Goal: Task Accomplishment & Management: Manage account settings

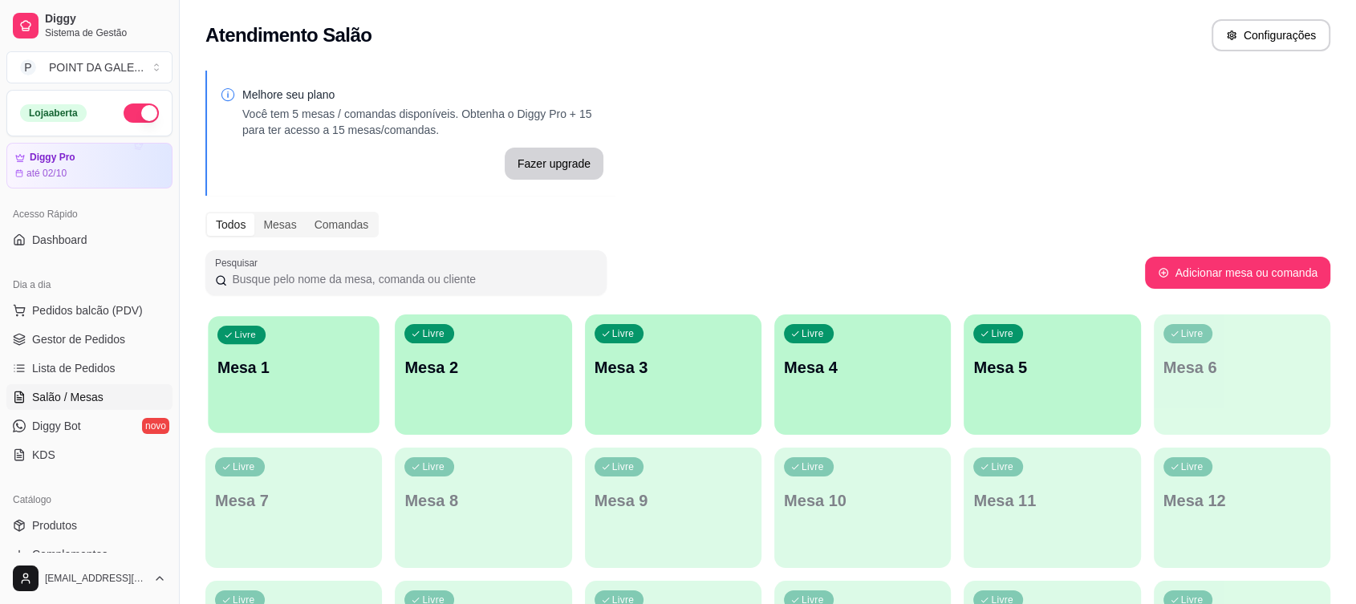
click at [321, 380] on div "Livre Mesa 1" at bounding box center [294, 365] width 172 height 98
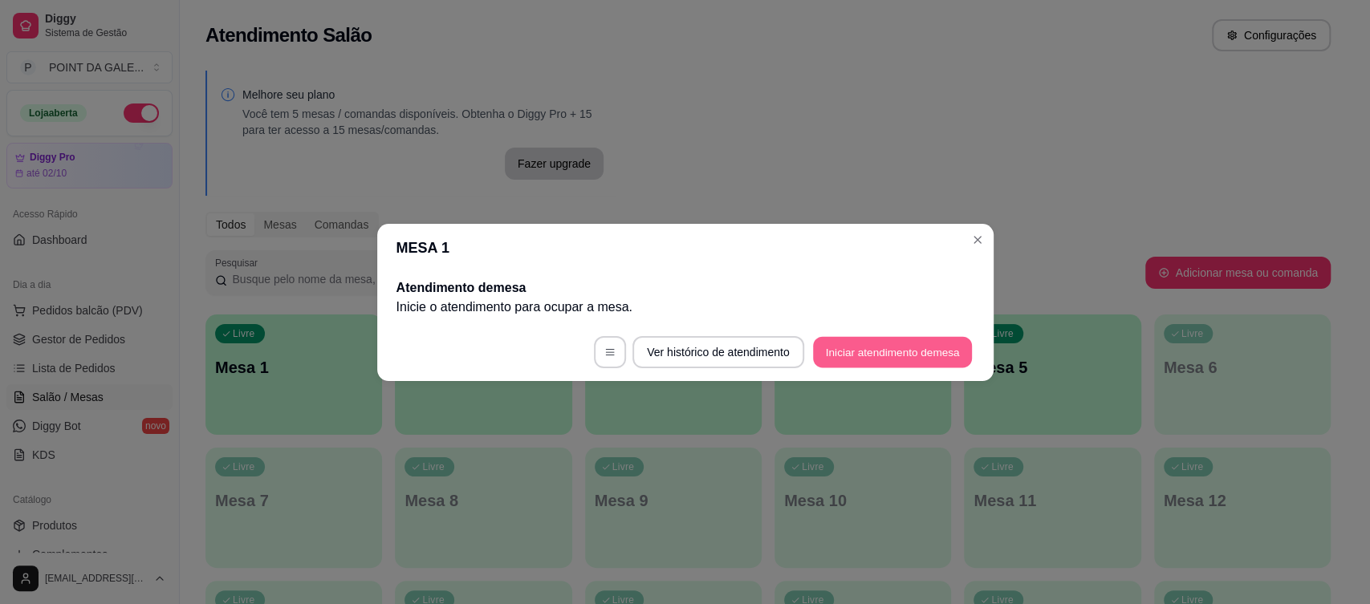
click at [871, 354] on button "Iniciar atendimento de mesa" at bounding box center [892, 351] width 159 height 31
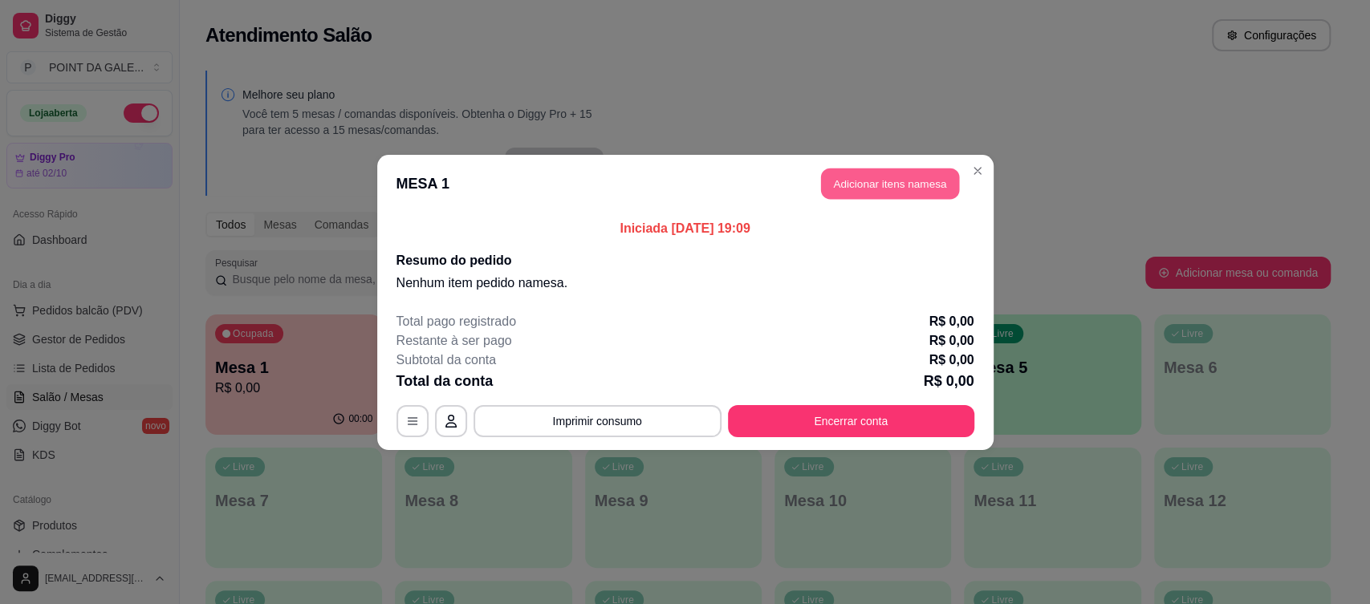
click at [935, 184] on button "Adicionar itens na mesa" at bounding box center [890, 183] width 138 height 31
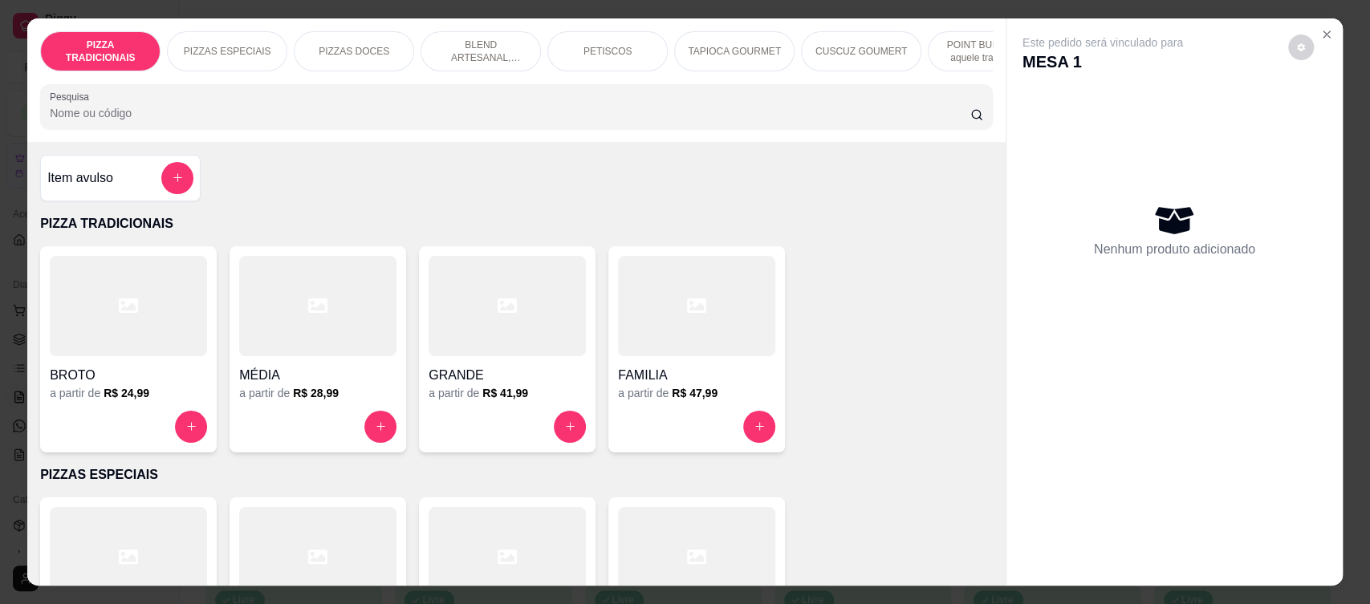
click at [111, 121] on input "Pesquisa" at bounding box center [510, 113] width 921 height 16
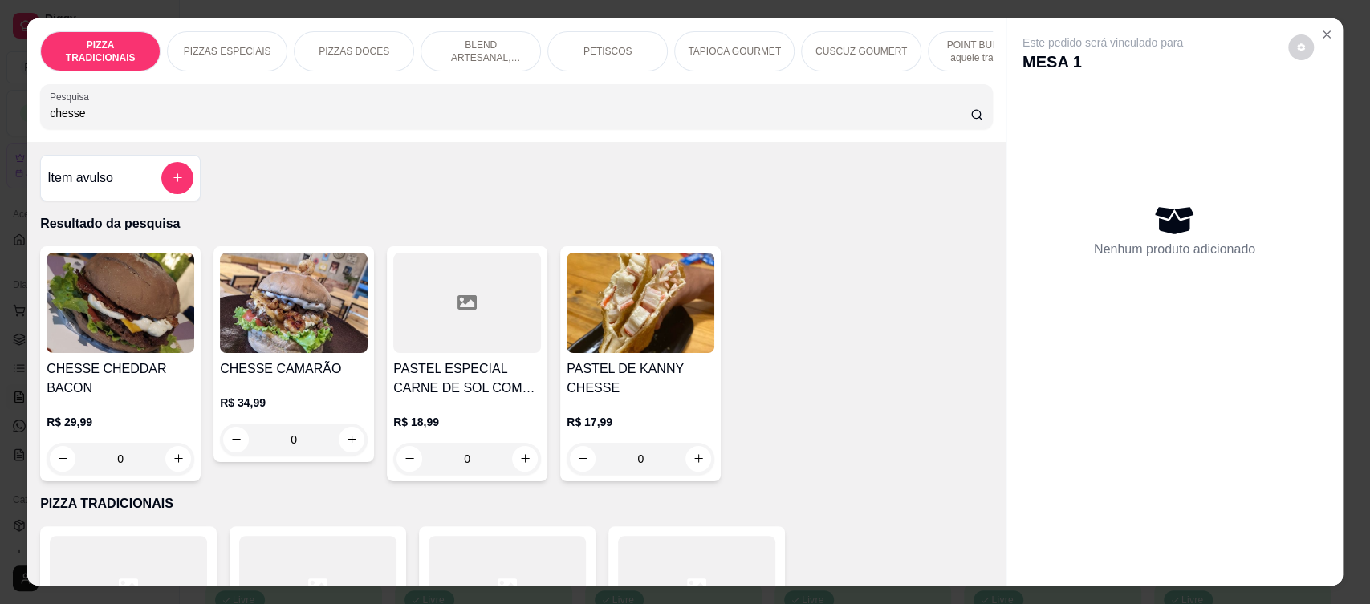
type input "chesse"
click at [167, 475] on div "0" at bounding box center [121, 459] width 148 height 32
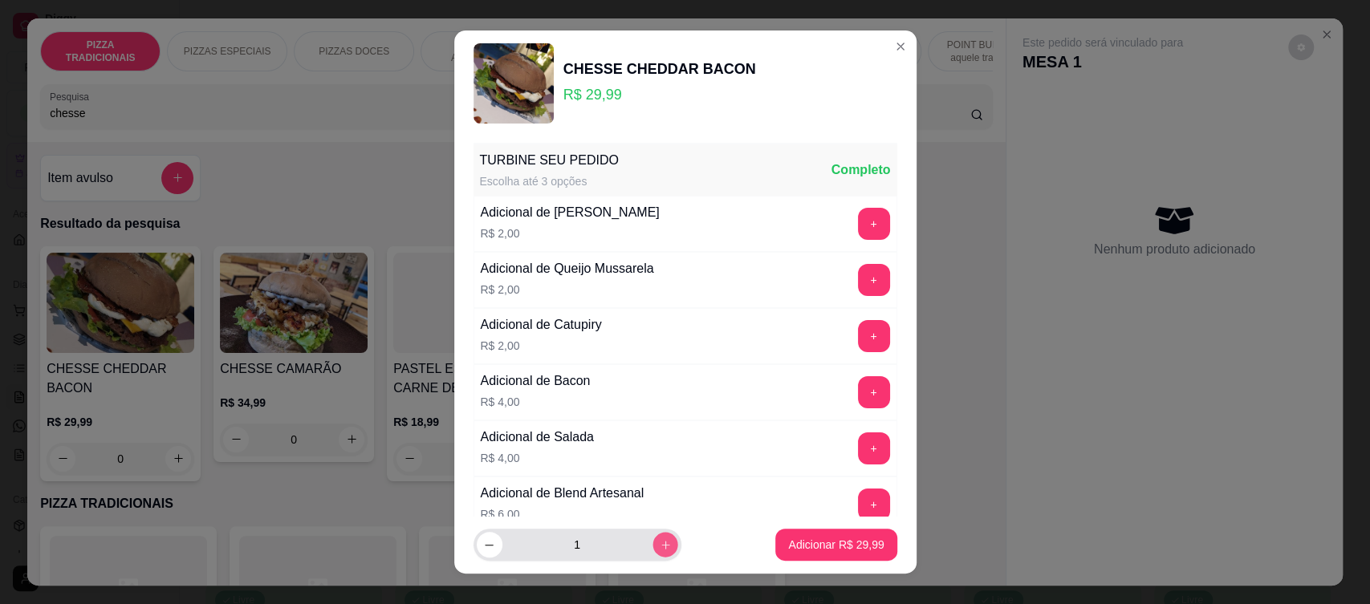
click at [659, 541] on icon "increase-product-quantity" at bounding box center [665, 545] width 12 height 12
type input "2"
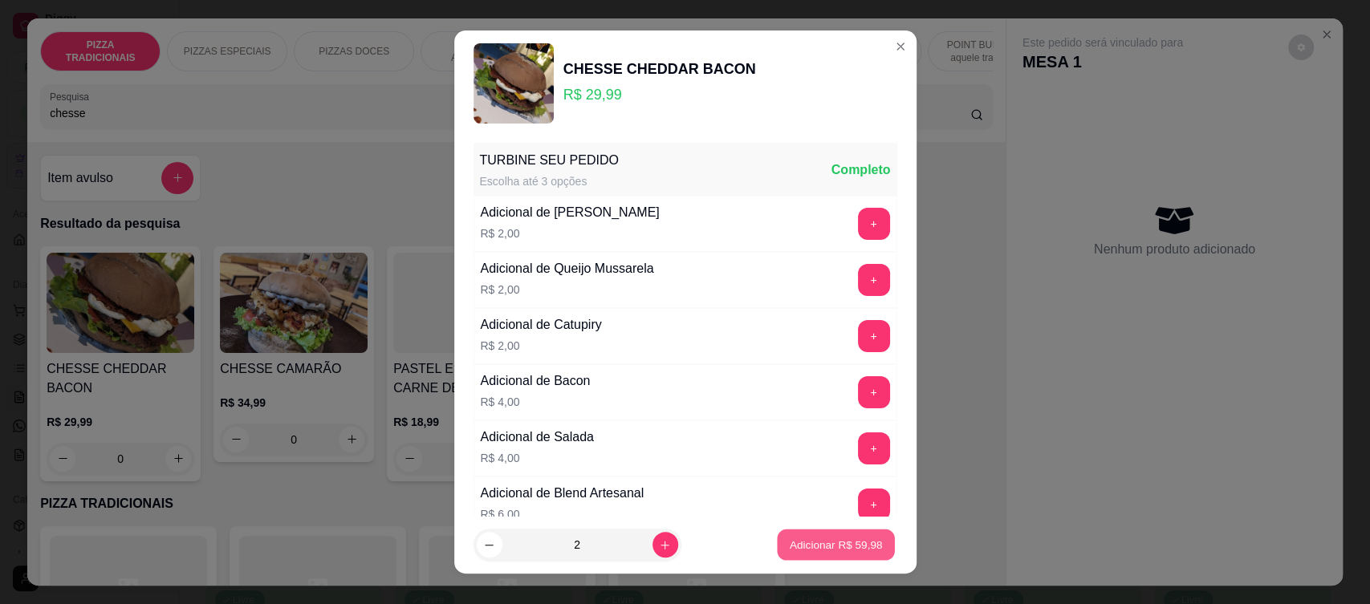
click at [805, 535] on button "Adicionar R$ 59,98" at bounding box center [837, 545] width 118 height 31
type input "2"
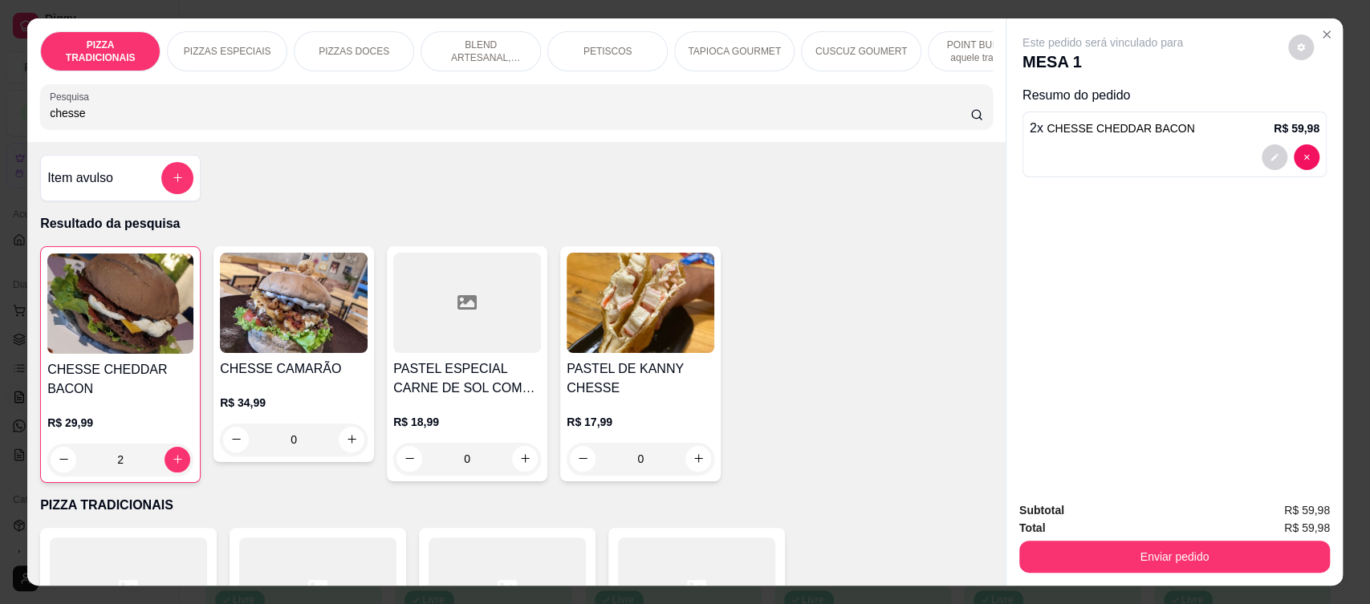
click at [347, 142] on div "PIZZA TRADICIONAIS PIZZAS ESPECIAIS PIZZAS DOCES BLEND ARTESANAL, suculentos e …" at bounding box center [516, 80] width 978 height 124
click at [948, 121] on input "chesse" at bounding box center [510, 113] width 921 height 16
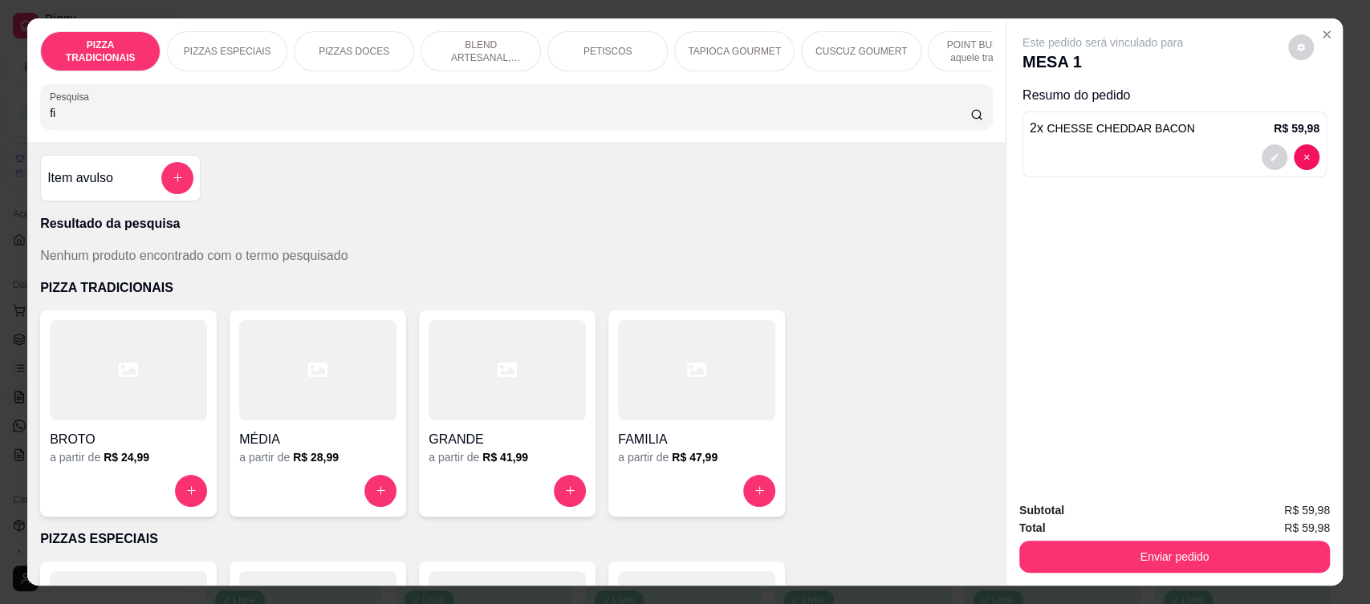
type input "f"
type input "molho madeira"
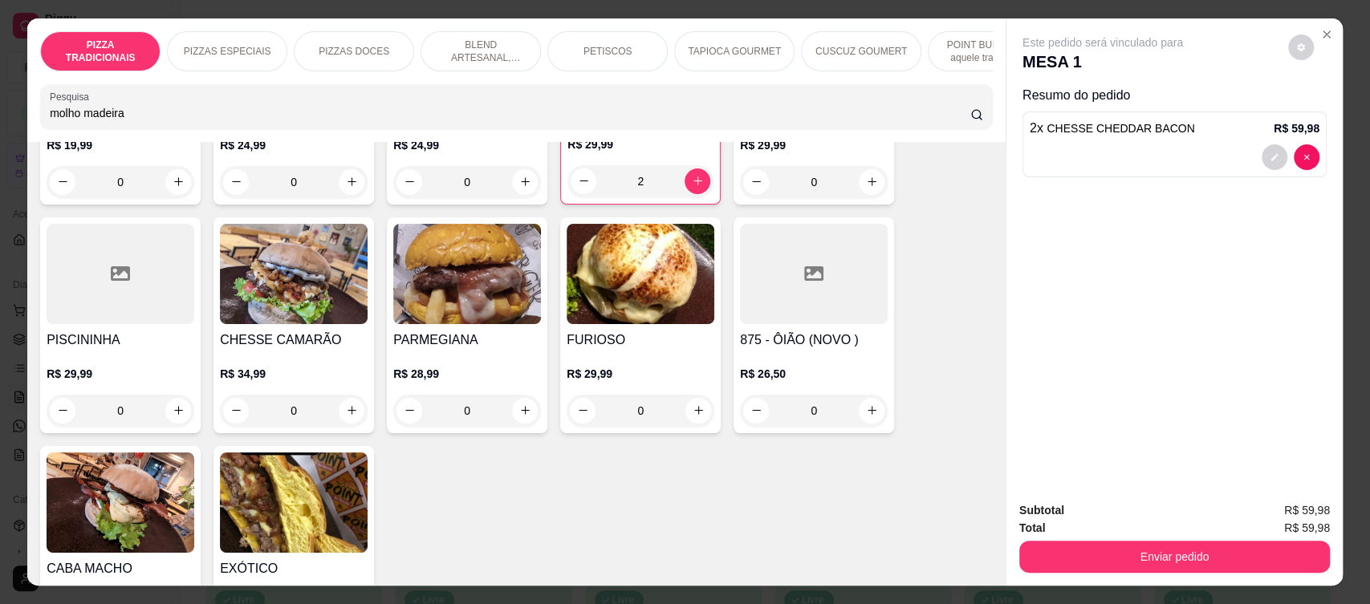
scroll to position [1560, 0]
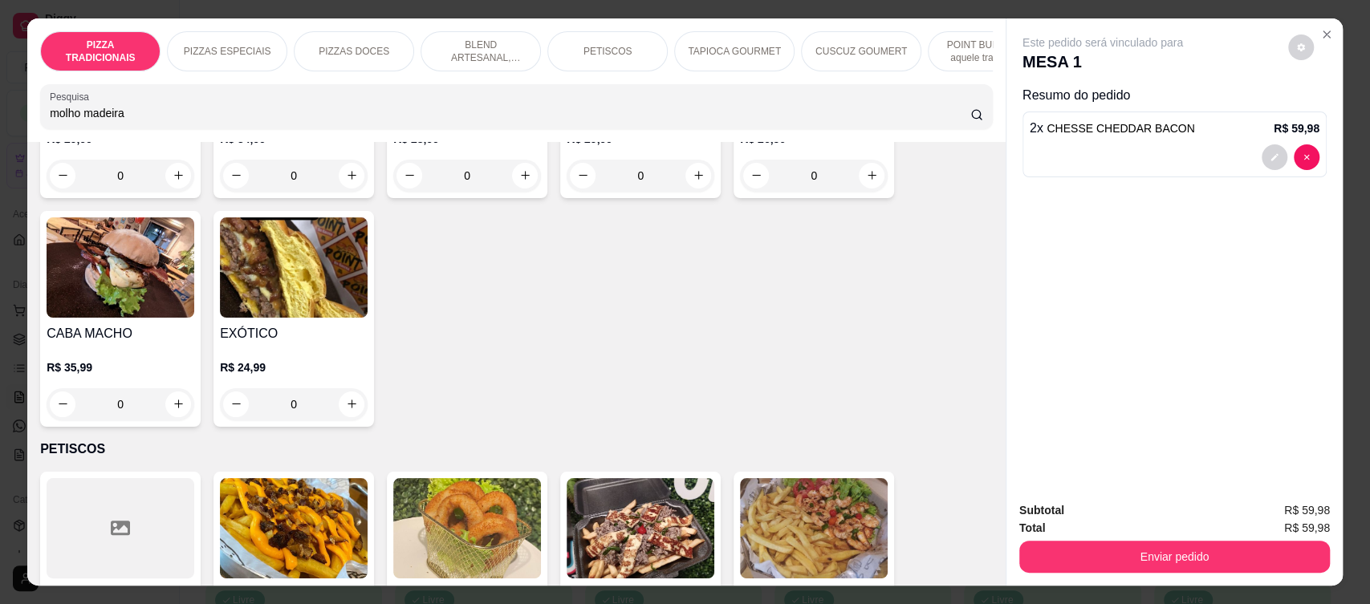
click at [636, 53] on div "PETISCOS" at bounding box center [607, 51] width 120 height 40
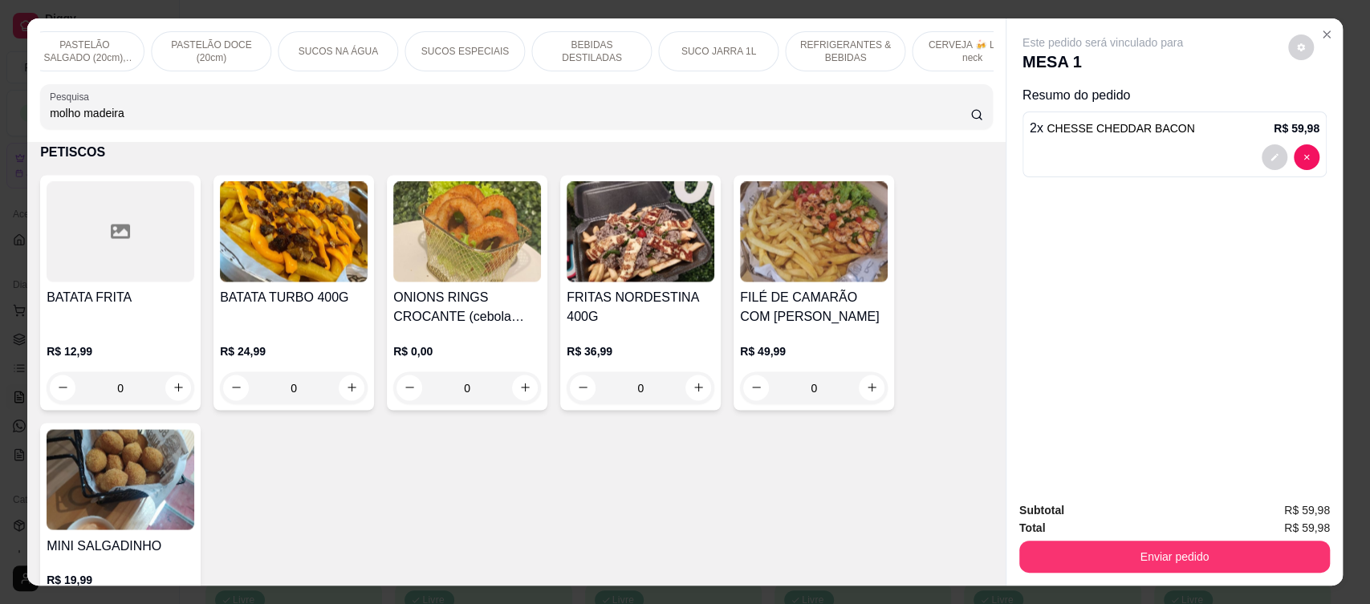
scroll to position [0, 1320]
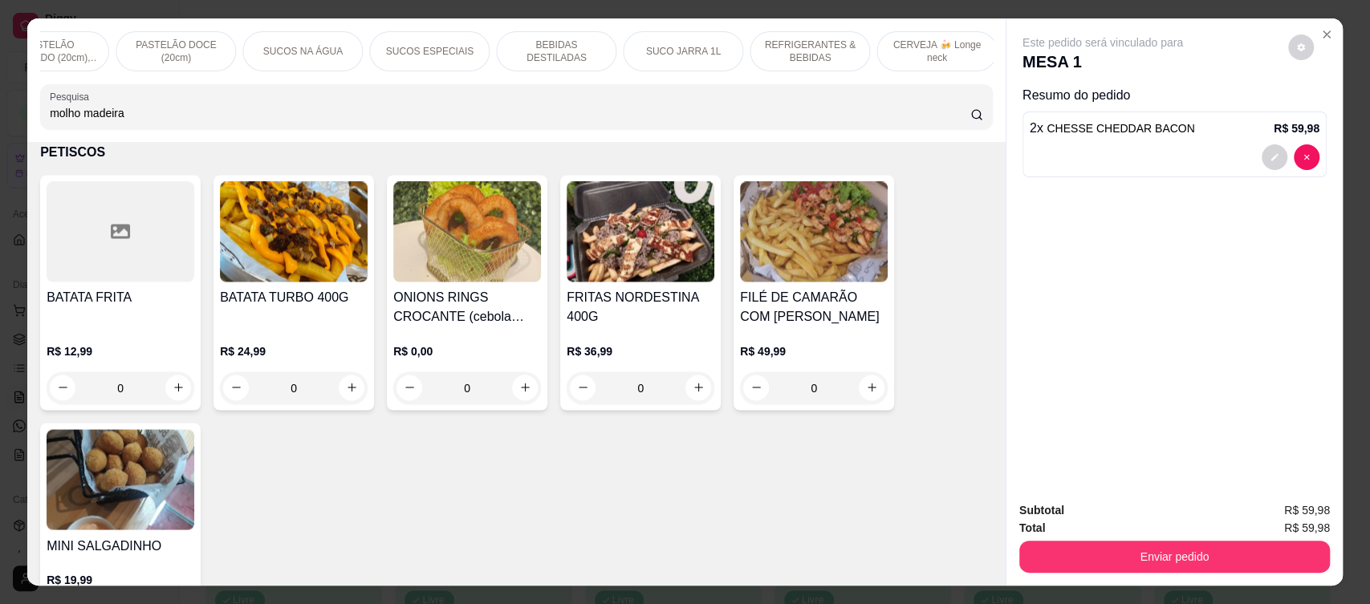
click at [815, 66] on div "REFRIGERANTES & BEBIDAS" at bounding box center [810, 51] width 120 height 40
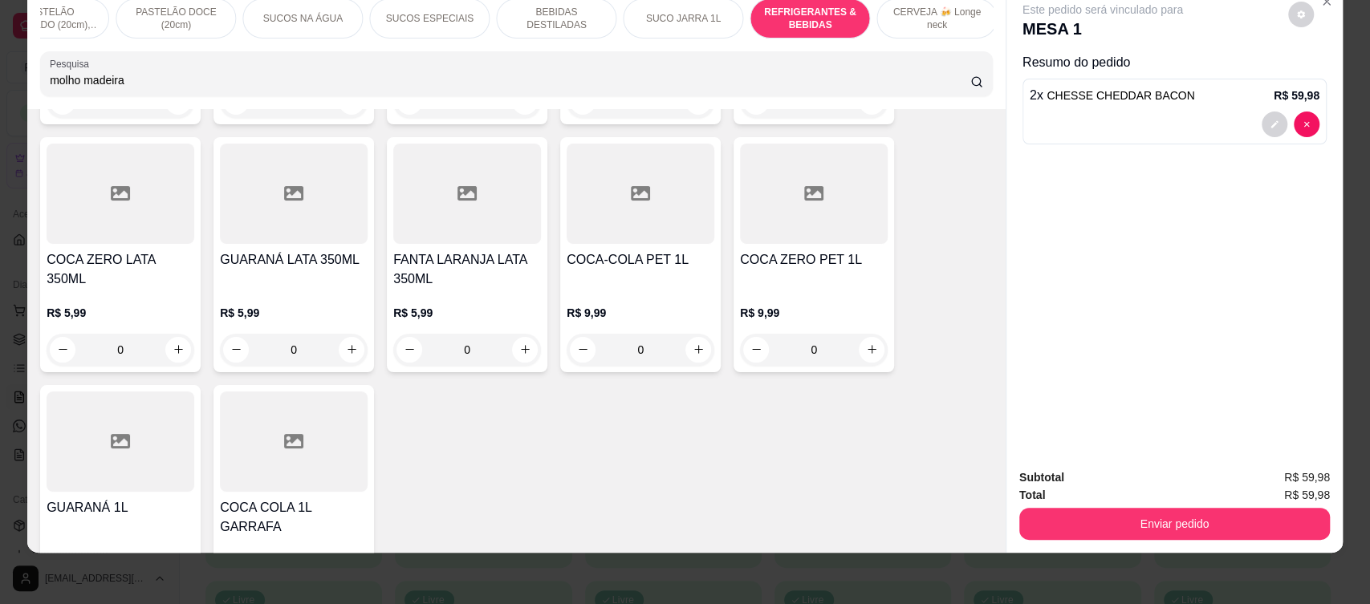
scroll to position [8326, 0]
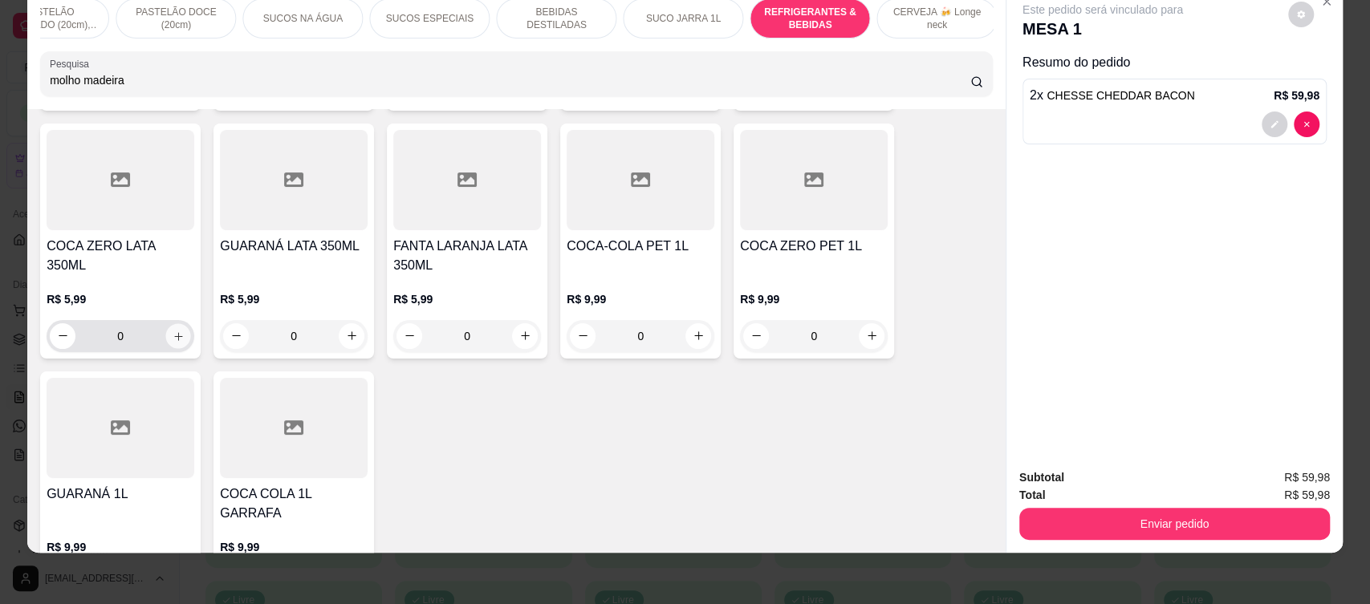
click at [173, 330] on icon "increase-product-quantity" at bounding box center [179, 336] width 12 height 12
click at [173, 330] on icon "increase-product-quantity" at bounding box center [178, 336] width 12 height 12
type input "2"
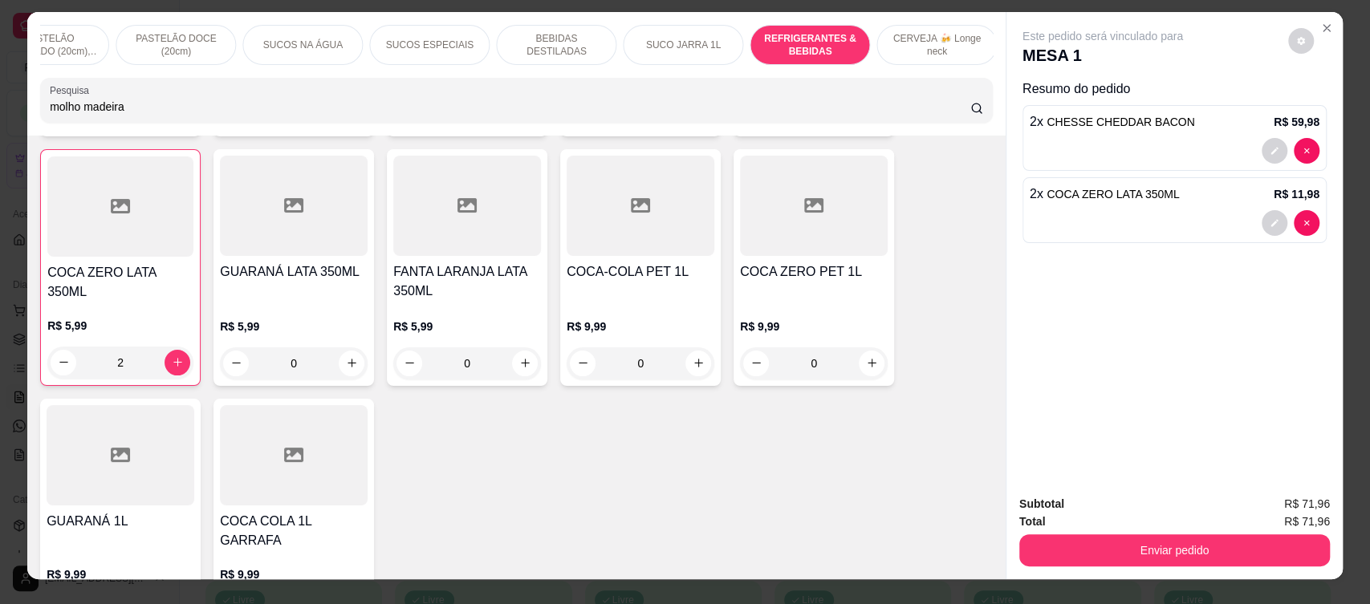
scroll to position [0, 0]
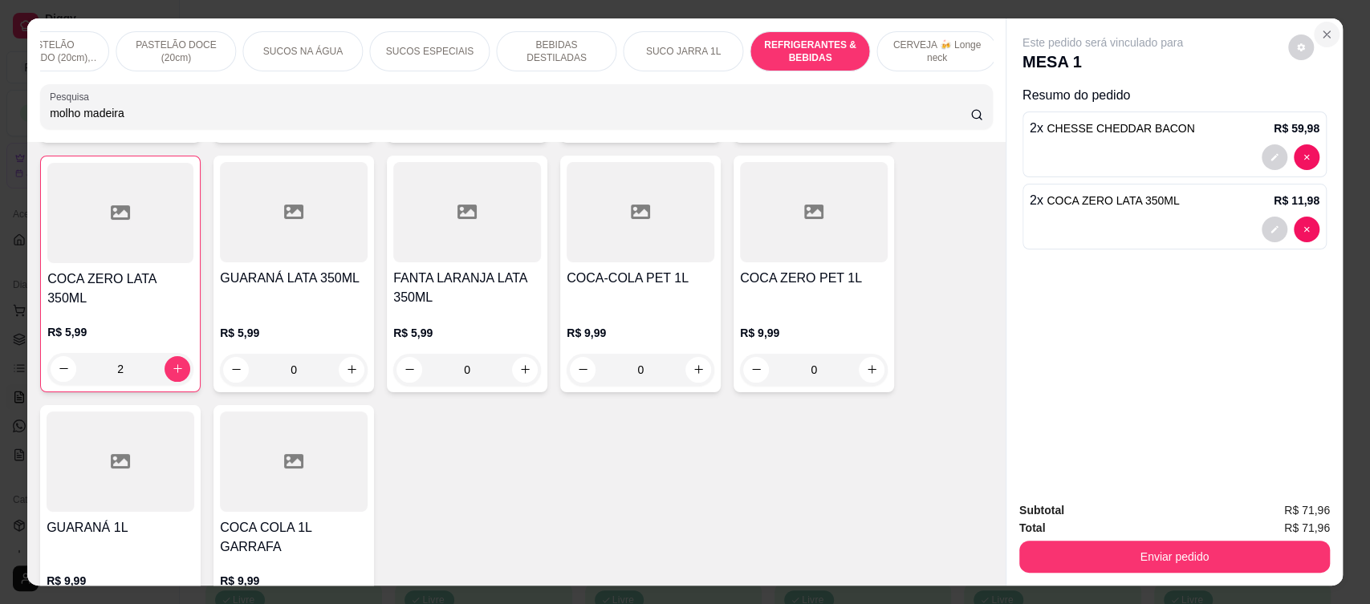
click at [1324, 35] on icon "Close" at bounding box center [1327, 34] width 6 height 6
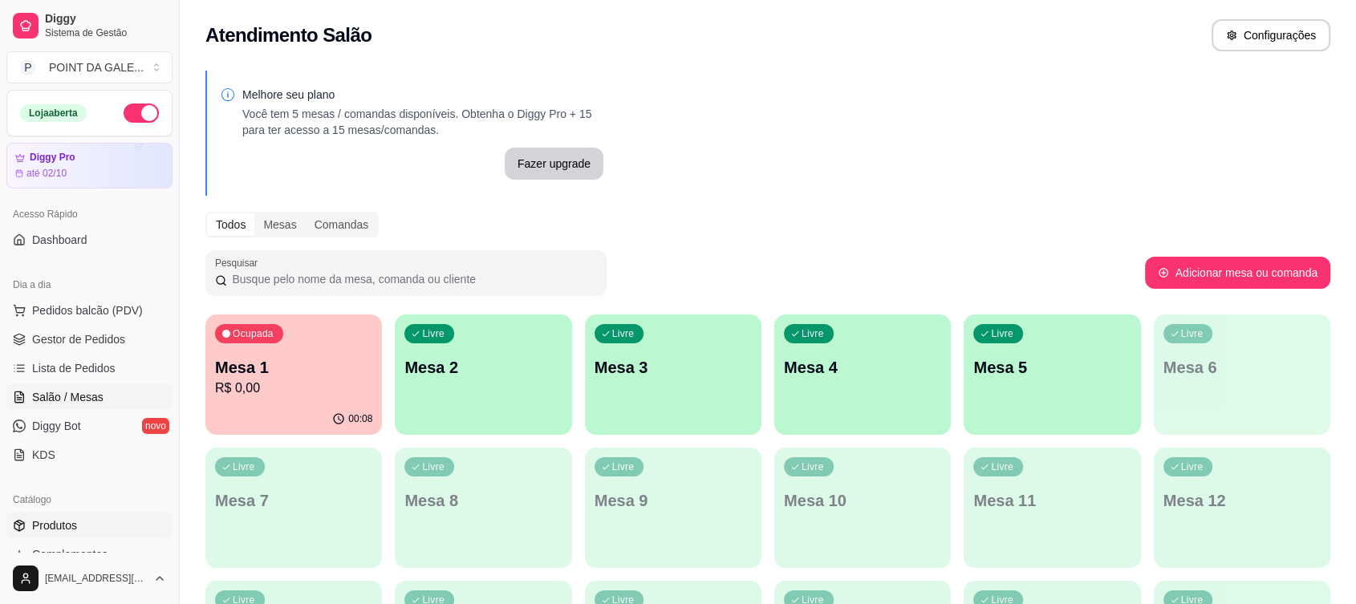
click at [87, 528] on link "Produtos" at bounding box center [89, 526] width 166 height 26
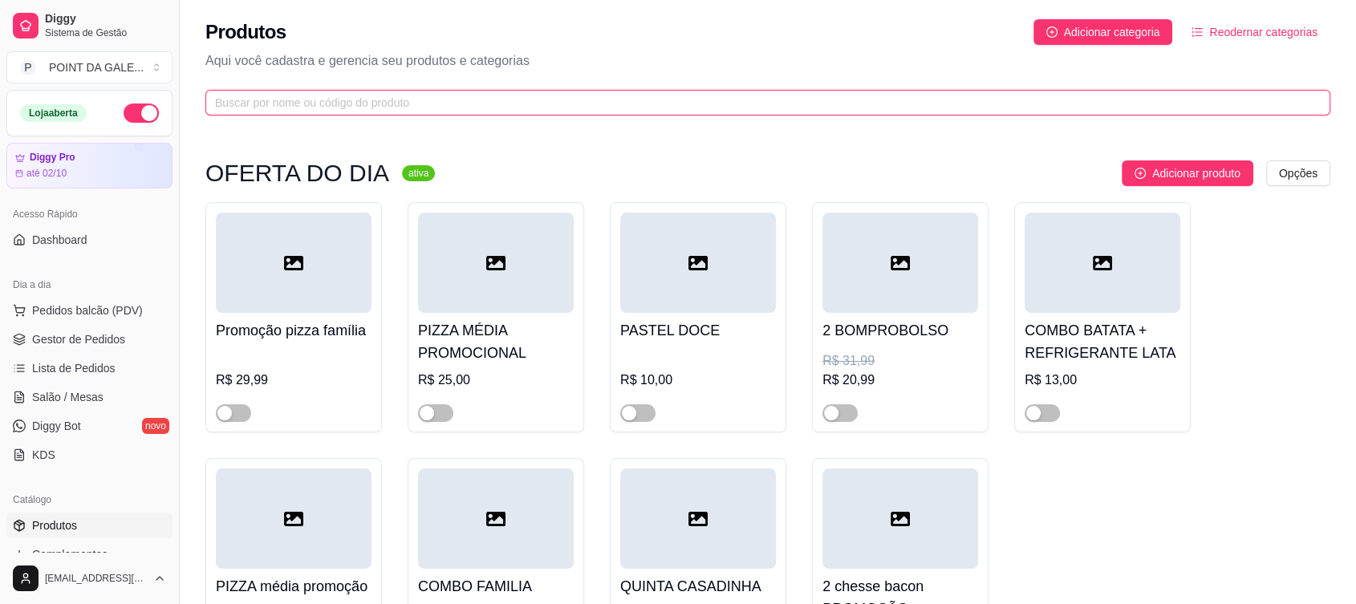
drag, startPoint x: 487, startPoint y: 91, endPoint x: 463, endPoint y: 106, distance: 28.1
click at [463, 106] on span at bounding box center [767, 103] width 1125 height 26
click at [463, 106] on input "text" at bounding box center [761, 103] width 1093 height 18
click at [252, 101] on input "text" at bounding box center [761, 103] width 1093 height 18
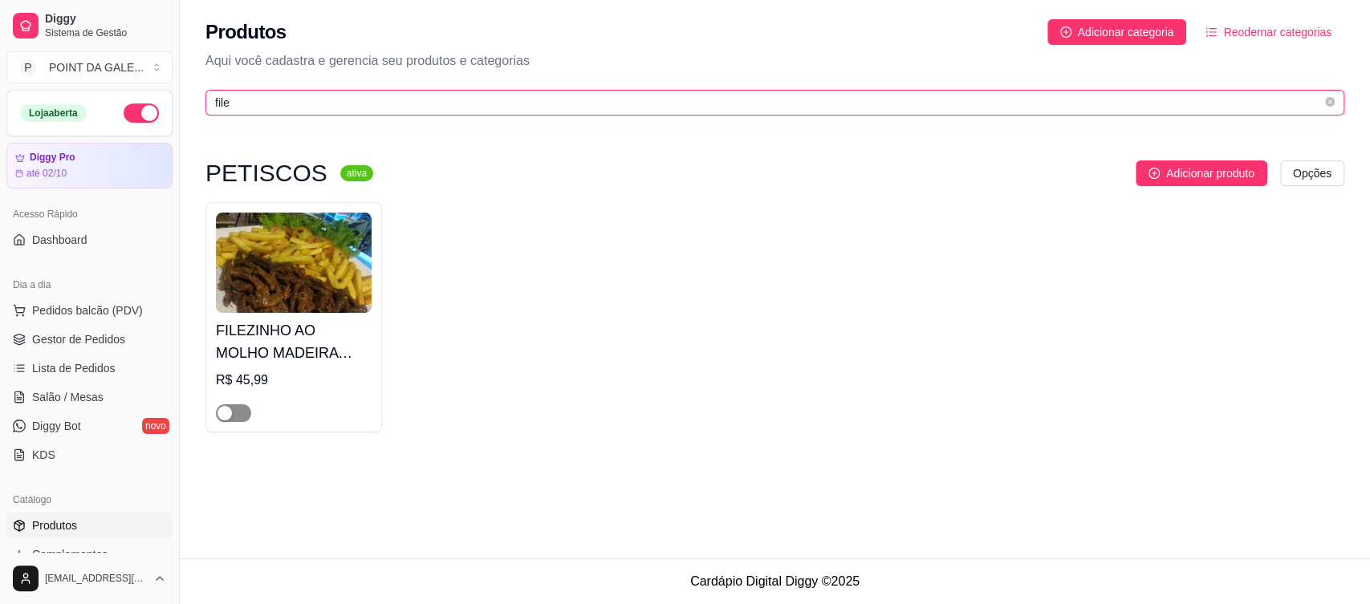
type input "file"
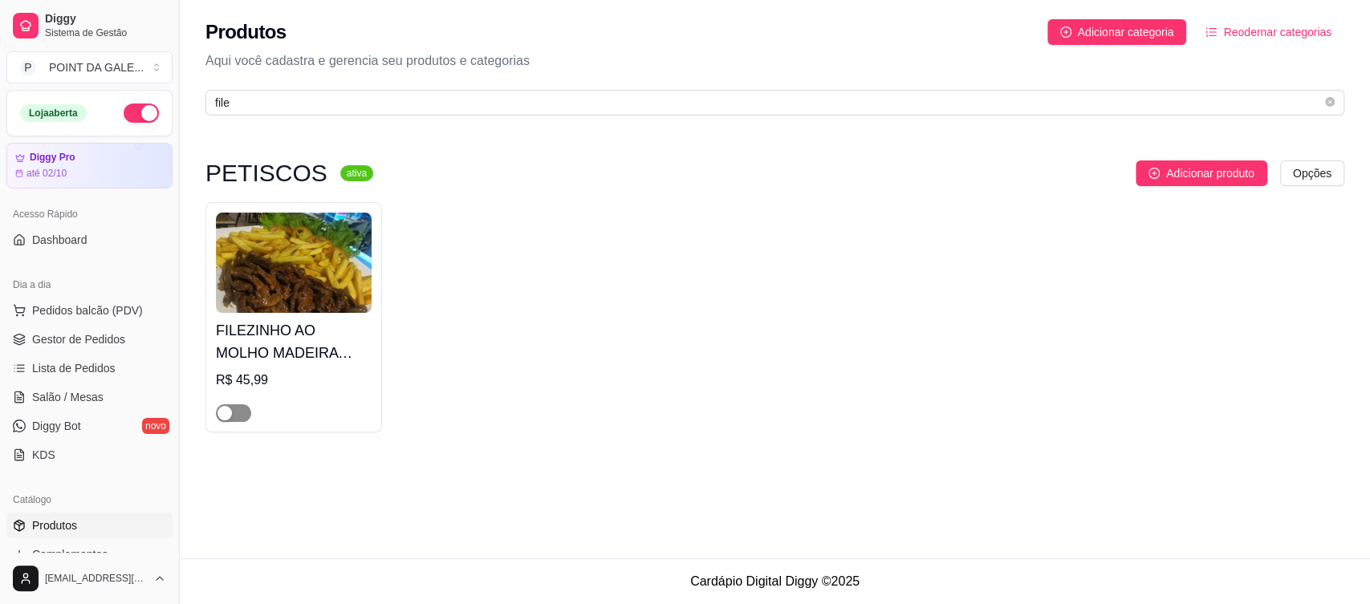
click at [239, 412] on span "button" at bounding box center [233, 414] width 35 height 18
click at [303, 311] on img at bounding box center [294, 263] width 156 height 100
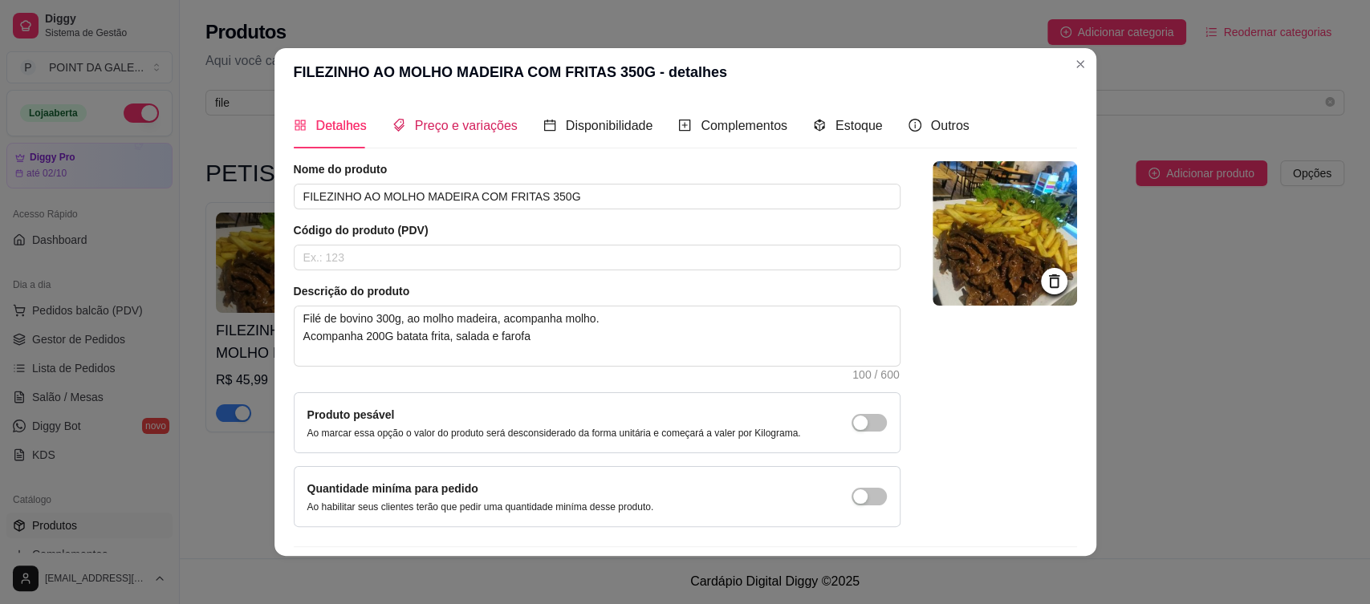
click at [469, 123] on span "Preço e variações" at bounding box center [466, 126] width 103 height 14
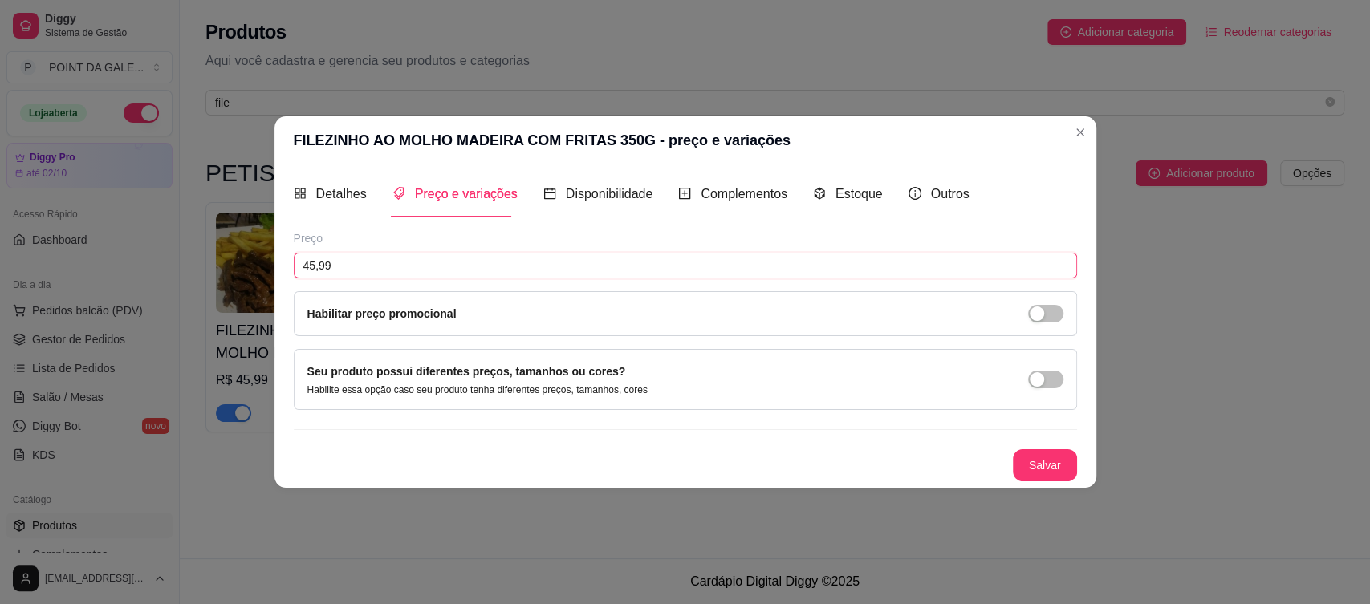
click at [350, 264] on input "45,99" at bounding box center [685, 266] width 783 height 26
type input "49,99"
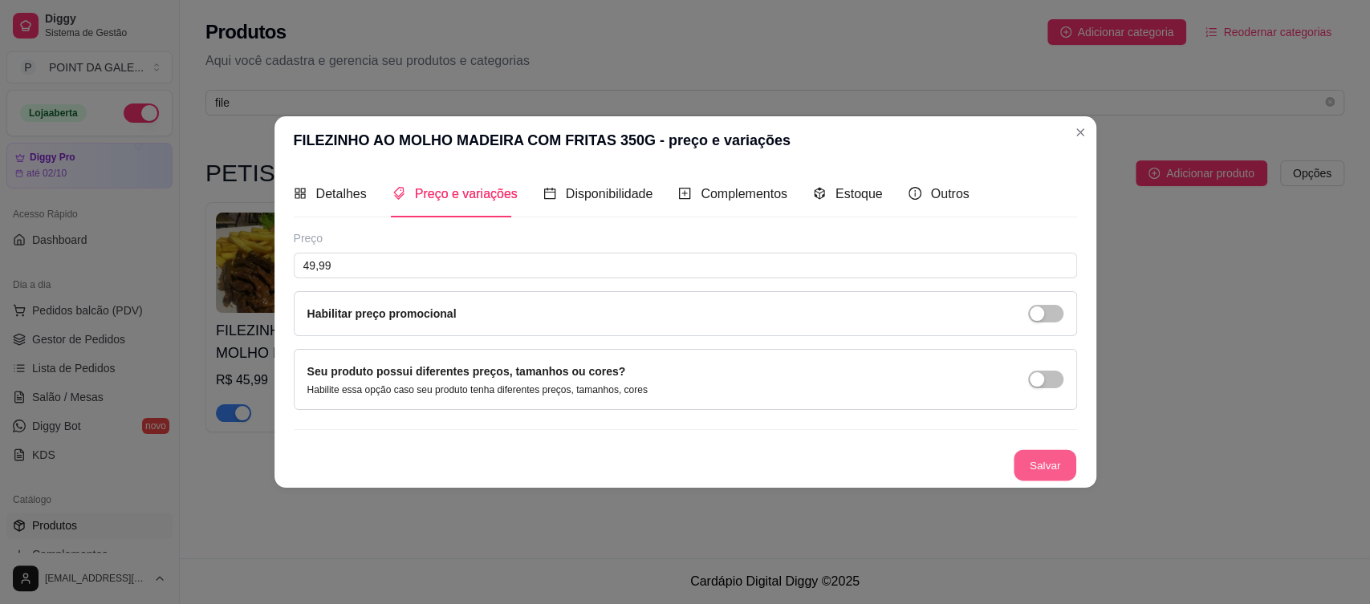
click at [1040, 461] on button "Salvar" at bounding box center [1045, 464] width 63 height 31
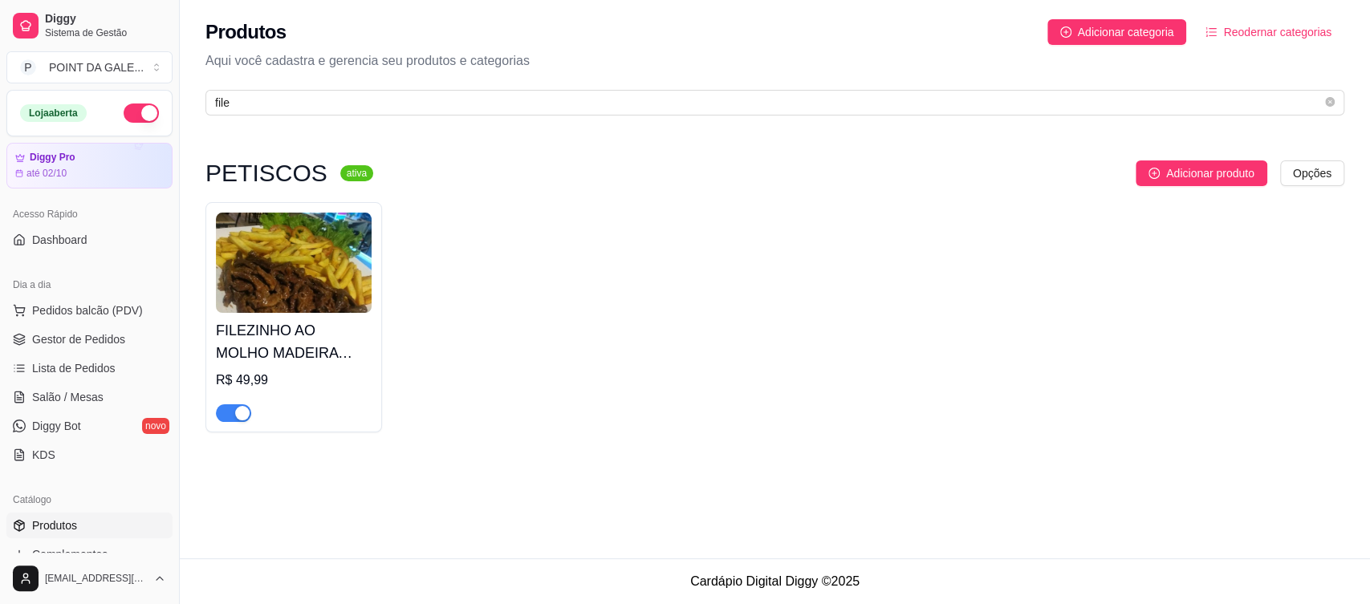
click at [321, 333] on h4 "FILEZINHO AO MOLHO MADEIRA COM FRITAS 350G" at bounding box center [294, 341] width 156 height 45
click at [1329, 105] on icon "close-circle" at bounding box center [1330, 102] width 10 height 10
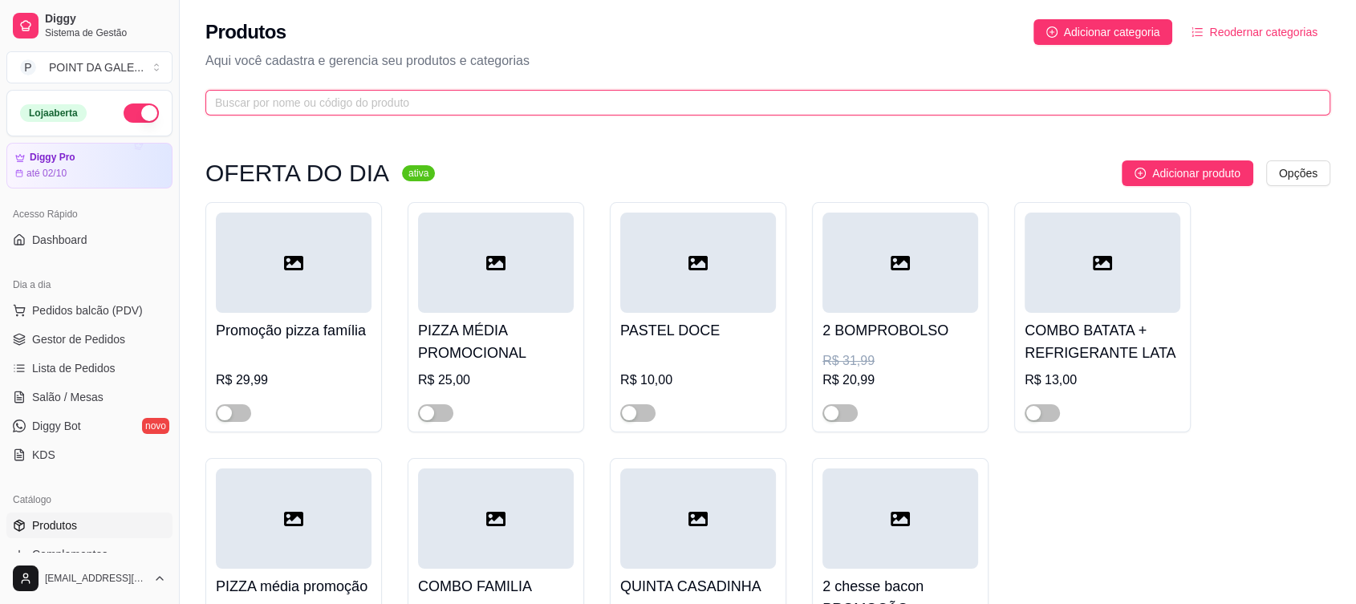
click at [227, 106] on input "text" at bounding box center [761, 103] width 1093 height 18
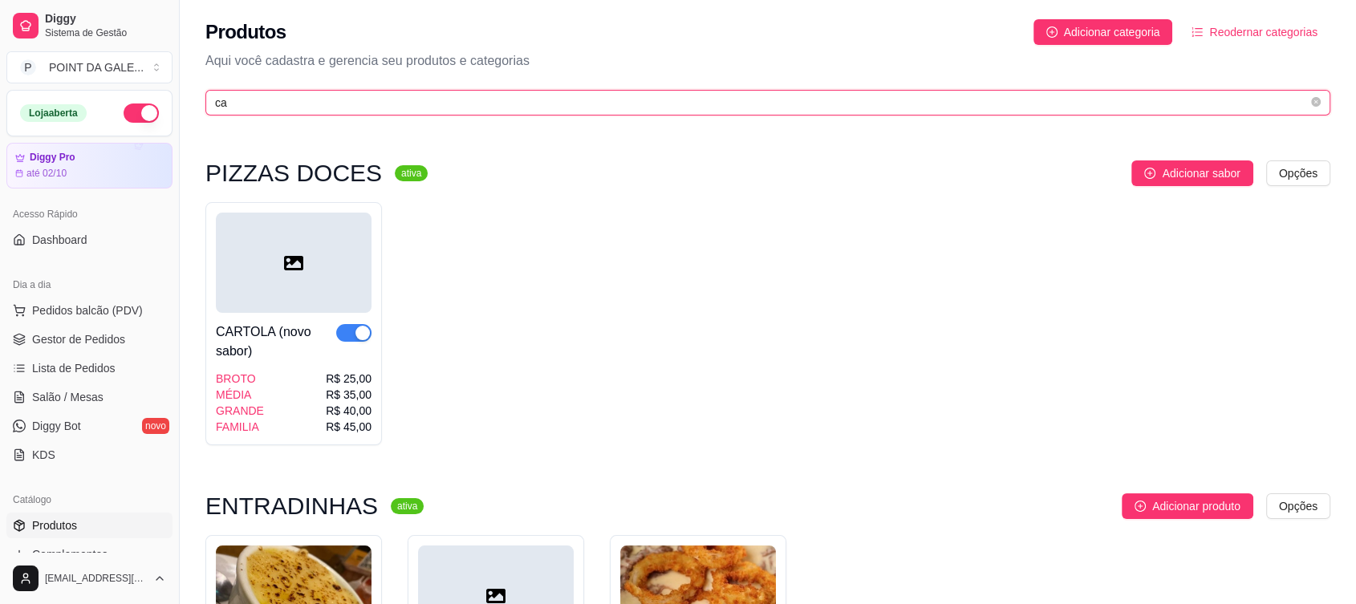
type input "c"
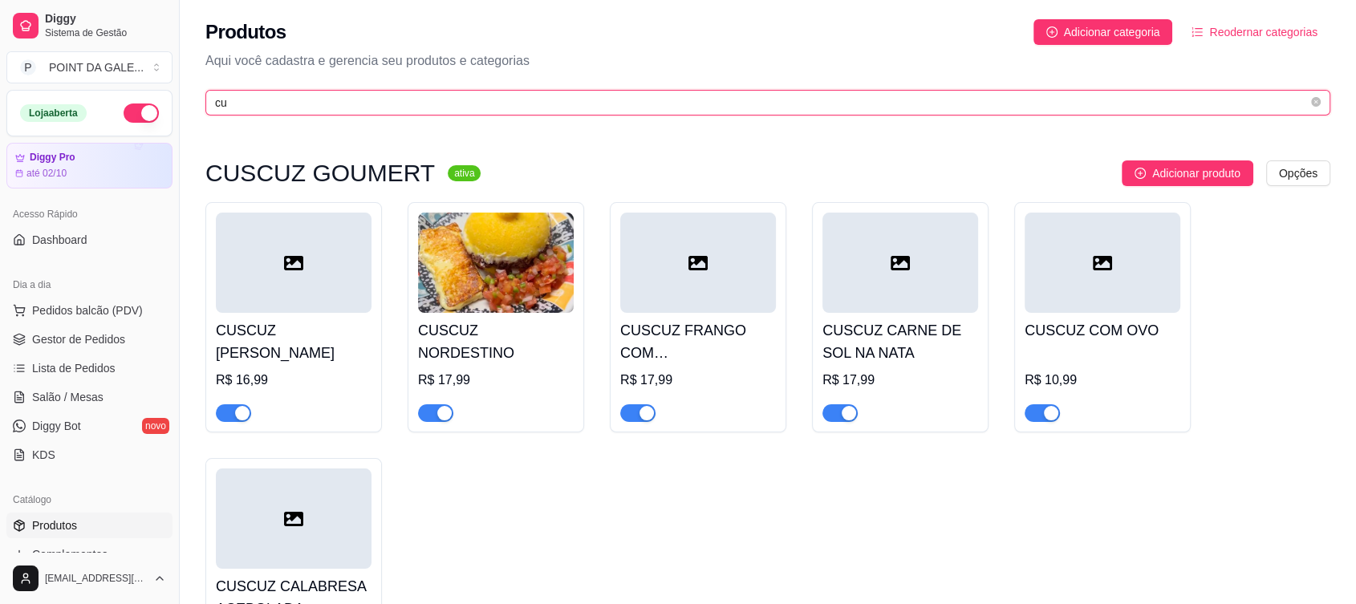
type input "cu"
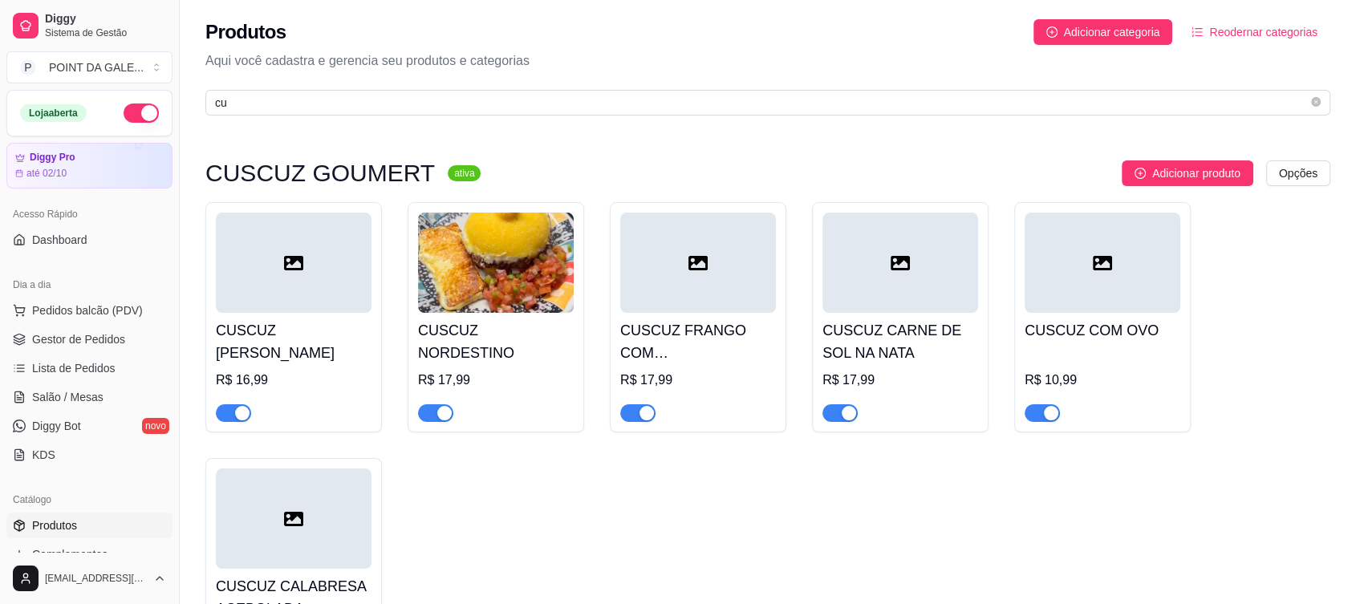
click at [880, 291] on div at bounding box center [901, 263] width 156 height 100
click at [94, 401] on span "Salão / Mesas" at bounding box center [67, 397] width 71 height 16
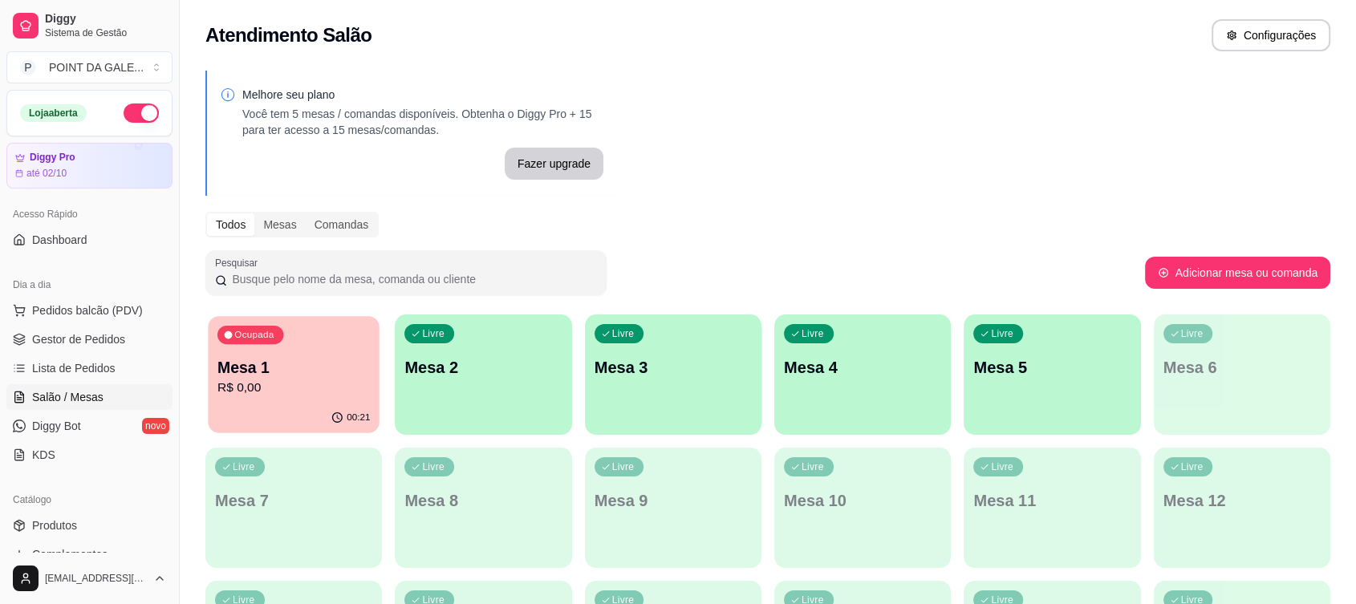
click at [315, 352] on div "Ocupada Mesa 1 R$ 0,00" at bounding box center [294, 359] width 172 height 87
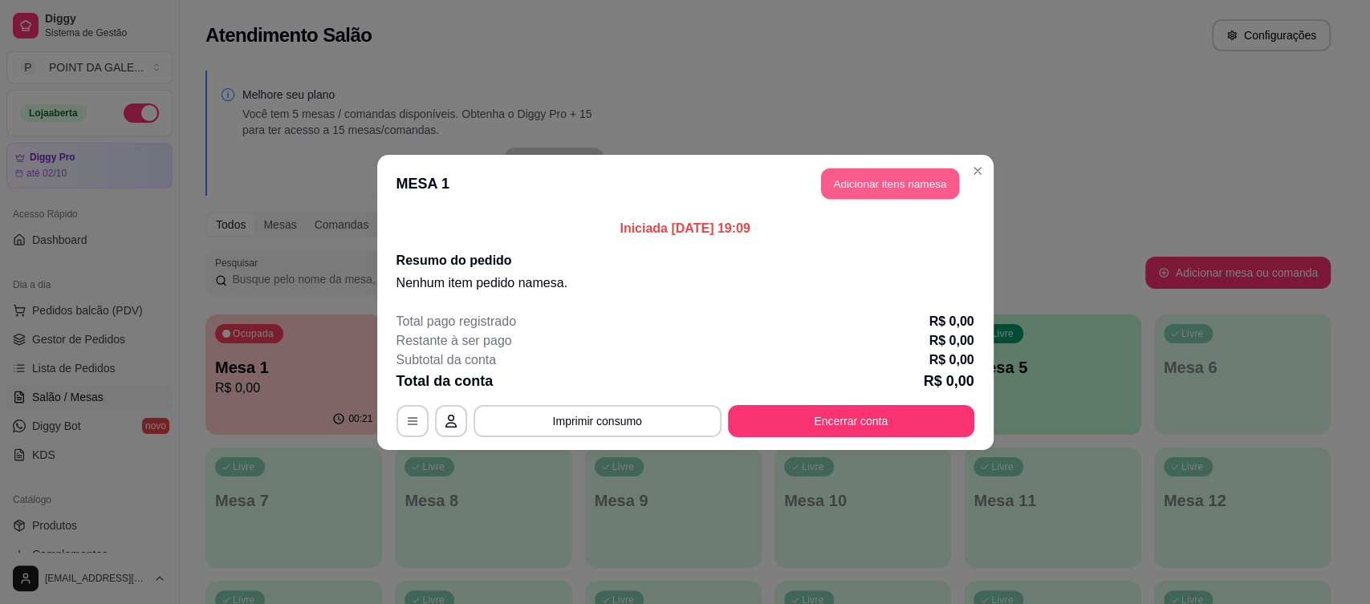
click at [862, 177] on button "Adicionar itens na mesa" at bounding box center [890, 183] width 138 height 31
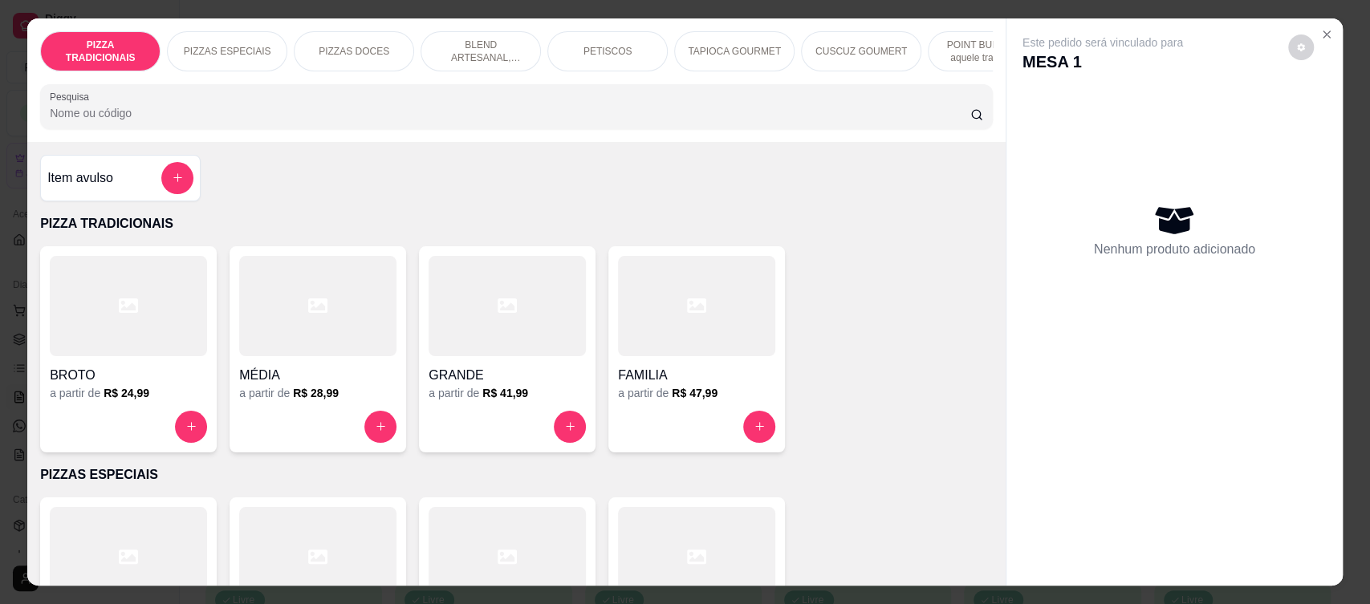
click at [171, 121] on input "Pesquisa" at bounding box center [510, 113] width 921 height 16
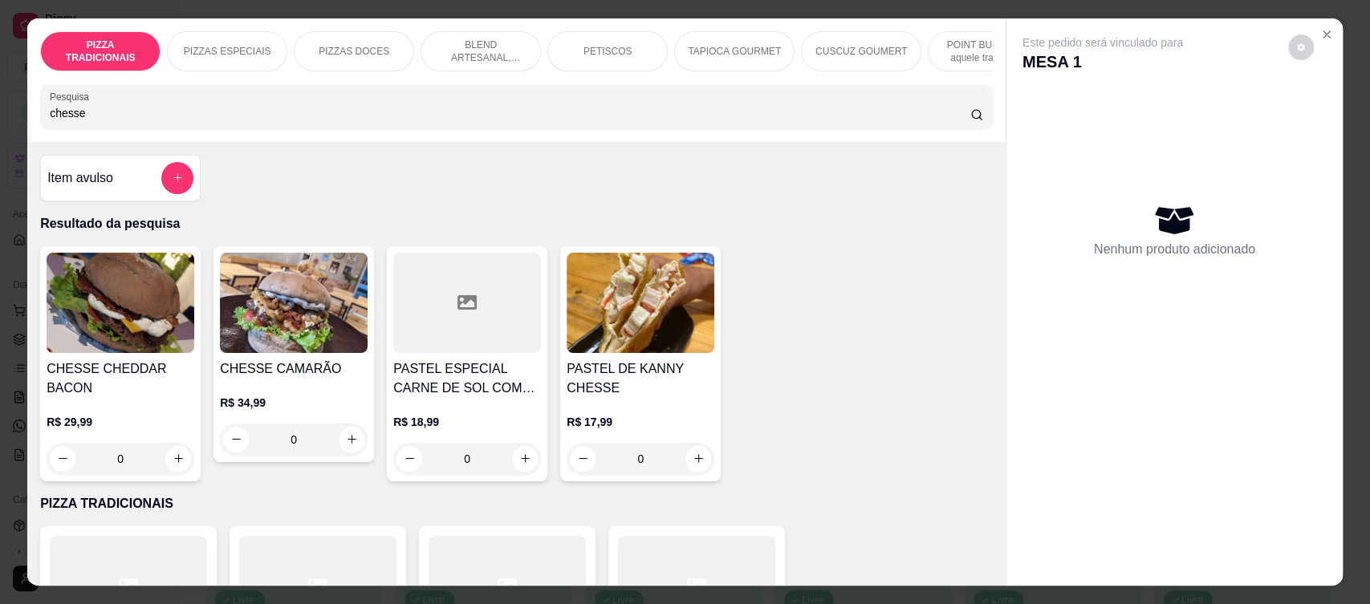
type input "chesse"
click at [180, 311] on img at bounding box center [121, 303] width 148 height 100
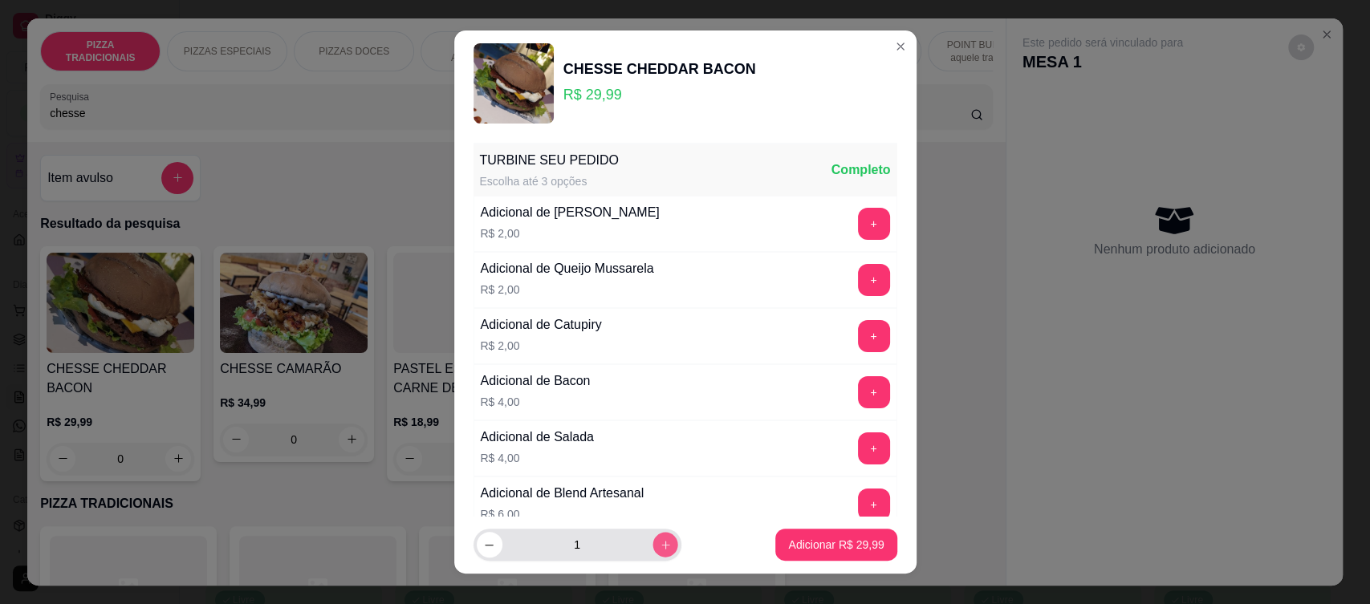
click at [659, 541] on icon "increase-product-quantity" at bounding box center [665, 545] width 12 height 12
type input "2"
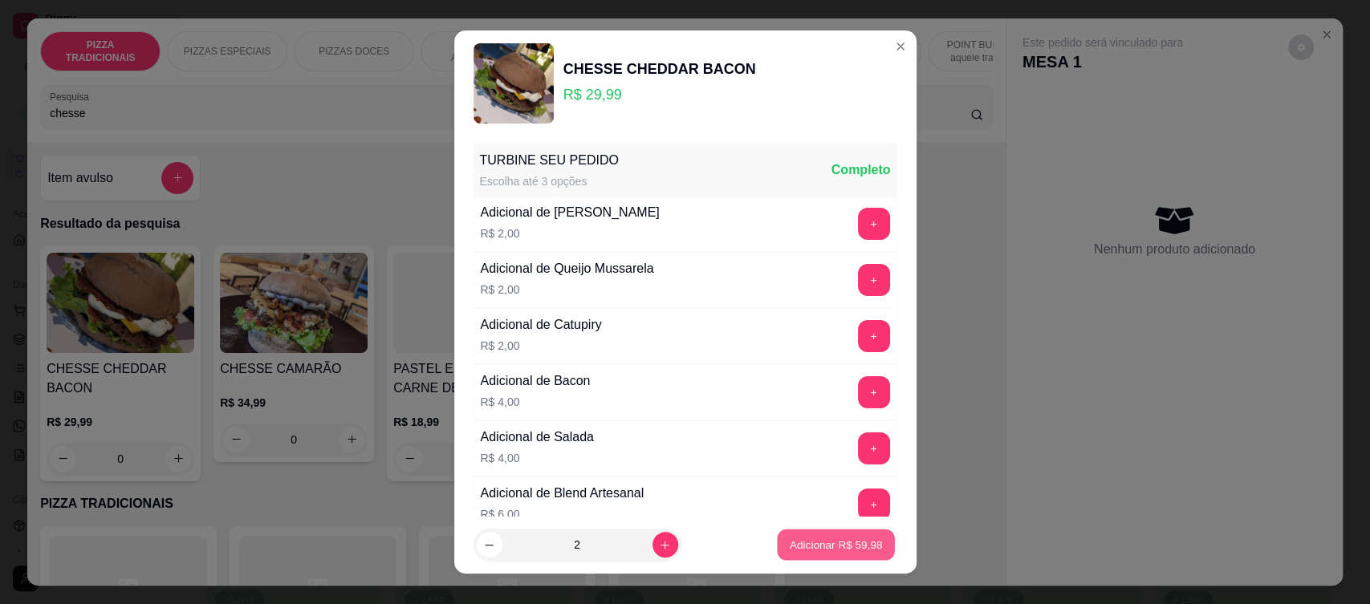
click at [836, 554] on button "Adicionar R$ 59,98" at bounding box center [837, 545] width 118 height 31
type input "2"
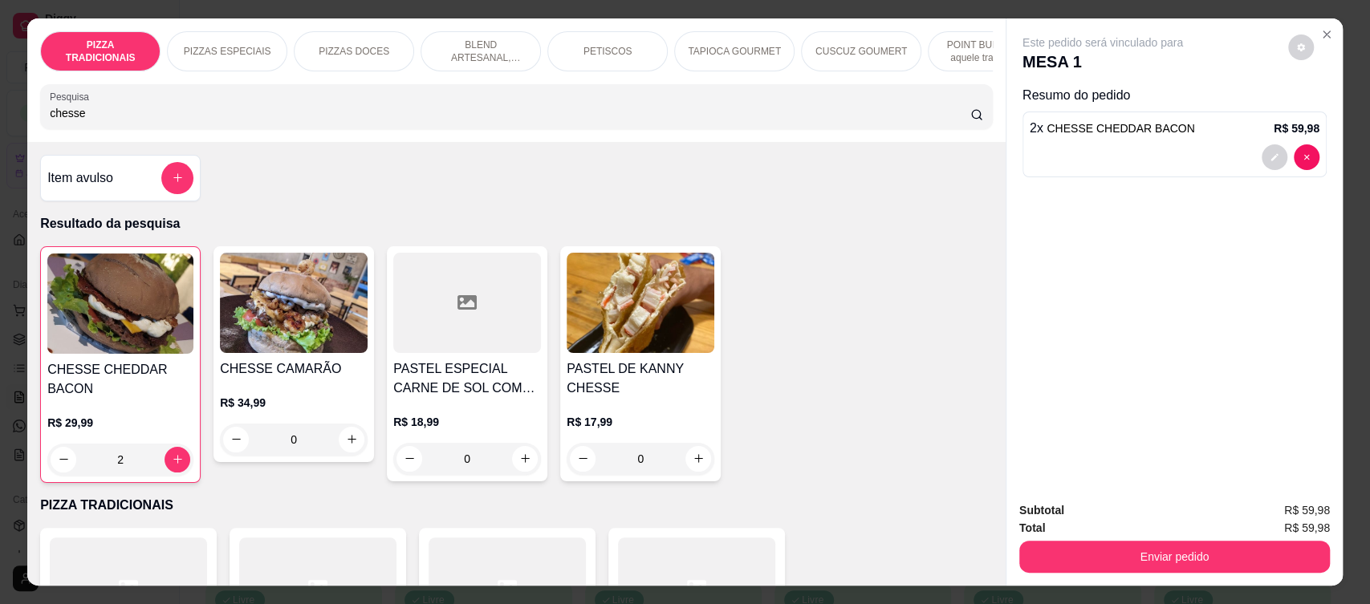
click at [950, 121] on input "chesse" at bounding box center [510, 113] width 921 height 16
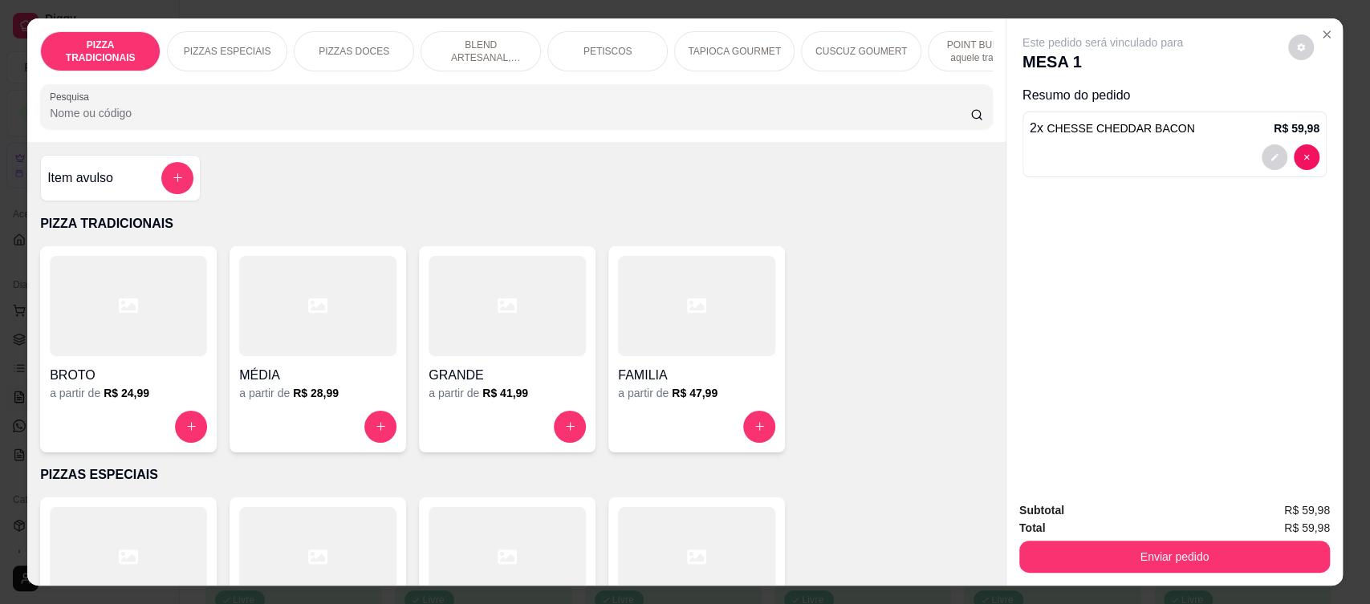
click at [51, 121] on input "Pesquisa" at bounding box center [510, 113] width 921 height 16
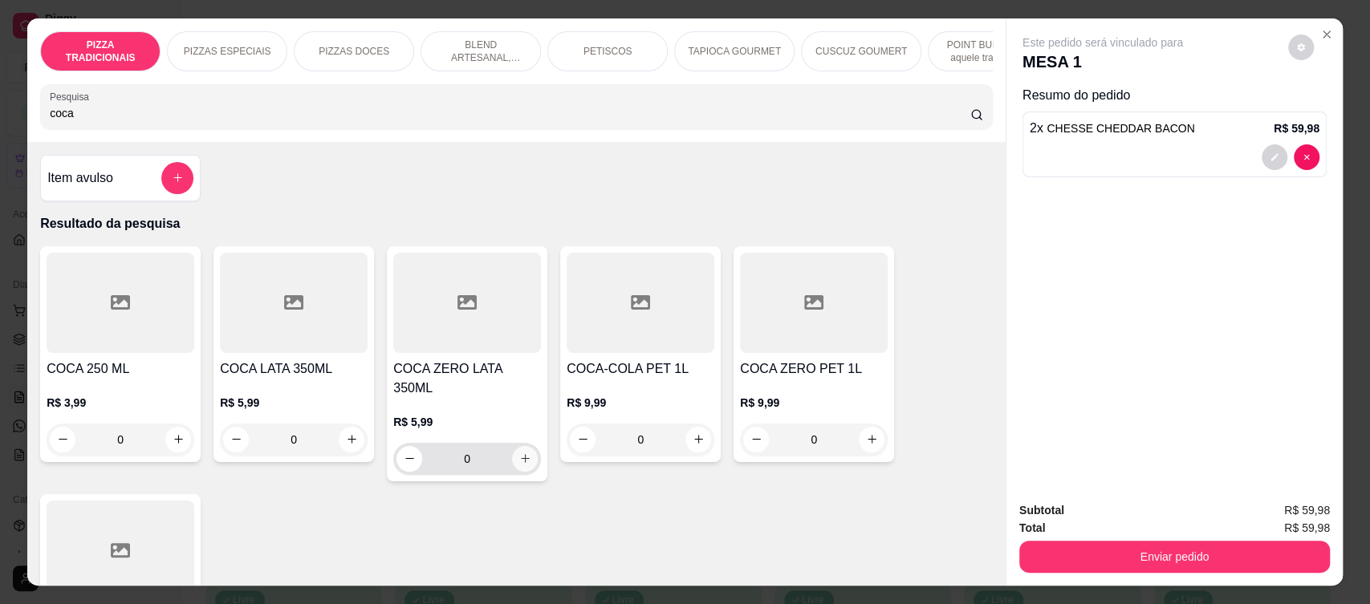
type input "coca"
click at [519, 453] on icon "increase-product-quantity" at bounding box center [525, 459] width 12 height 12
click at [521, 455] on icon "increase-product-quantity" at bounding box center [525, 459] width 8 height 8
type input "2"
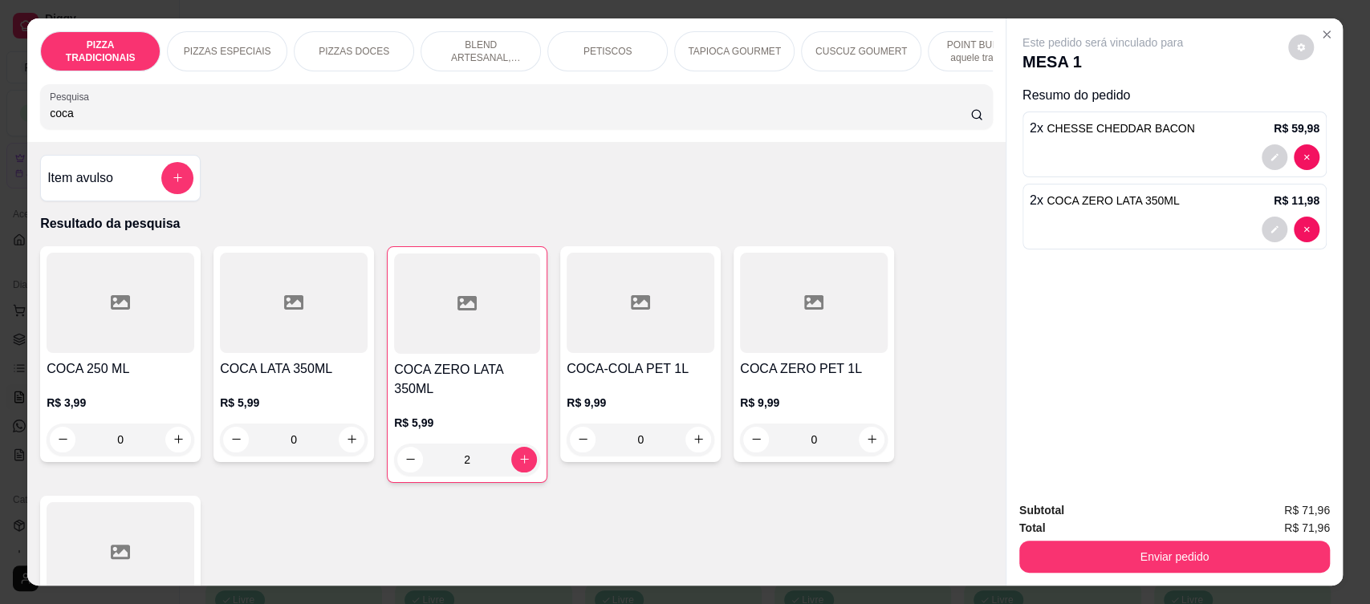
click at [596, 55] on p "PETISCOS" at bounding box center [608, 51] width 49 height 13
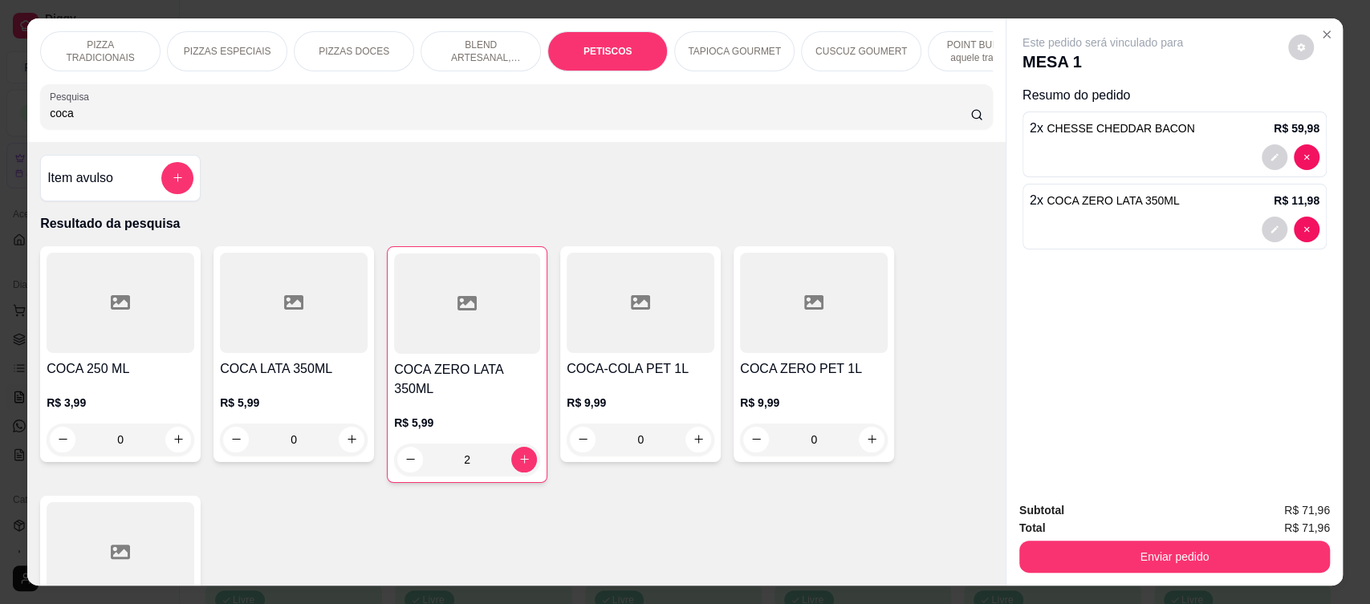
scroll to position [33, 0]
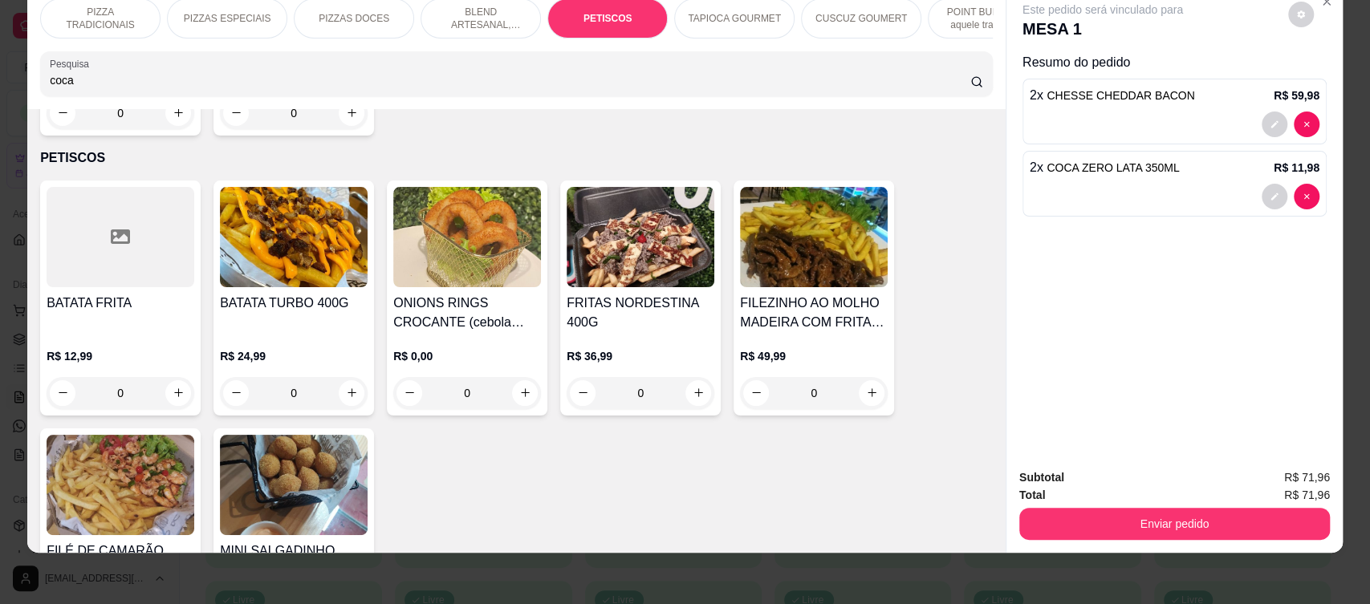
click at [861, 377] on div "0" at bounding box center [814, 393] width 148 height 32
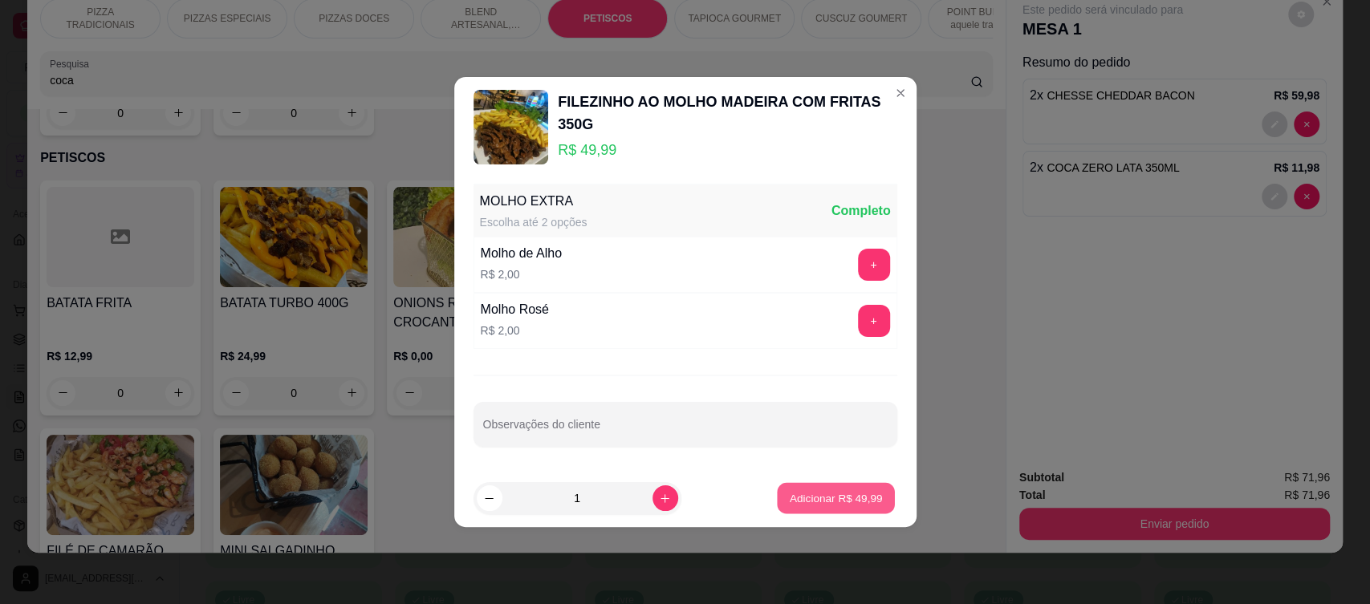
click at [836, 498] on p "Adicionar R$ 49,99" at bounding box center [836, 498] width 93 height 15
type input "1"
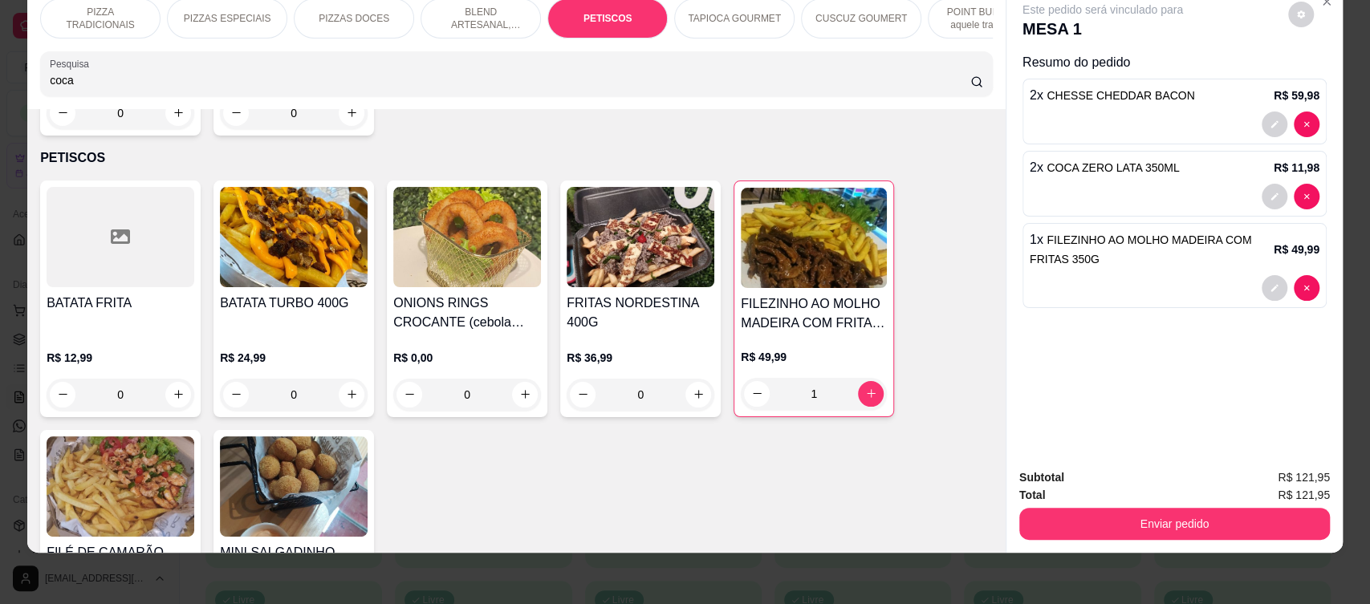
click at [620, 604] on html "Diggy Sistema de Gestão P POINT DA GALE ... Loja aberta Diggy Pro até 02/10 Ace…" at bounding box center [685, 302] width 1370 height 604
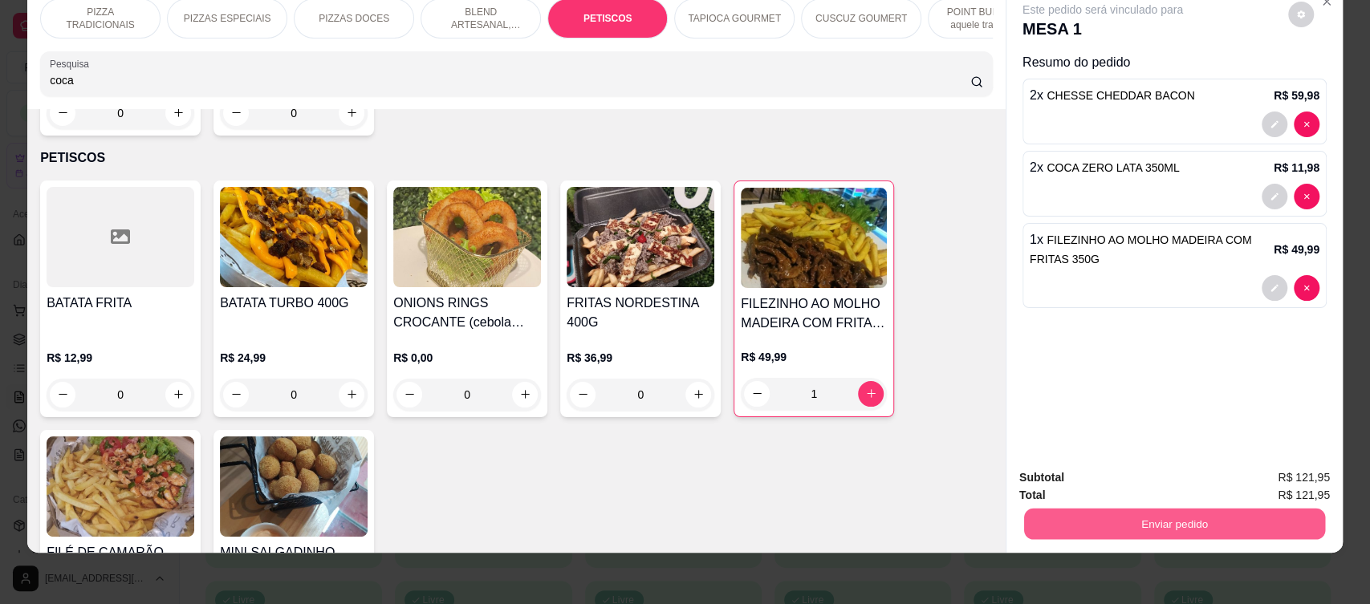
click at [1159, 515] on button "Enviar pedido" at bounding box center [1174, 524] width 301 height 31
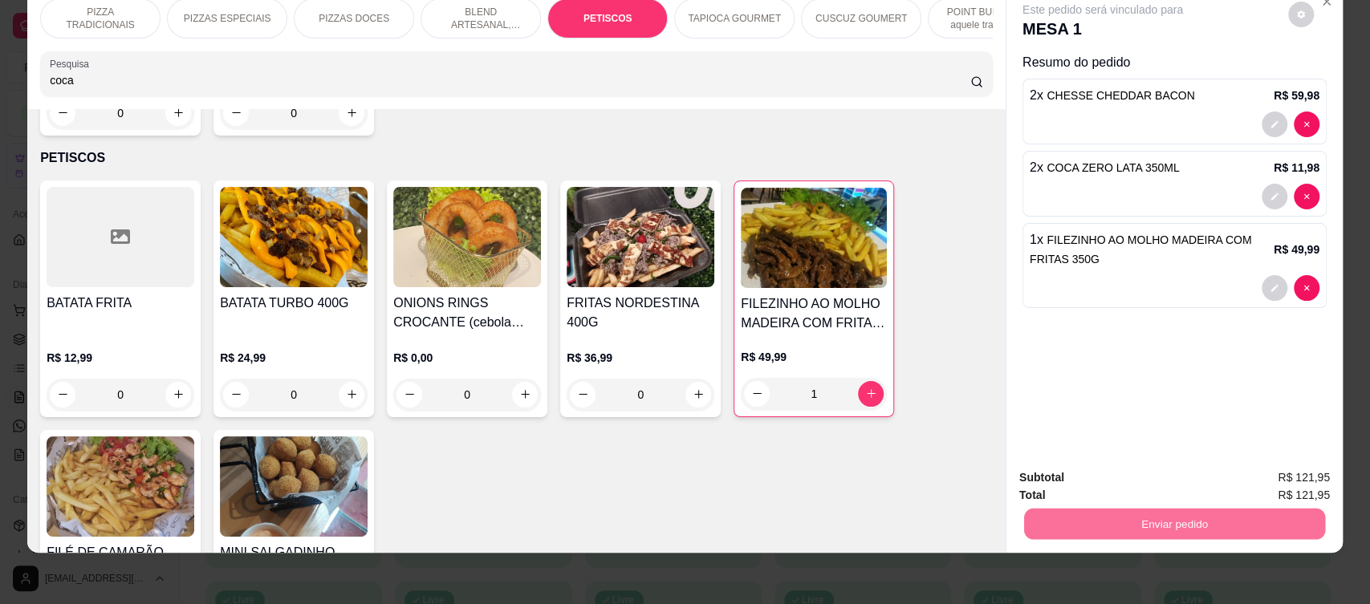
click at [1256, 480] on button "Sim, quero registrar" at bounding box center [1272, 485] width 116 height 30
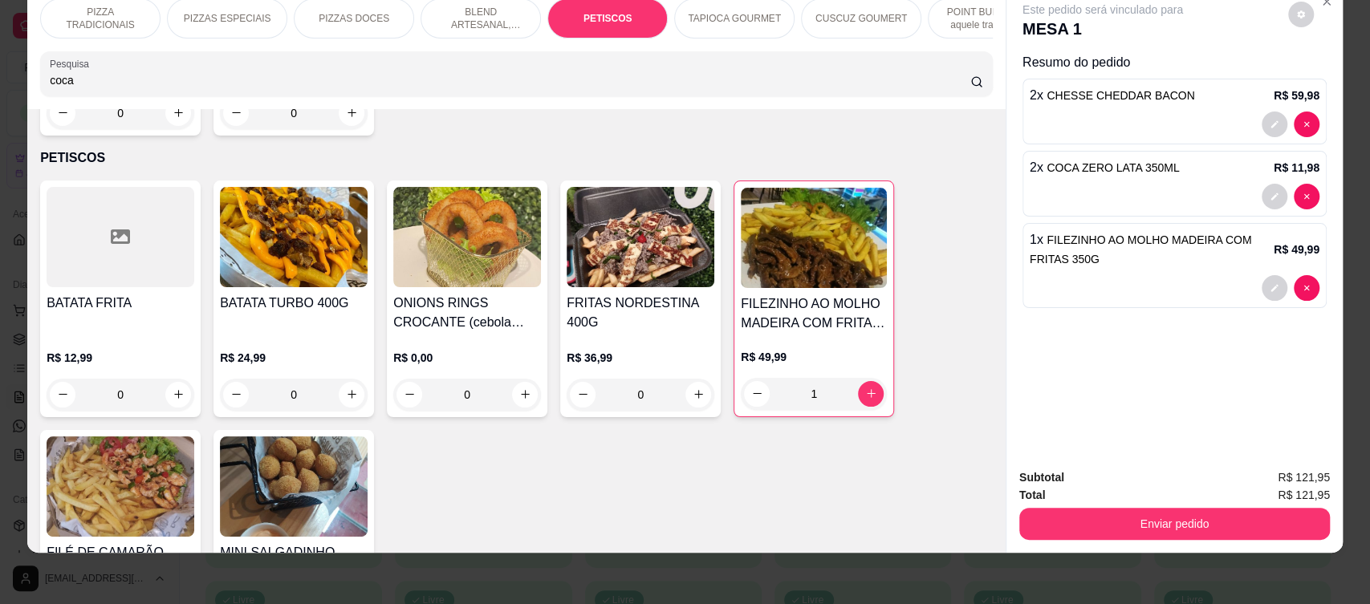
click at [1027, 433] on div "Este pedido será vinculado para MESA 1 Resumo do pedido 2 x CHESSE CHEDDAR BACO…" at bounding box center [1174, 221] width 336 height 471
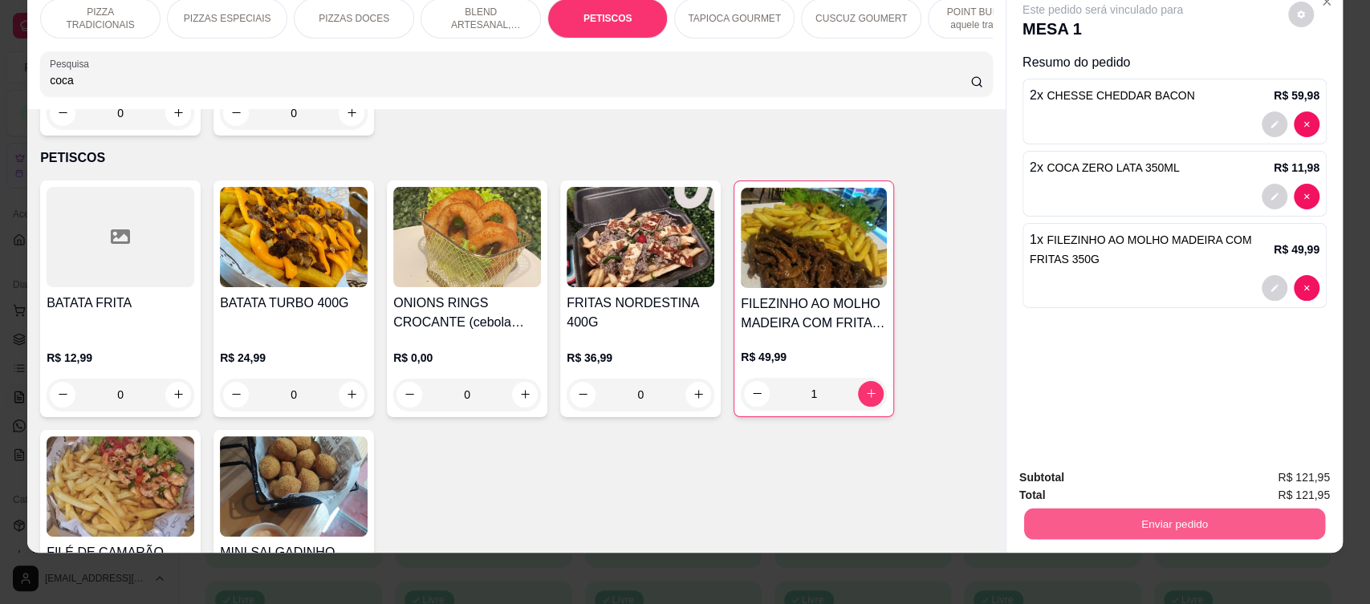
click at [1208, 523] on button "Enviar pedido" at bounding box center [1174, 524] width 301 height 31
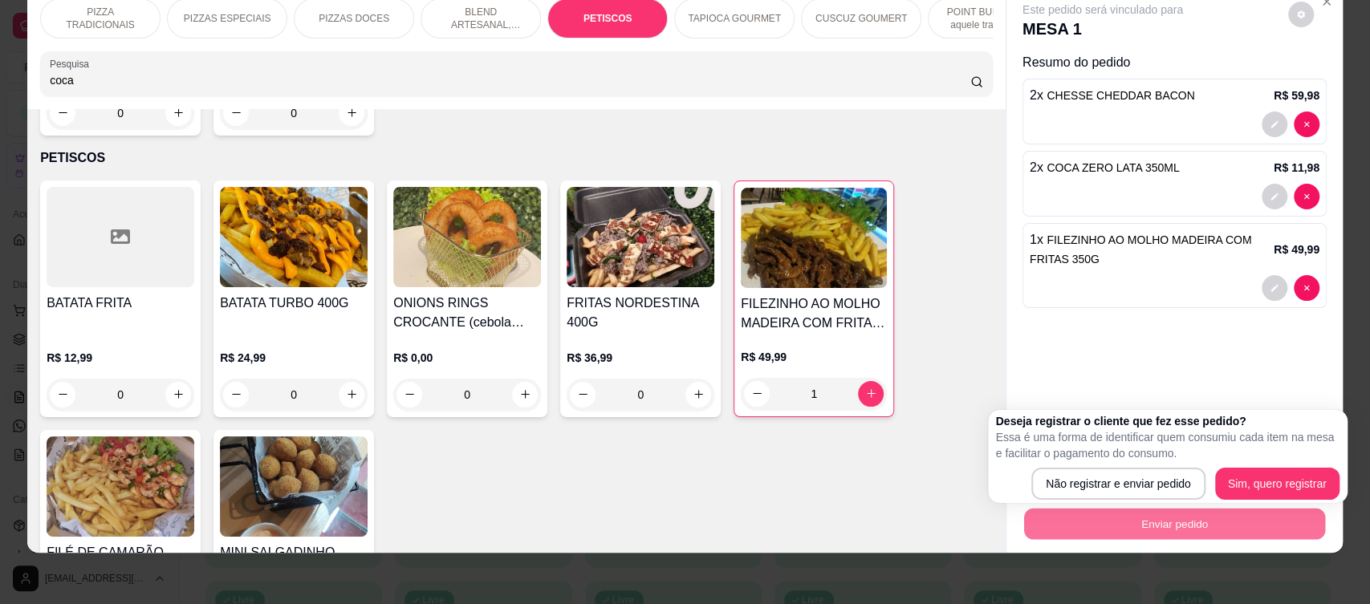
click at [1271, 466] on div "Deseja registrar o cliente que fez esse pedido? Essa é uma forma de identificar…" at bounding box center [1168, 456] width 344 height 87
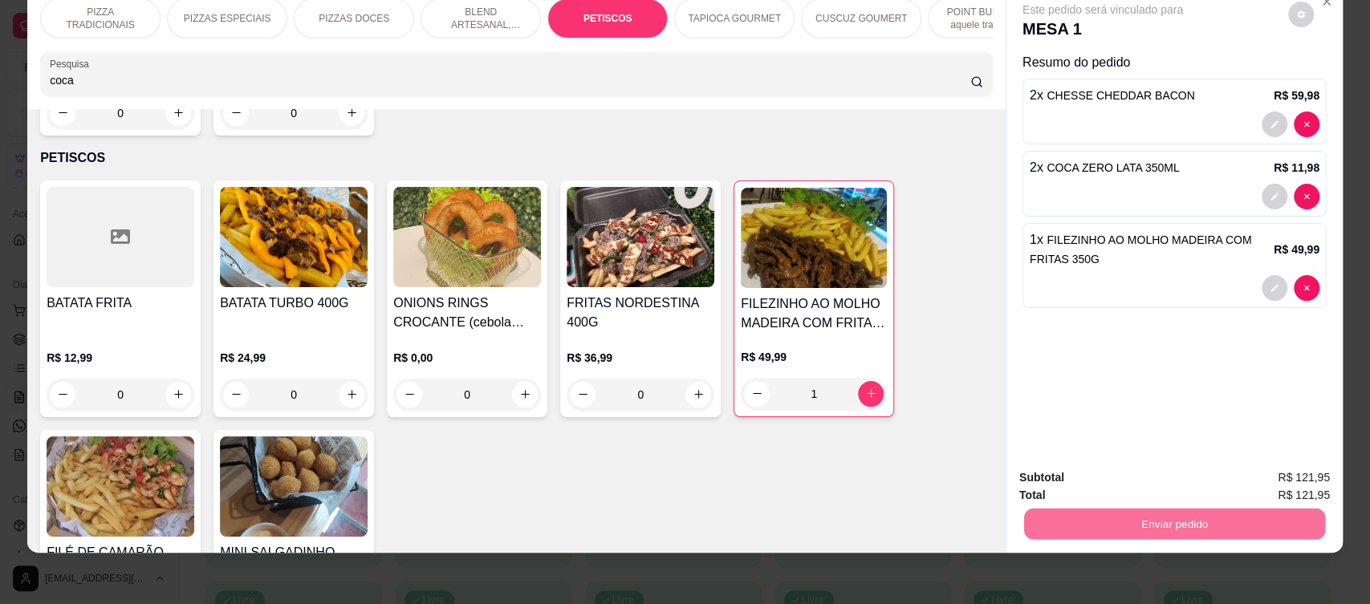
click at [1274, 483] on button "Sim, quero registrar" at bounding box center [1273, 485] width 120 height 30
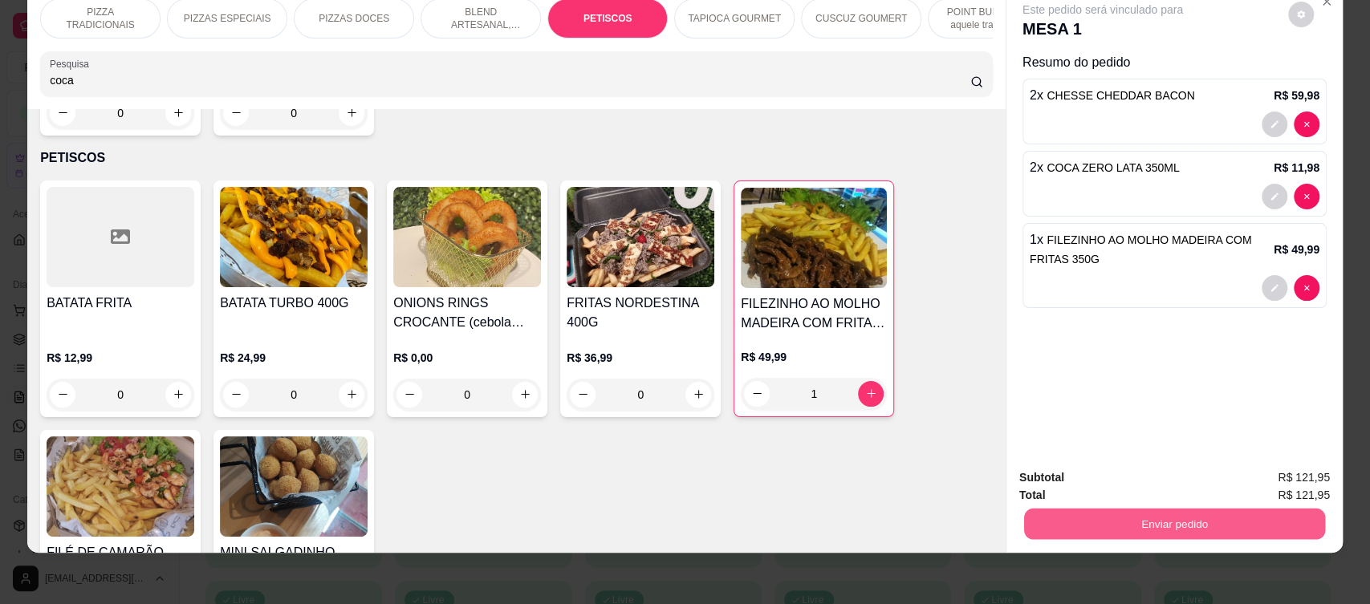
click at [1152, 528] on button "Enviar pedido" at bounding box center [1174, 524] width 301 height 31
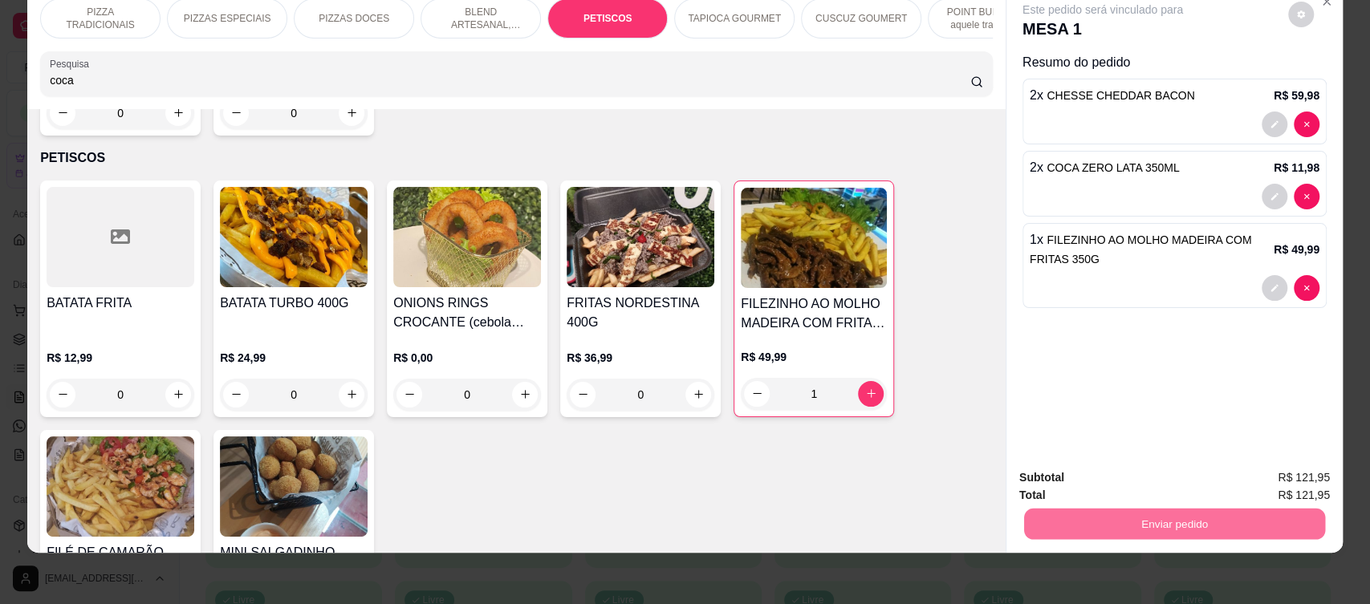
click at [1100, 486] on button "Não registrar e enviar pedido" at bounding box center [1120, 485] width 162 height 30
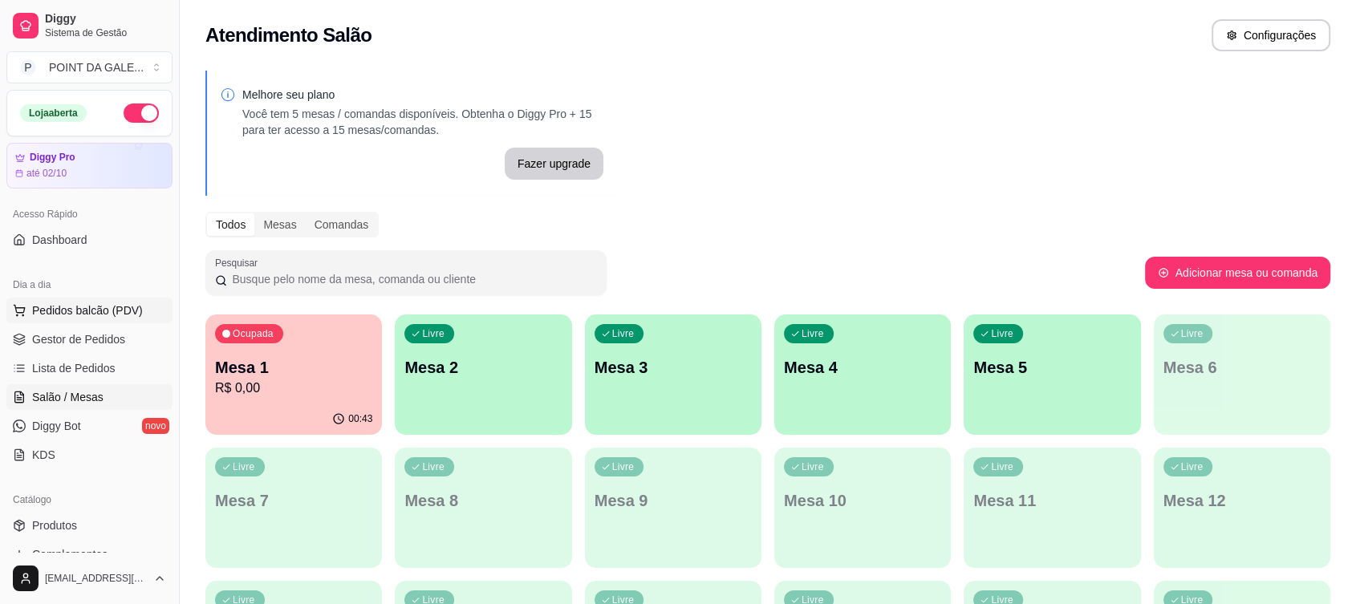
click at [96, 300] on button "Pedidos balcão (PDV)" at bounding box center [89, 311] width 166 height 26
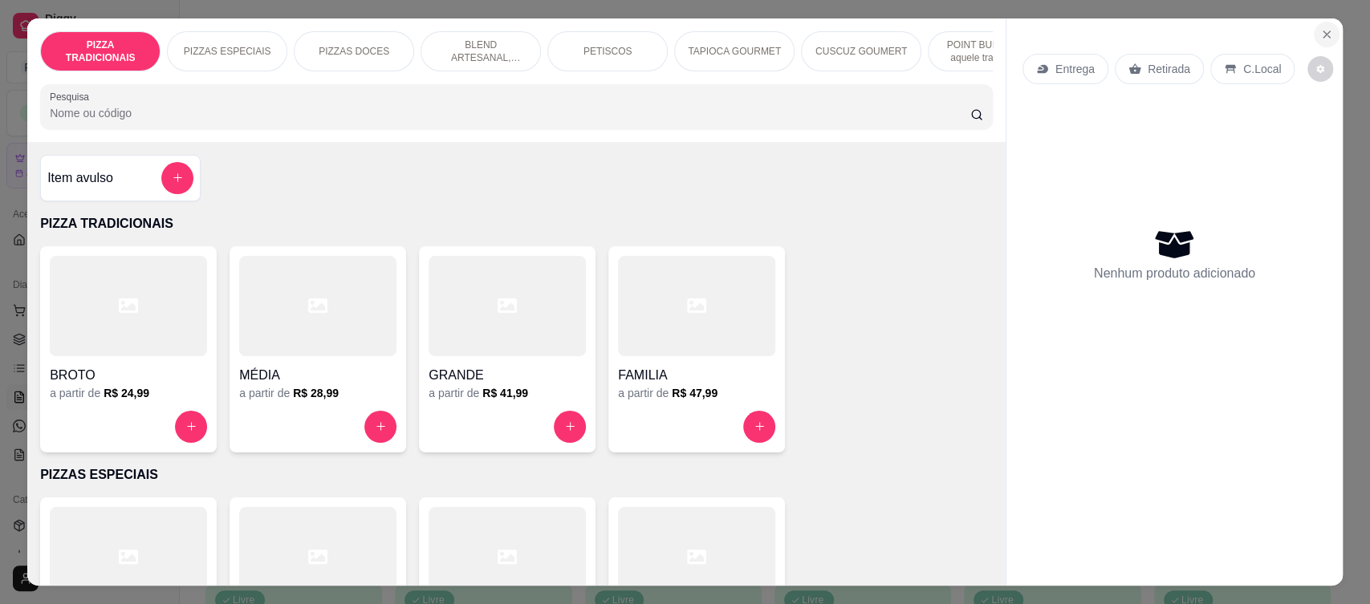
click at [1320, 35] on icon "Close" at bounding box center [1326, 34] width 13 height 13
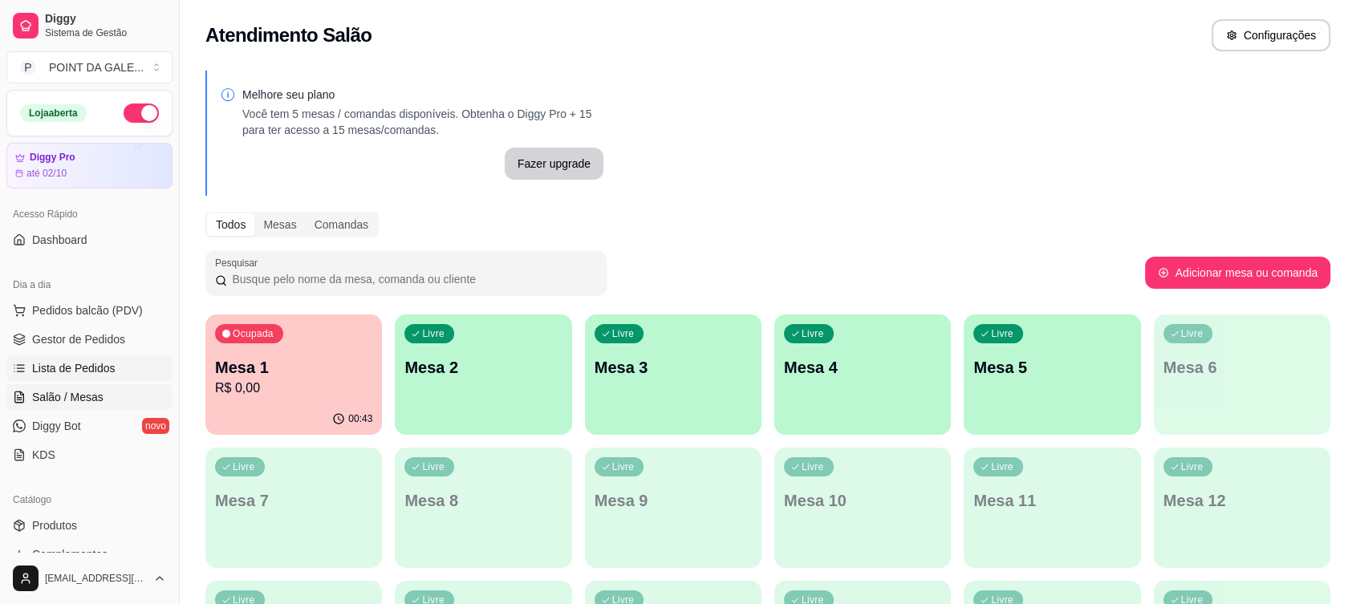
click at [82, 365] on span "Lista de Pedidos" at bounding box center [73, 368] width 83 height 16
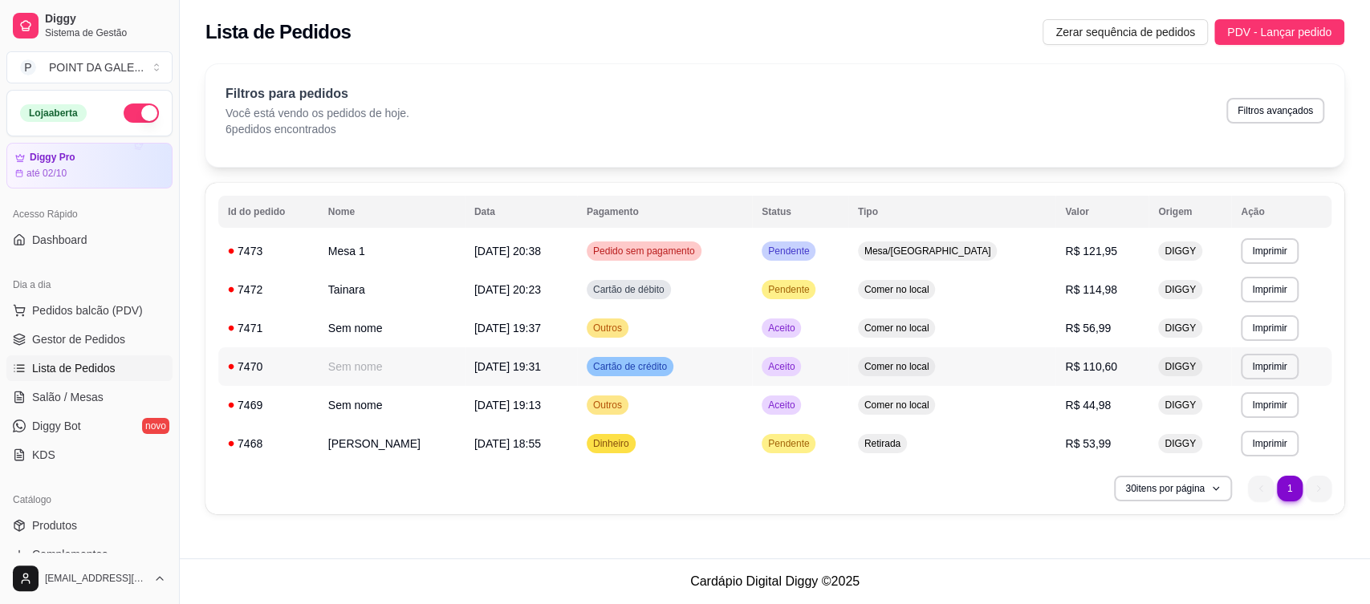
click at [562, 350] on td "[DATE] 19:31" at bounding box center [521, 367] width 112 height 39
click at [577, 325] on td "[DATE] 19:37" at bounding box center [521, 328] width 112 height 39
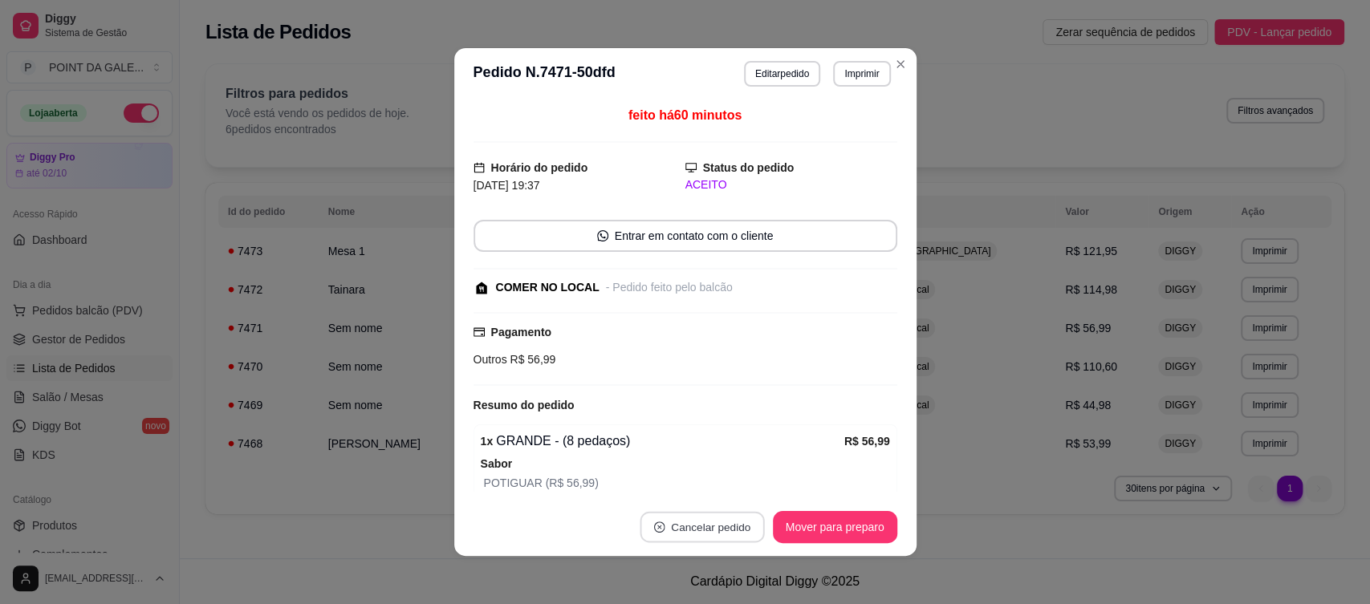
click at [691, 515] on button "Cancelar pedido" at bounding box center [702, 527] width 124 height 31
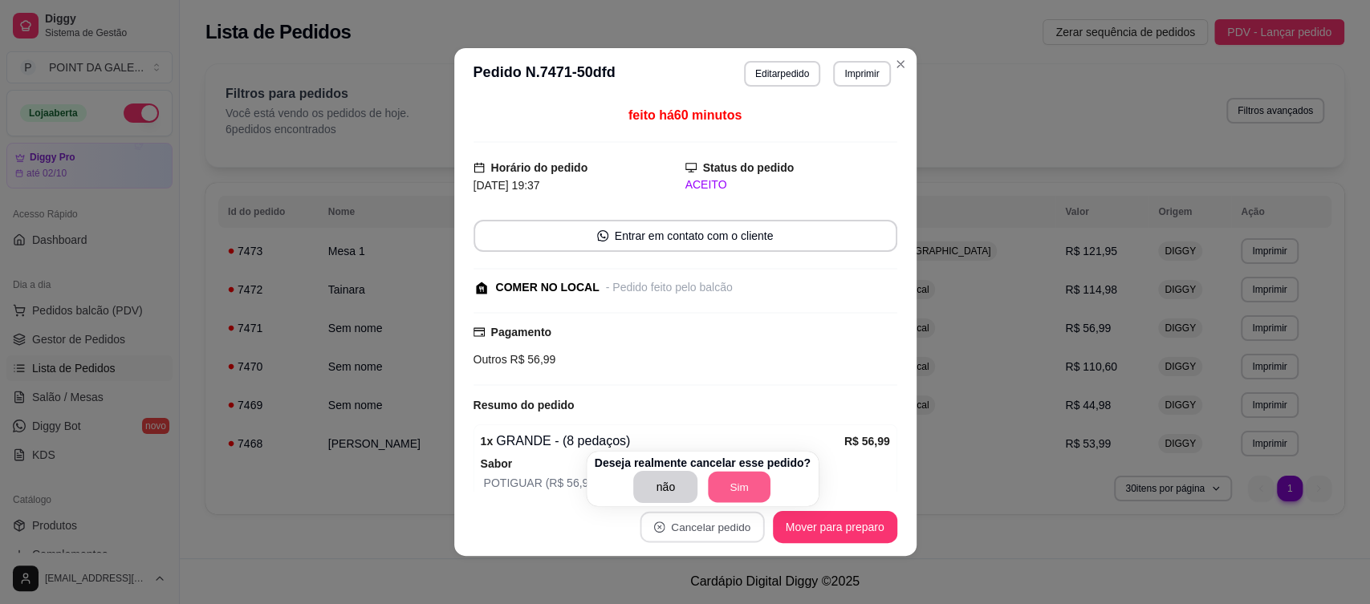
click at [738, 479] on button "Sim" at bounding box center [740, 487] width 63 height 31
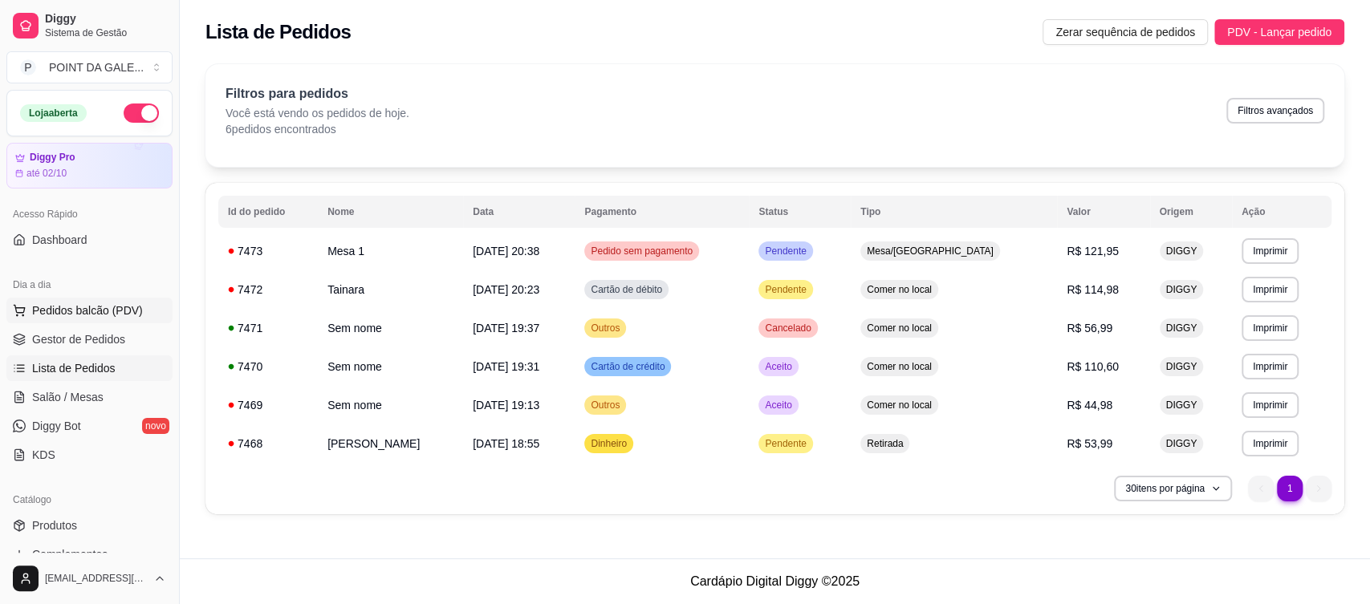
click at [67, 316] on span "Pedidos balcão (PDV)" at bounding box center [87, 311] width 111 height 16
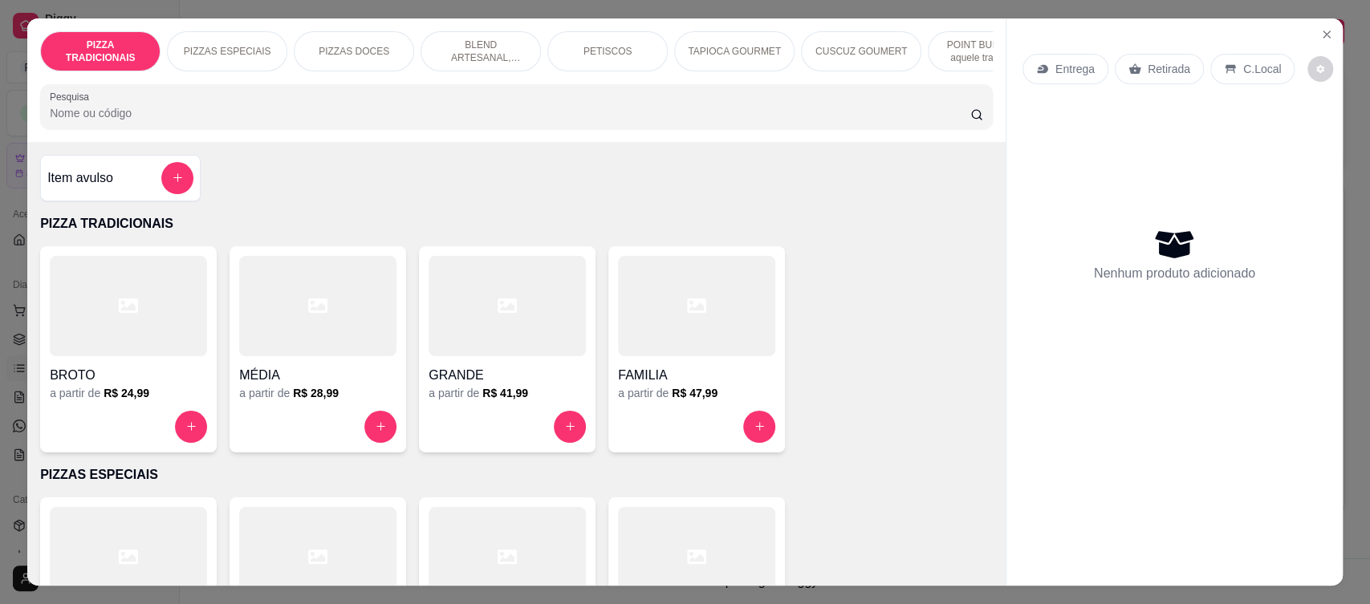
click at [498, 45] on p "BLEND ARTESANAL, suculentos e amostrados blends americanos com toque nordestino!" at bounding box center [480, 52] width 93 height 26
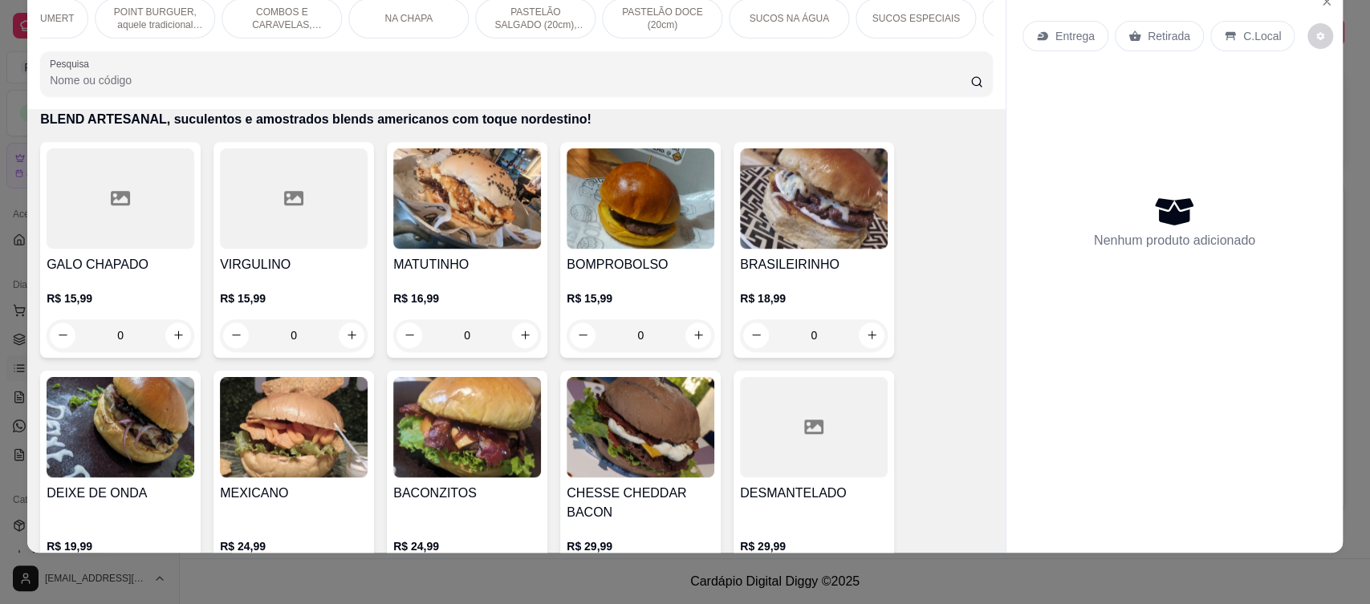
scroll to position [0, 1666]
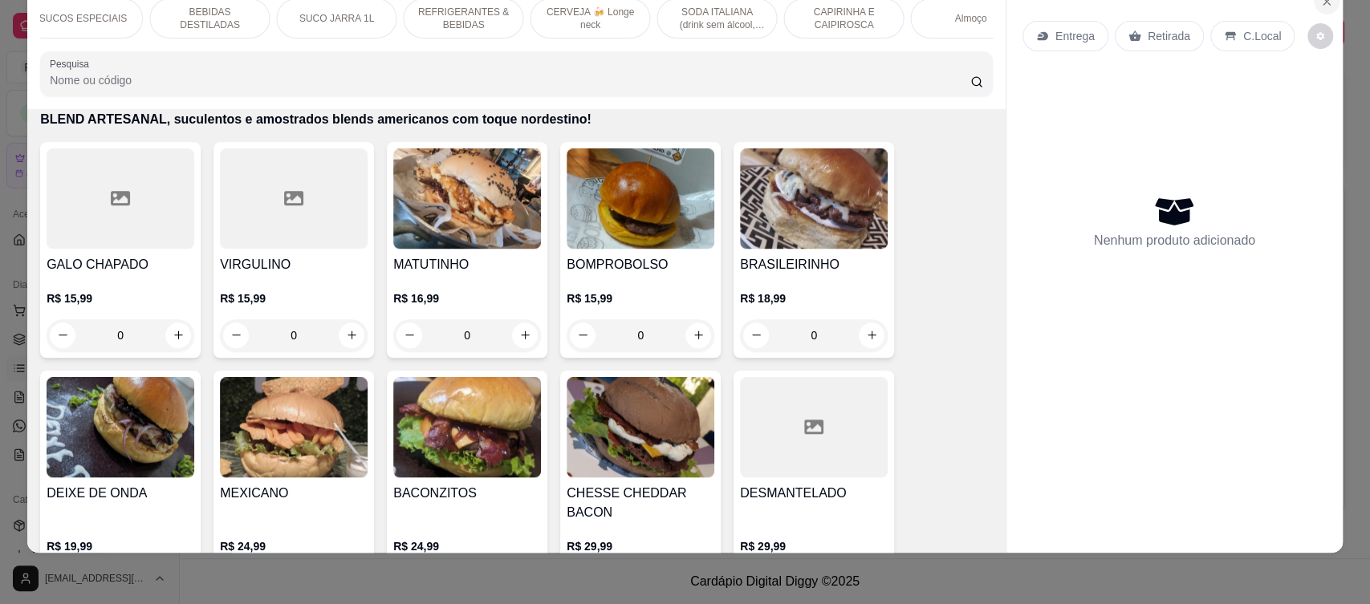
click at [1320, 1] on icon "Close" at bounding box center [1326, 1] width 13 height 13
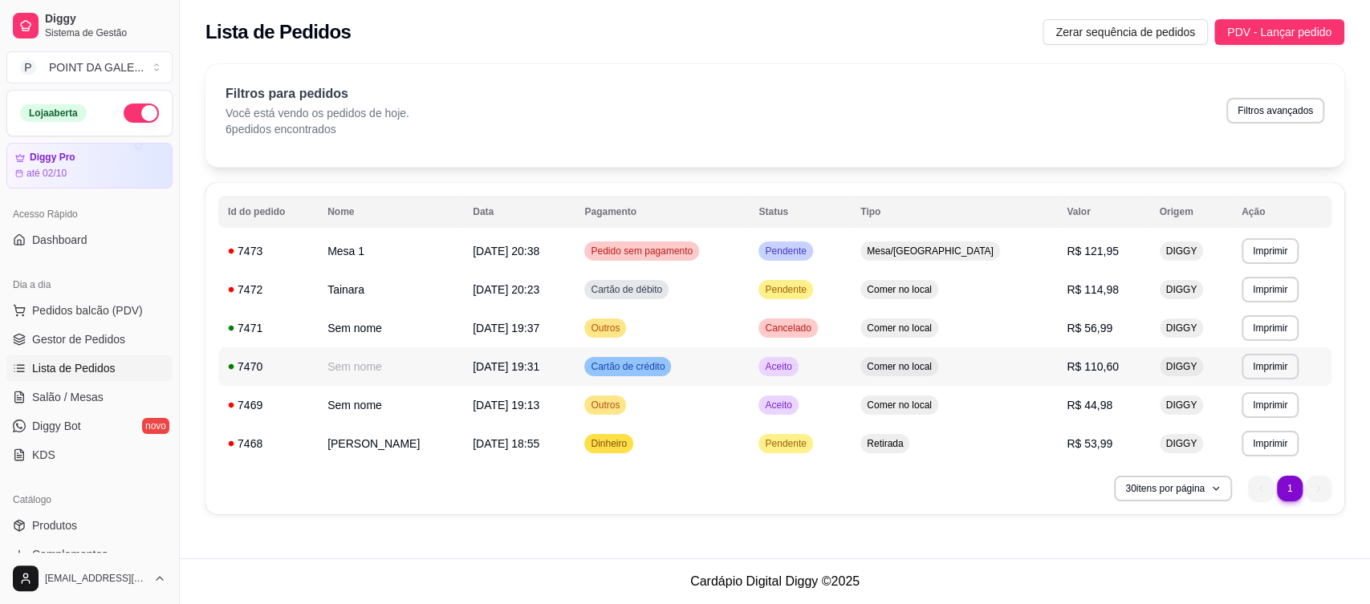
click at [463, 357] on td "Sem nome" at bounding box center [390, 367] width 145 height 39
click at [488, 357] on span "Cartão de crédito" at bounding box center [513, 360] width 88 height 13
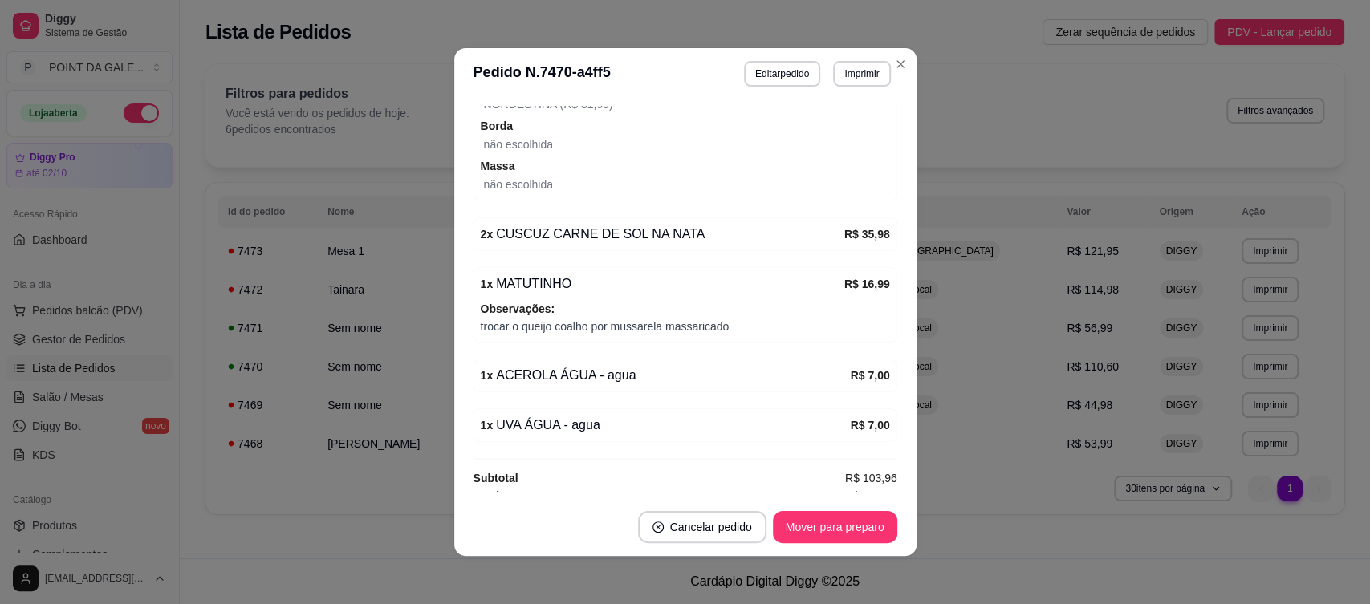
scroll to position [409, 0]
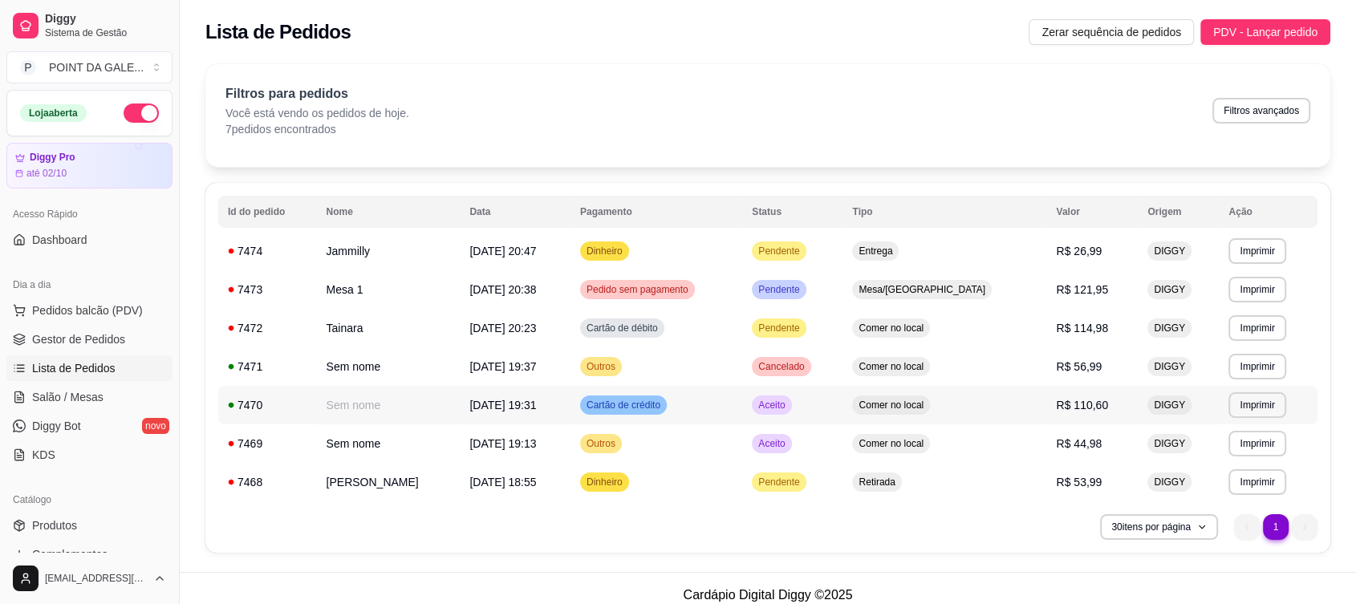
click at [536, 405] on span "[DATE] 19:31" at bounding box center [503, 405] width 67 height 13
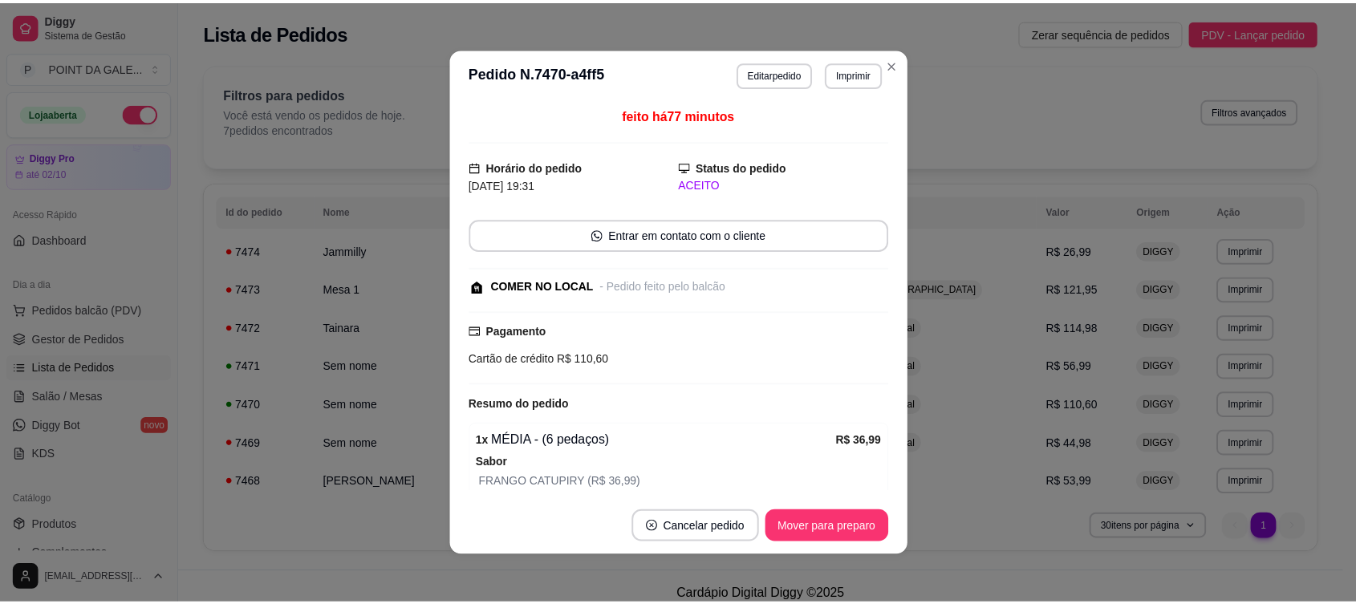
scroll to position [0, 0]
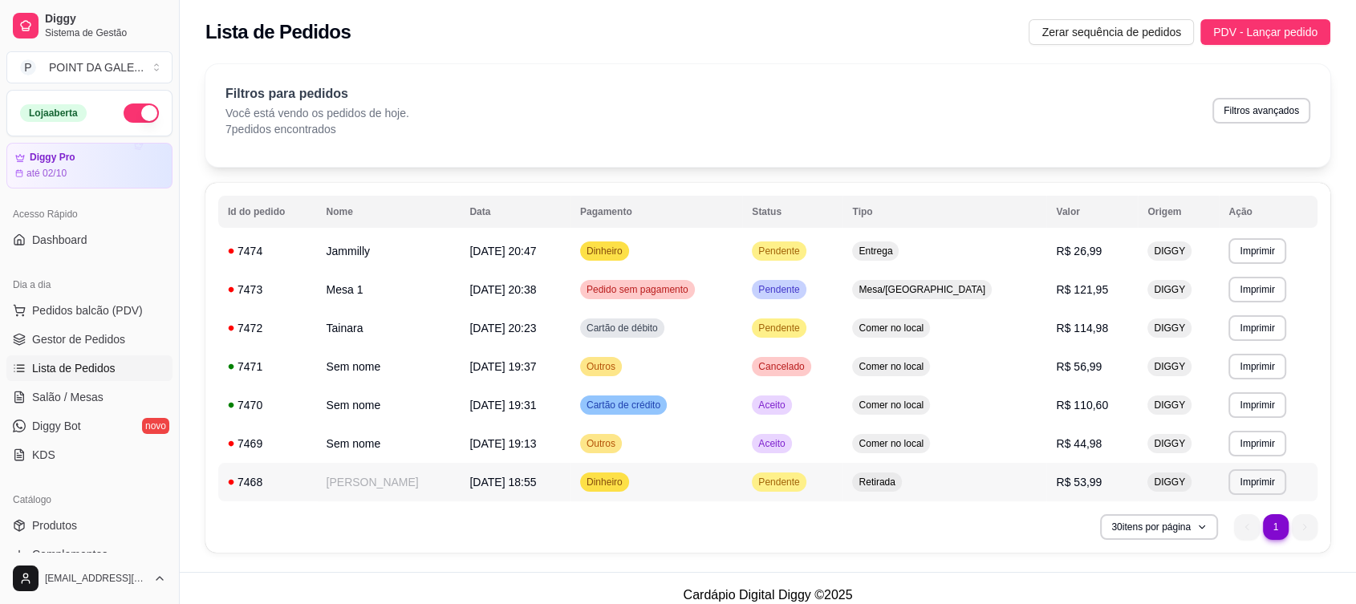
click at [571, 486] on td "[DATE] 18:55" at bounding box center [515, 482] width 111 height 39
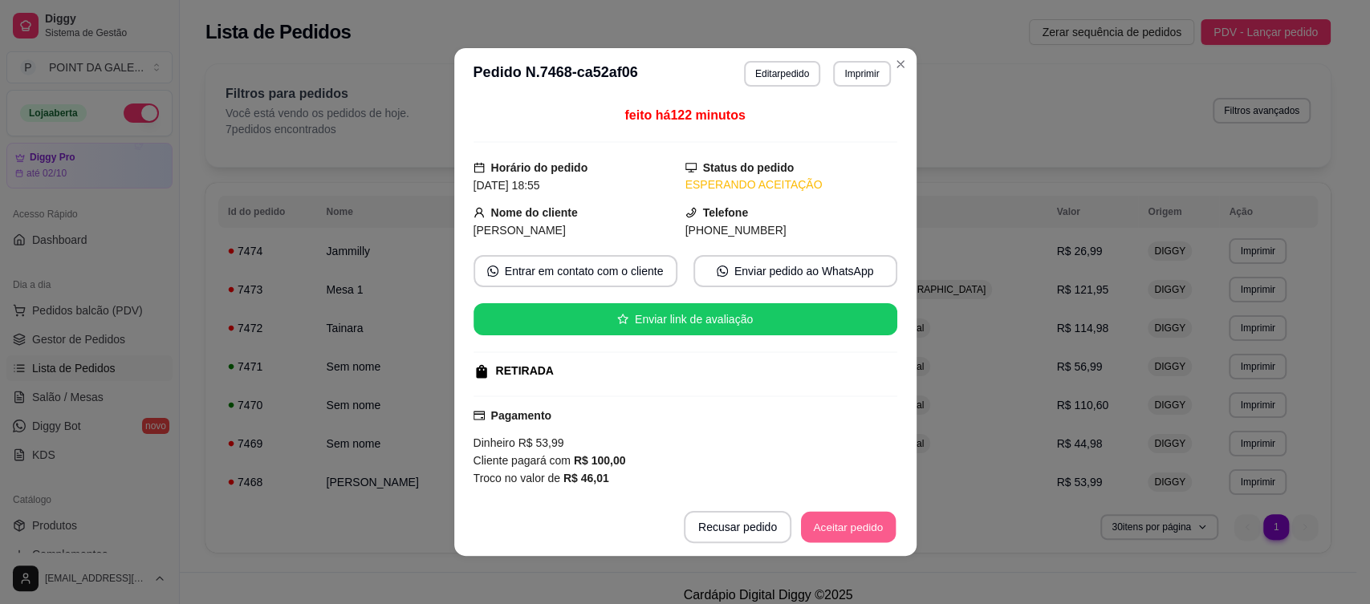
click at [840, 517] on button "Aceitar pedido" at bounding box center [848, 527] width 95 height 31
click at [840, 517] on div "Recusar pedido Aceitar pedido" at bounding box center [790, 527] width 213 height 32
click at [840, 517] on div "Recusar pedido Aceitar pedido" at bounding box center [768, 527] width 258 height 32
click at [840, 517] on button "Mover para preparo" at bounding box center [835, 527] width 124 height 32
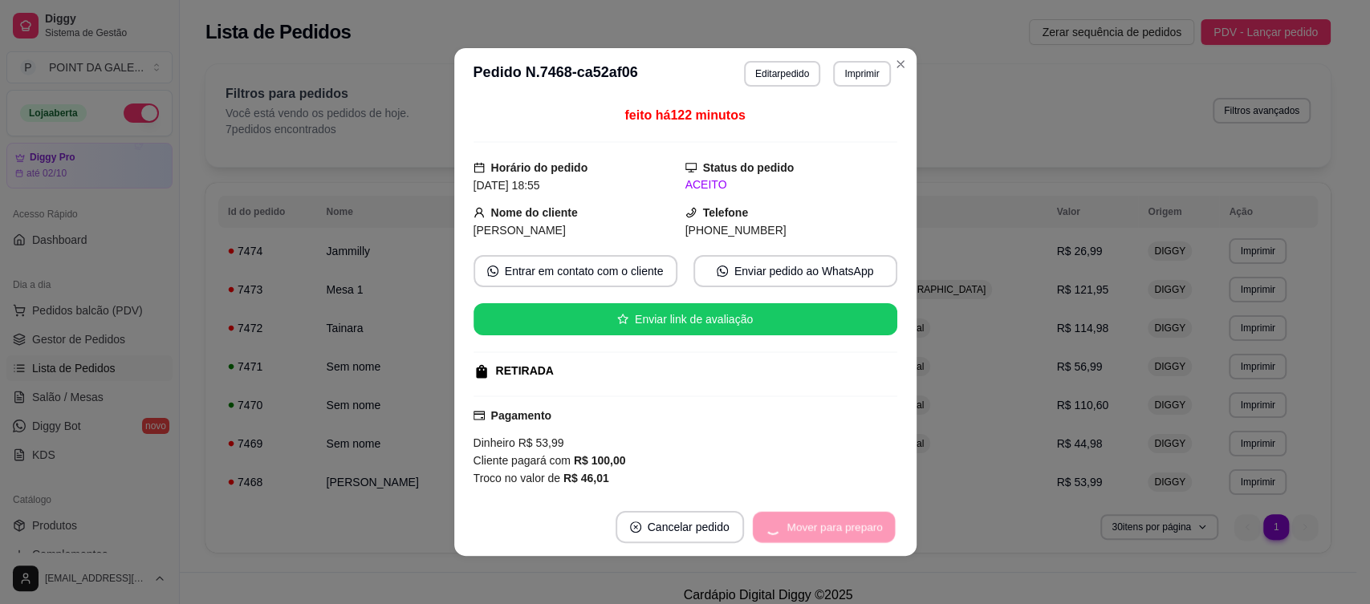
click at [840, 517] on div "Mover para preparo" at bounding box center [823, 527] width 147 height 32
click at [840, 517] on button "Mover para retirada disponível" at bounding box center [808, 527] width 172 height 31
click at [840, 517] on div "Mover para retirada disponível" at bounding box center [807, 527] width 177 height 32
click at [840, 517] on div "Mover para retirada disponível" at bounding box center [797, 527] width 200 height 32
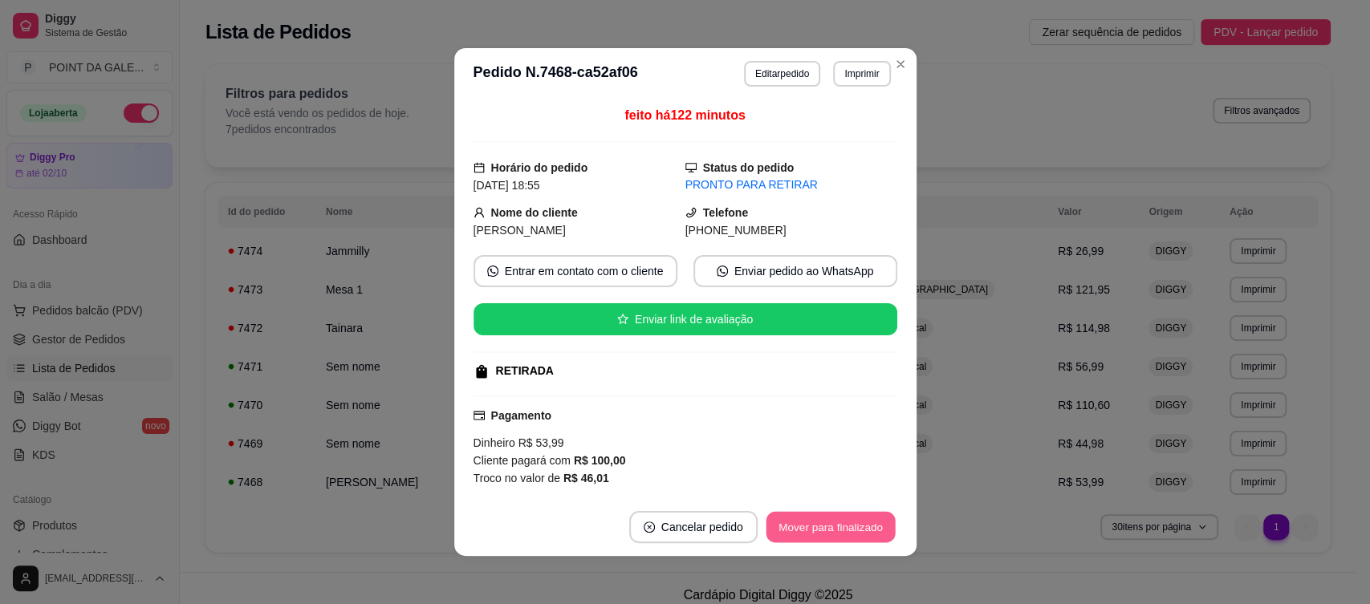
click at [840, 517] on button "Mover para finalizado" at bounding box center [830, 527] width 129 height 31
click at [840, 517] on div "Mover para finalizado" at bounding box center [820, 527] width 156 height 32
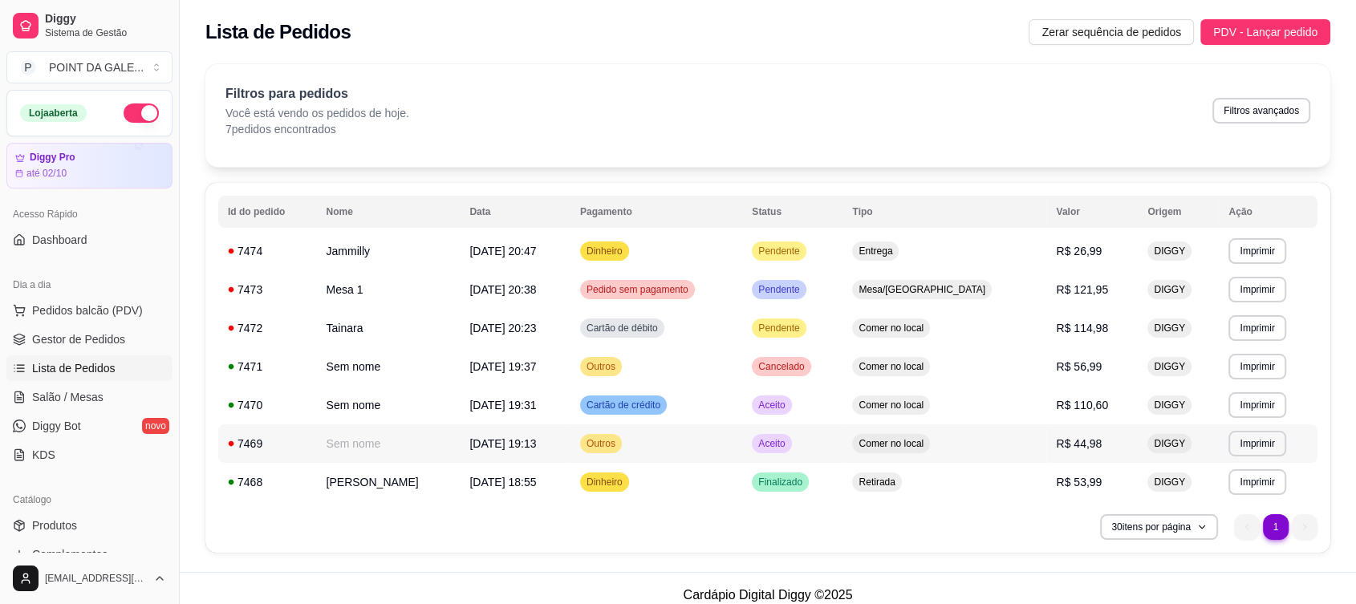
click at [695, 451] on td "Outros" at bounding box center [657, 444] width 172 height 39
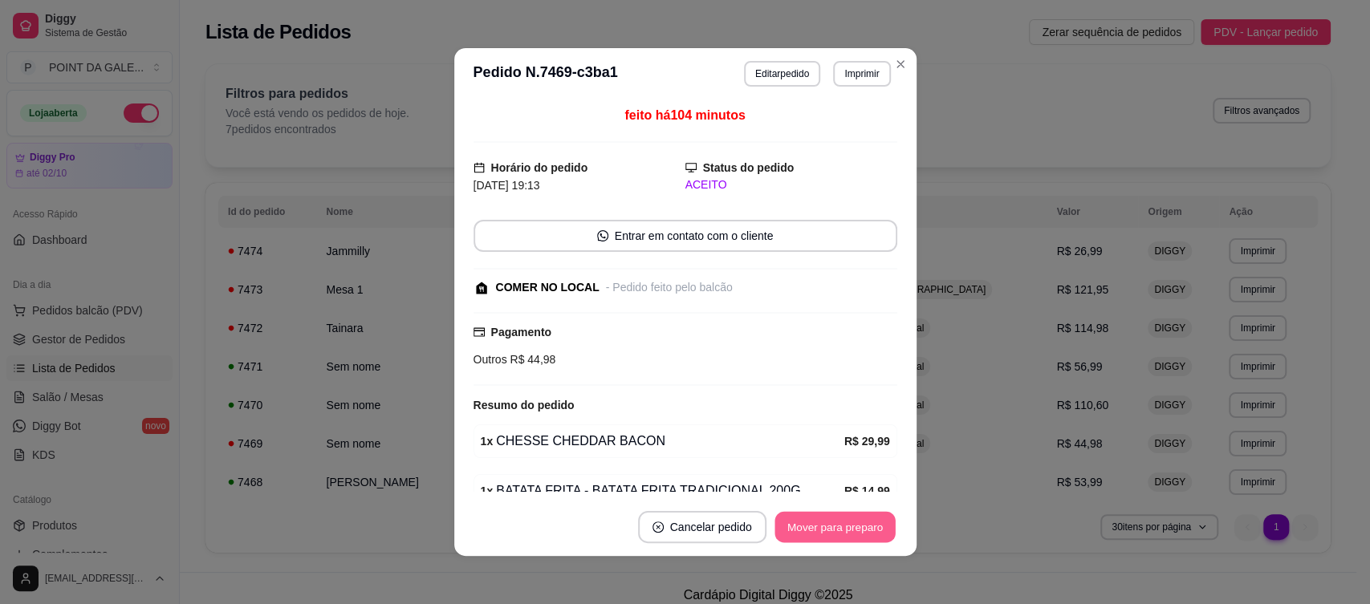
click at [825, 528] on button "Mover para preparo" at bounding box center [835, 527] width 120 height 31
click at [825, 528] on div "Mover para preparo" at bounding box center [823, 527] width 147 height 32
click at [825, 528] on button "Mover para retirada disponível" at bounding box center [808, 527] width 172 height 31
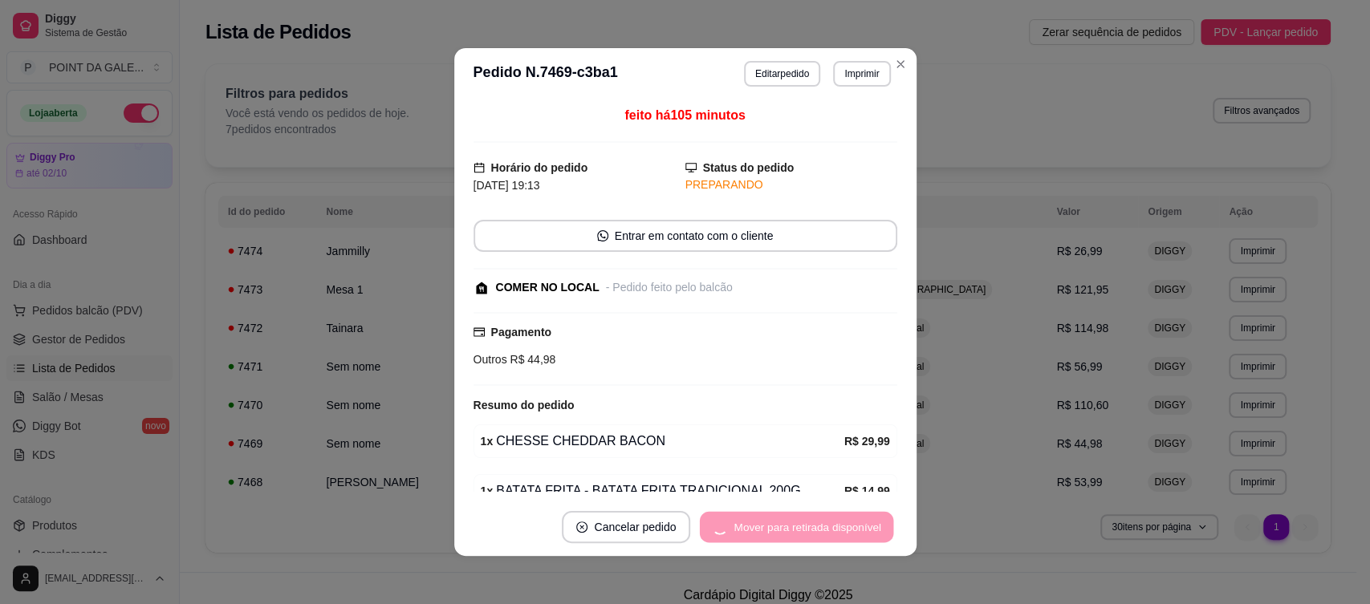
click at [825, 528] on div "Mover para retirada disponível" at bounding box center [797, 527] width 200 height 32
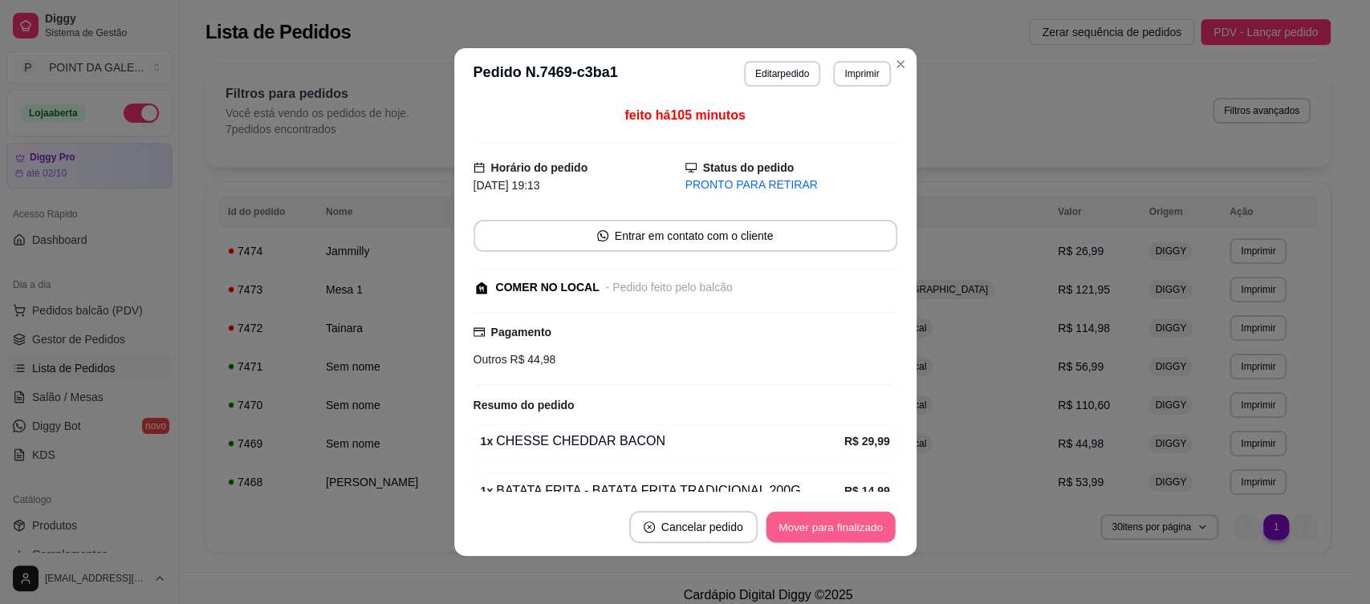
click at [825, 528] on button "Mover para finalizado" at bounding box center [830, 527] width 129 height 31
click at [825, 528] on div "Mover para finalizado" at bounding box center [820, 527] width 156 height 32
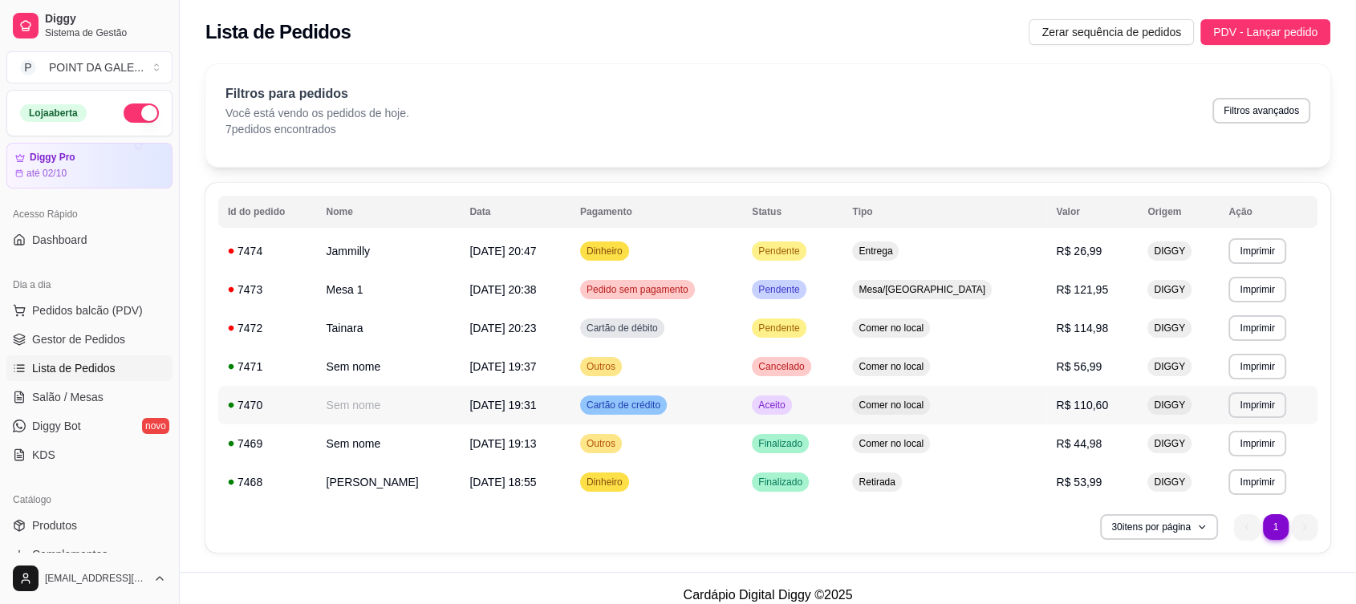
click at [571, 398] on td "[DATE] 19:31" at bounding box center [515, 405] width 111 height 39
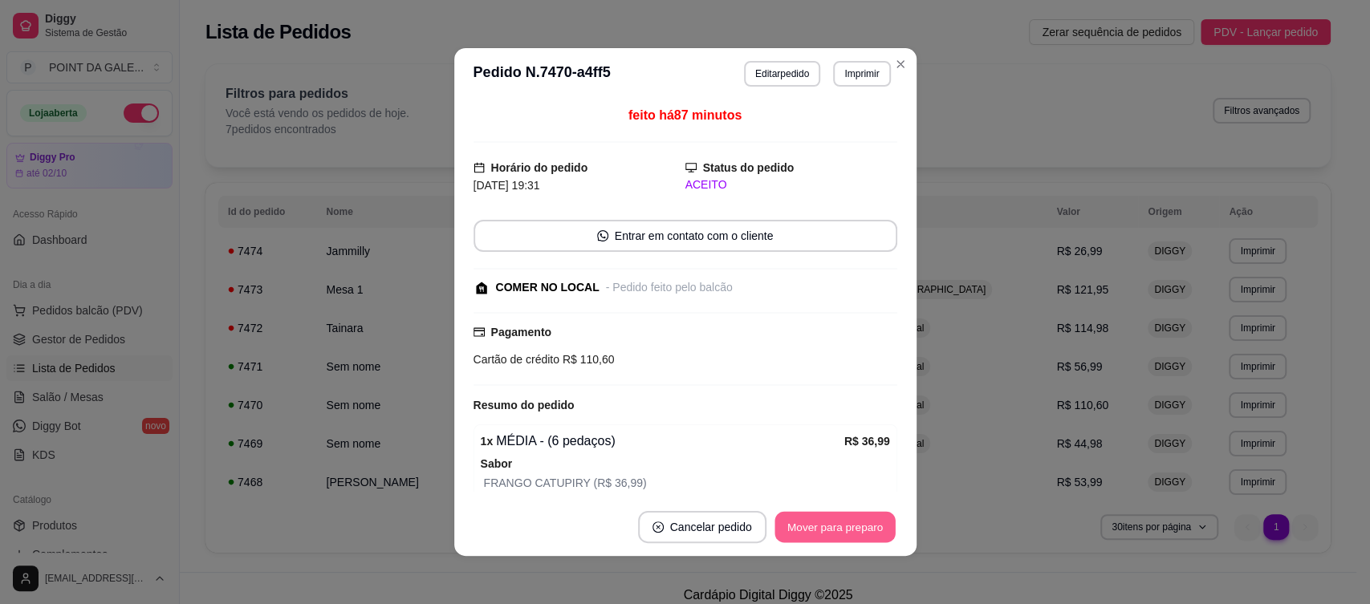
click at [840, 528] on button "Mover para preparo" at bounding box center [835, 527] width 120 height 31
click at [840, 528] on div "Mover para preparo" at bounding box center [823, 527] width 147 height 32
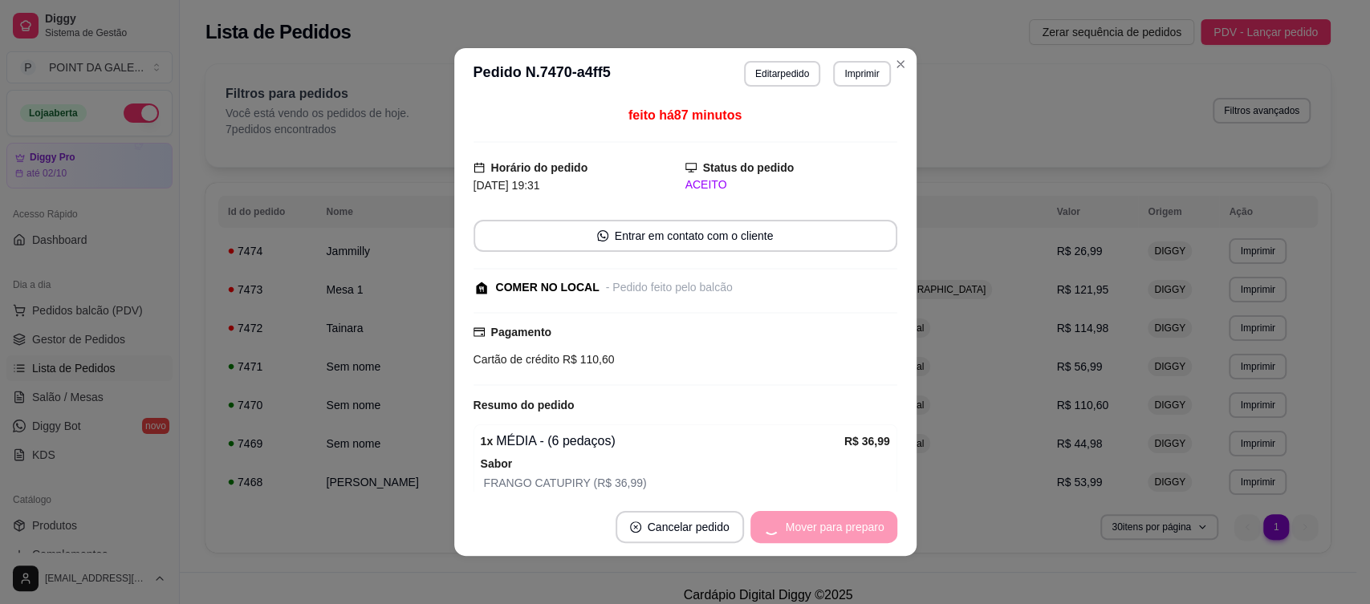
click at [840, 528] on div "Mover para preparo" at bounding box center [823, 527] width 147 height 32
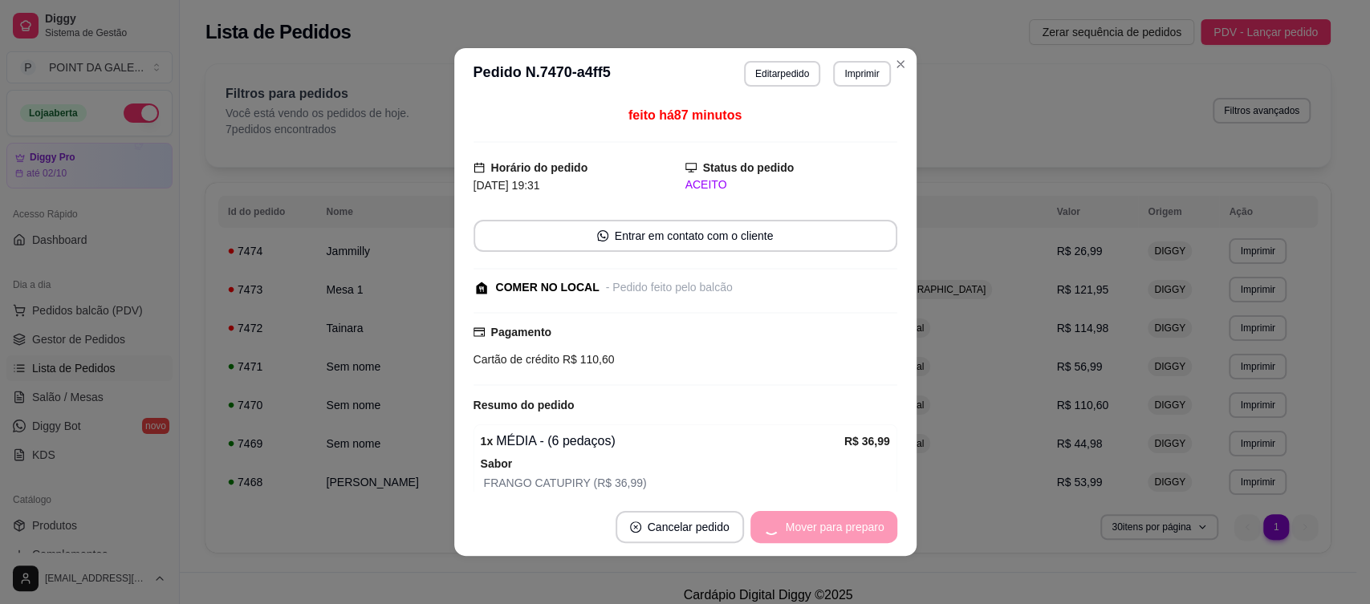
click at [840, 528] on div "Mover para preparo" at bounding box center [823, 527] width 147 height 32
click at [840, 528] on button "Mover para retirada disponível" at bounding box center [808, 527] width 172 height 31
click at [840, 528] on div "Mover para retirada disponível" at bounding box center [807, 527] width 177 height 32
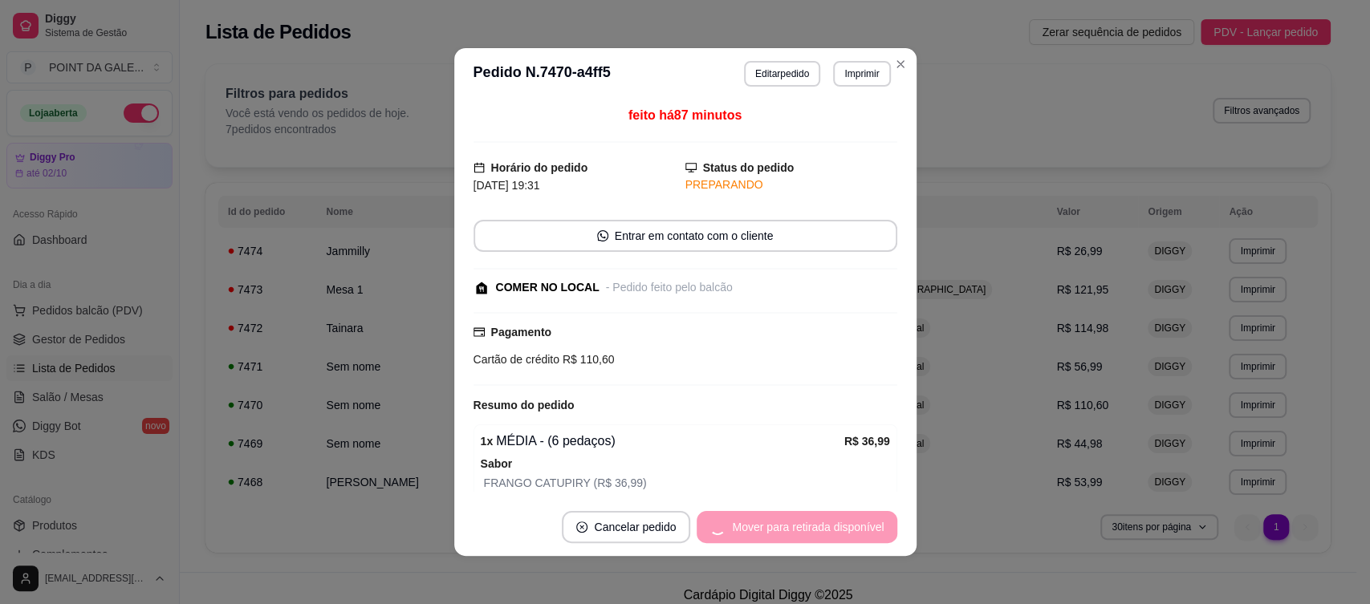
click at [840, 528] on div "Mover para retirada disponível" at bounding box center [797, 527] width 200 height 32
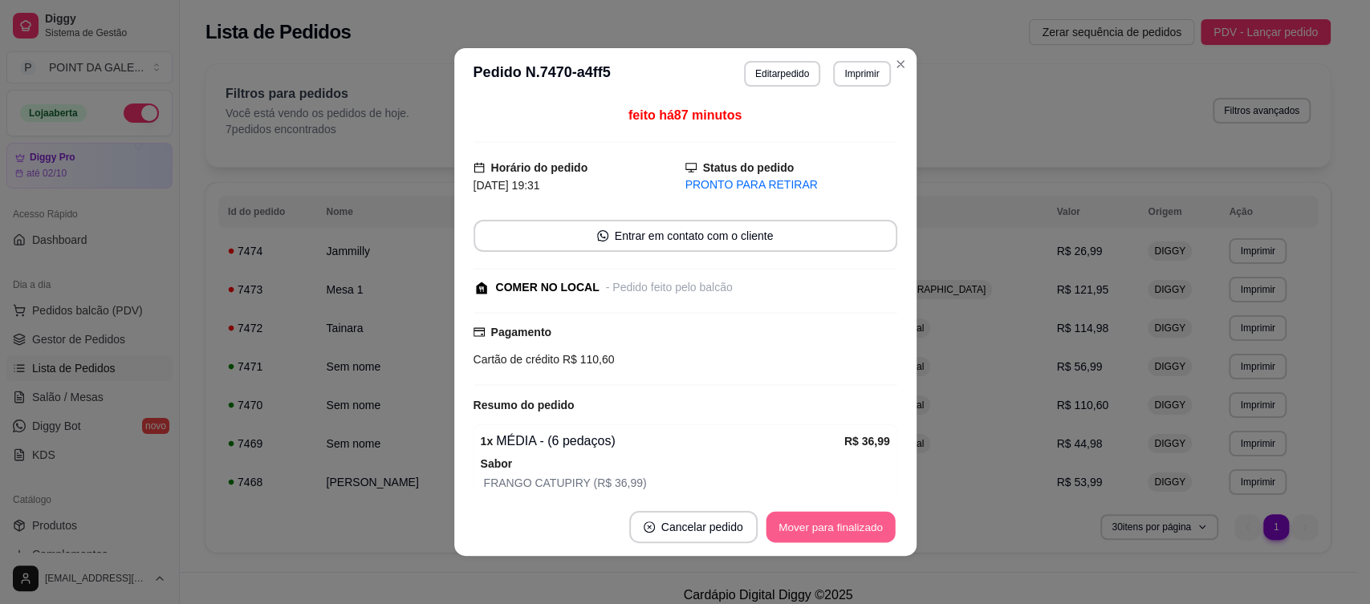
click at [840, 528] on button "Mover para finalizado" at bounding box center [830, 527] width 129 height 31
click at [840, 528] on div "Mover para finalizado" at bounding box center [820, 527] width 156 height 32
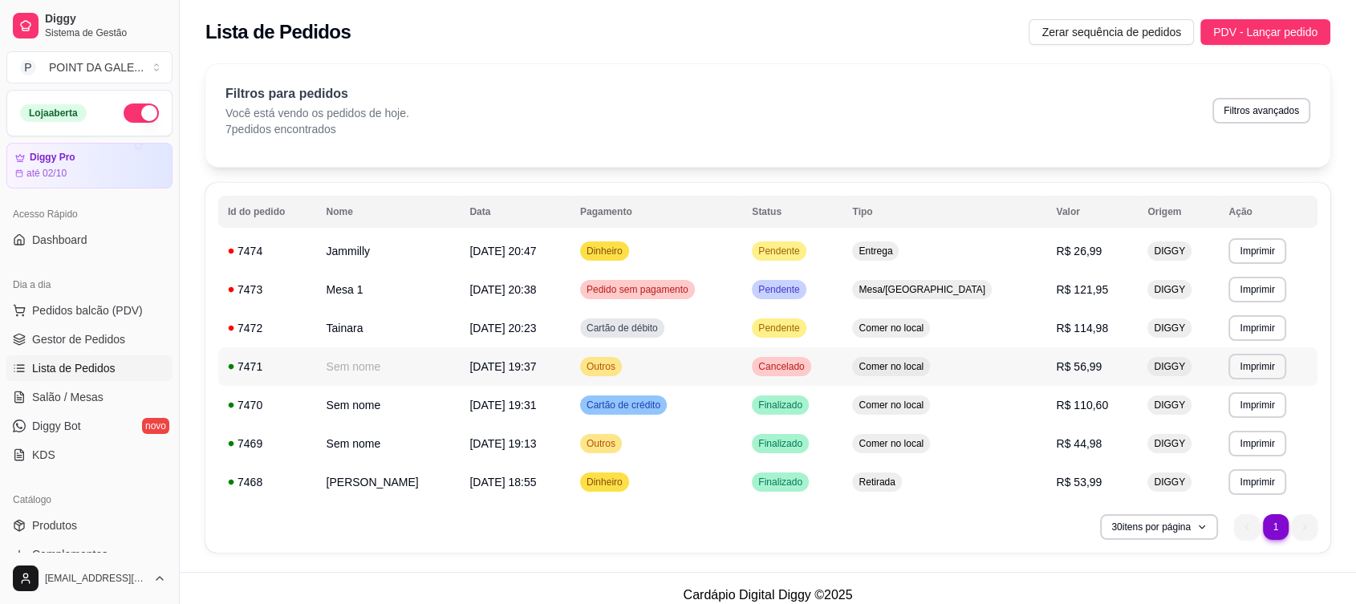
click at [524, 365] on span "[DATE] 19:37" at bounding box center [503, 366] width 67 height 13
click at [351, 325] on td "Tainara" at bounding box center [389, 328] width 144 height 39
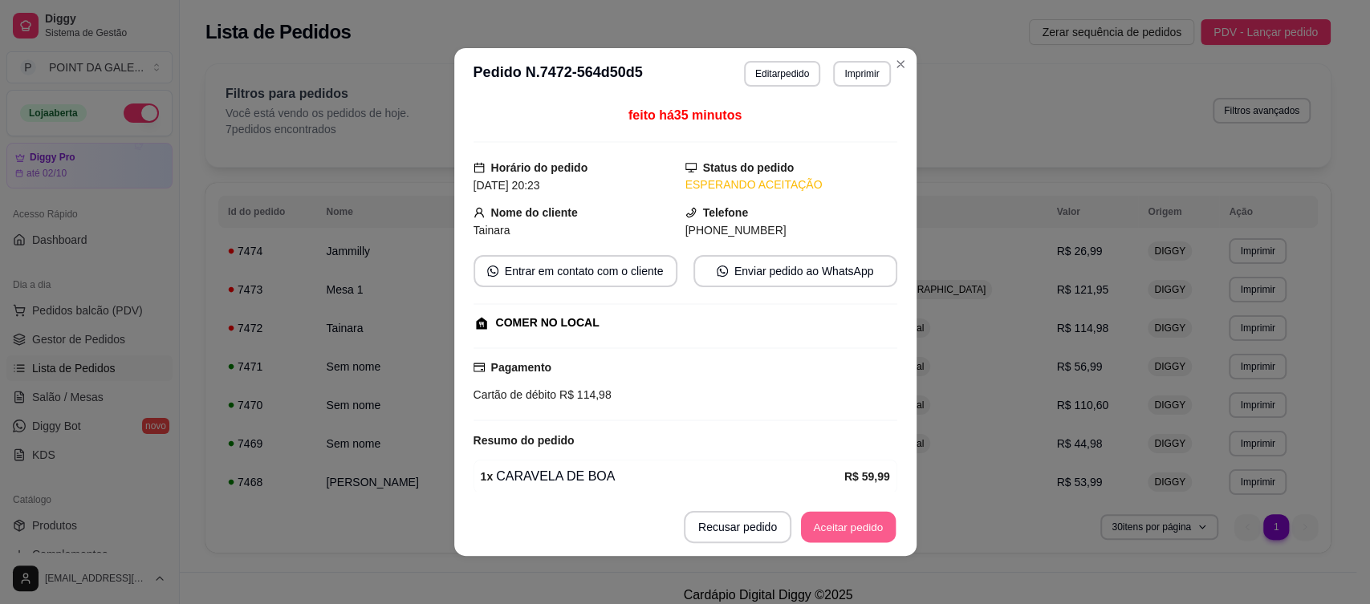
click at [836, 514] on button "Aceitar pedido" at bounding box center [848, 527] width 95 height 31
click at [836, 514] on div "Recusar pedido Aceitar pedido" at bounding box center [768, 527] width 258 height 32
click at [836, 514] on button "Mover para preparo" at bounding box center [835, 527] width 124 height 32
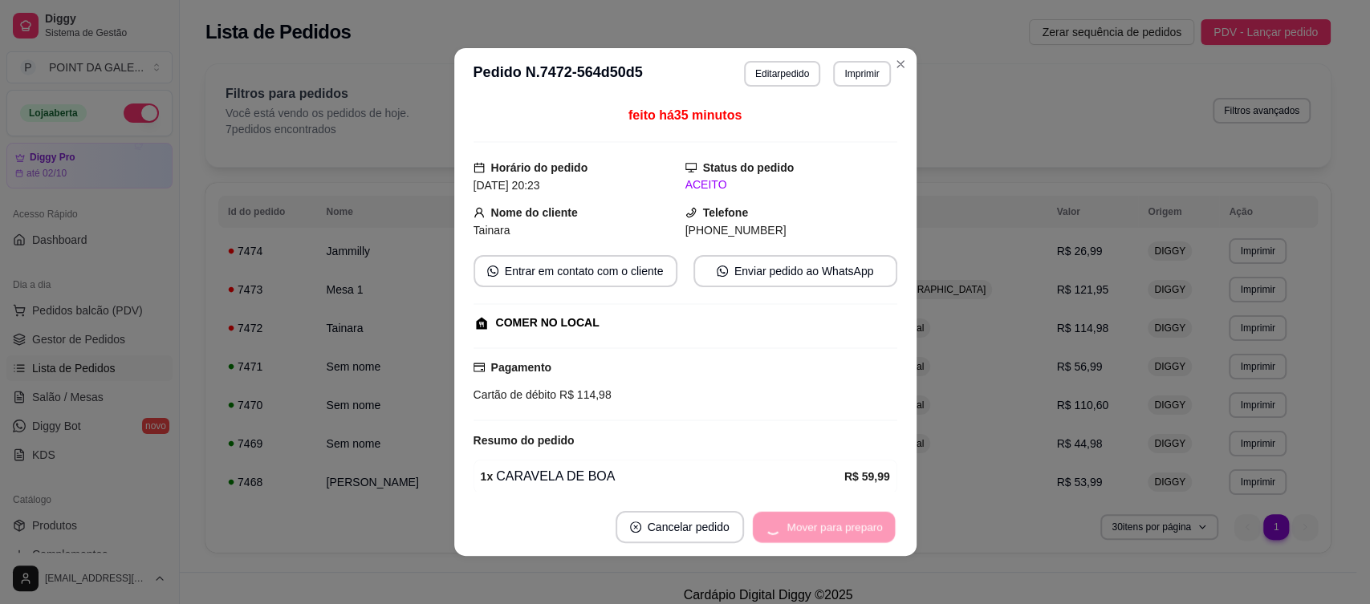
click at [836, 514] on div "Mover para preparo" at bounding box center [823, 527] width 147 height 32
click at [836, 514] on button "Mover para retirada disponível" at bounding box center [808, 527] width 172 height 31
click at [836, 514] on div "Mover para retirada disponível" at bounding box center [797, 527] width 200 height 32
click at [836, 514] on button "Mover para finalizado" at bounding box center [830, 527] width 129 height 31
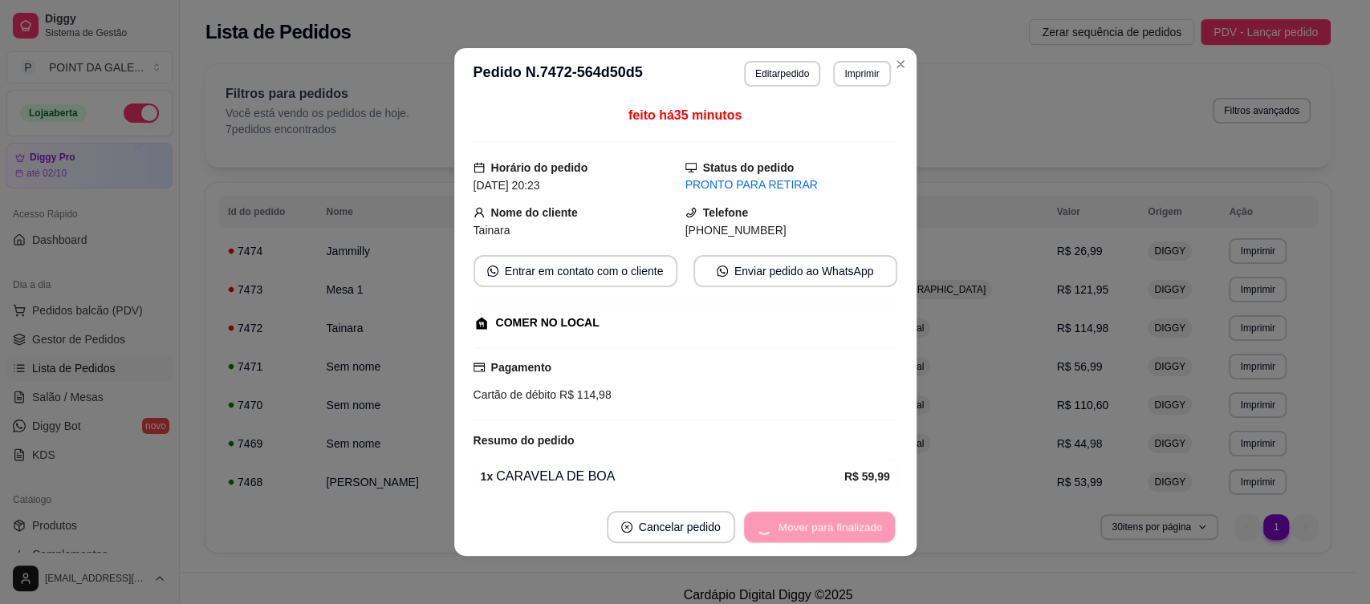
click at [836, 514] on div "Mover para finalizado" at bounding box center [820, 527] width 156 height 32
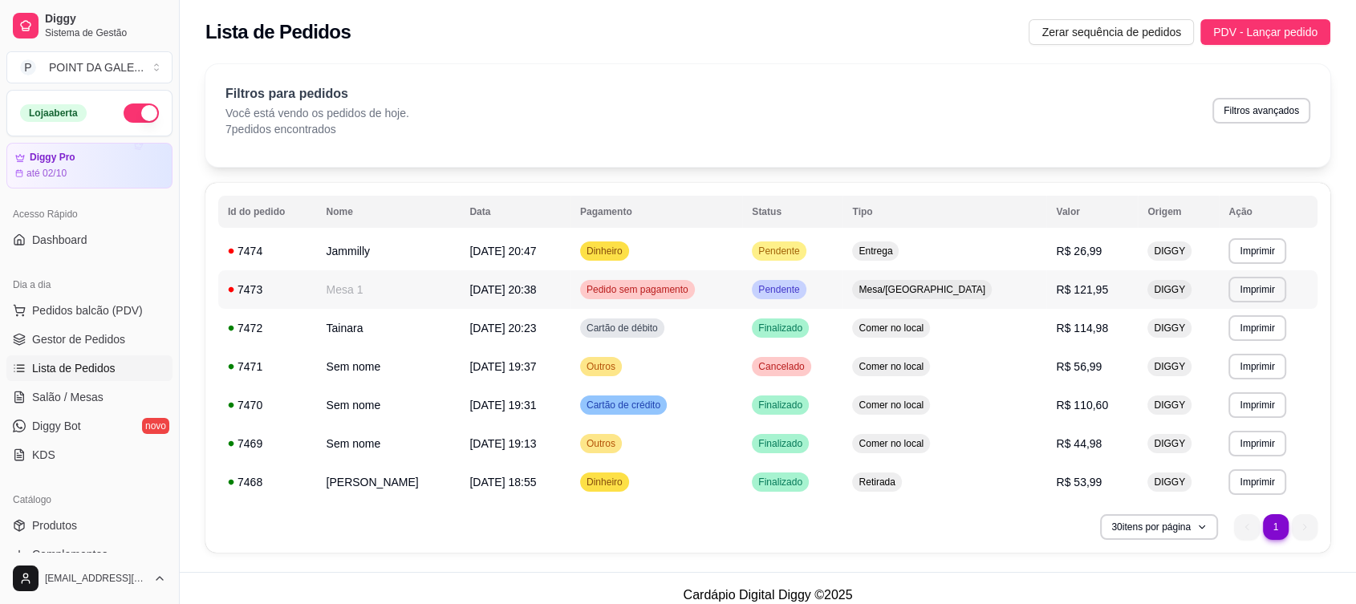
click at [526, 291] on span "[DATE] 20:38" at bounding box center [503, 289] width 67 height 13
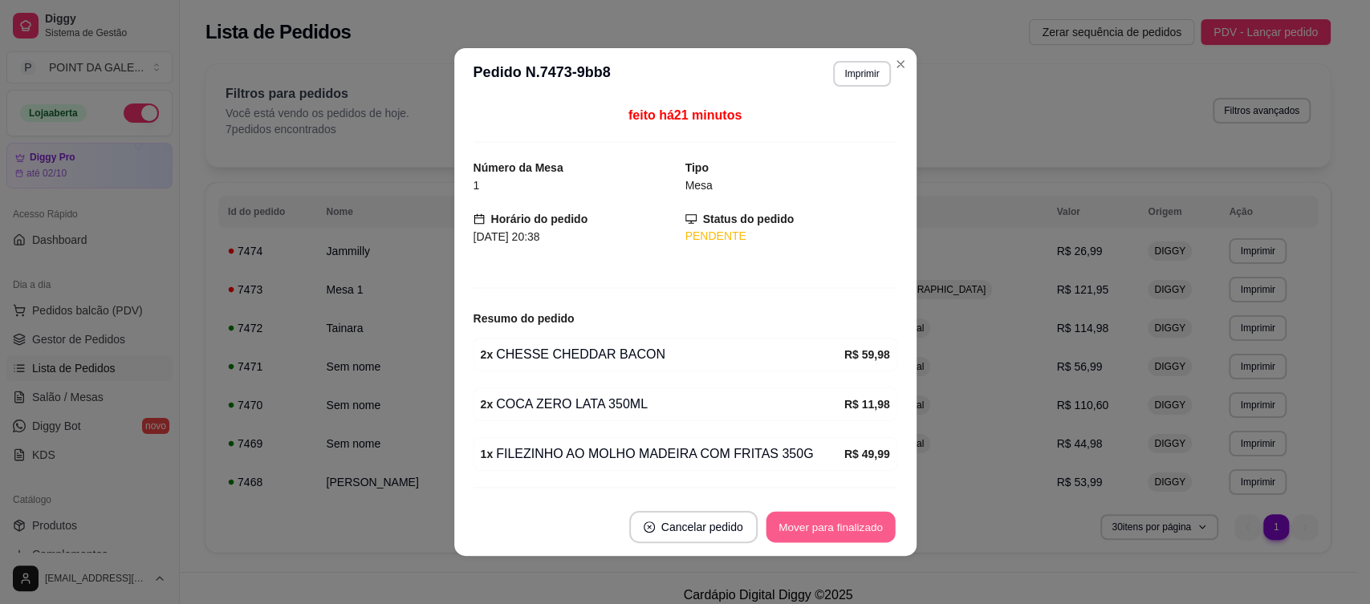
click at [822, 519] on button "Mover para finalizado" at bounding box center [830, 527] width 129 height 31
click at [822, 519] on div "Mover para finalizado" at bounding box center [830, 527] width 133 height 32
click at [822, 519] on div "Mover para finalizado" at bounding box center [820, 527] width 156 height 32
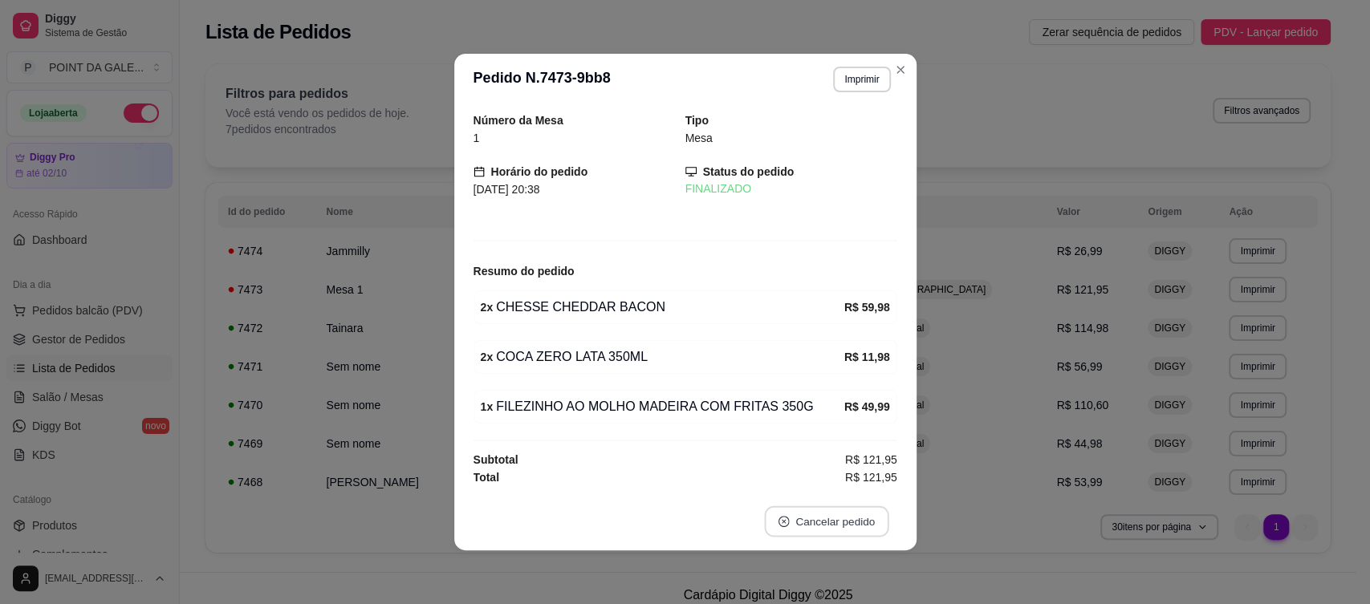
click at [822, 519] on button "Cancelar pedido" at bounding box center [826, 521] width 124 height 31
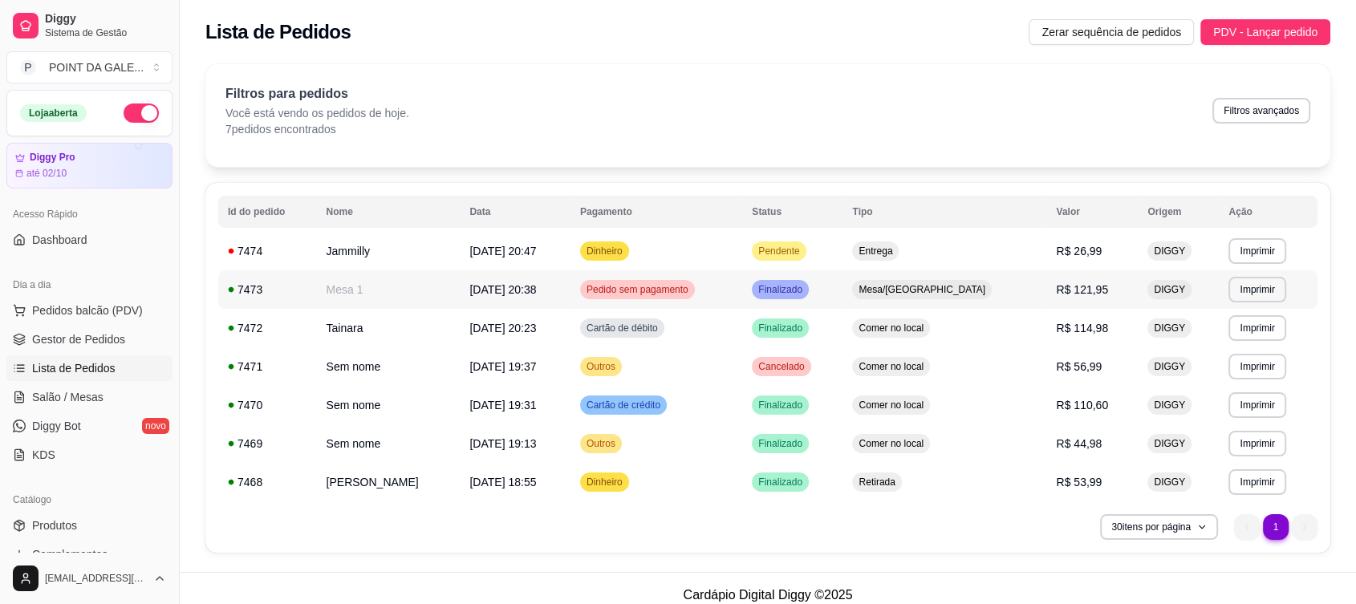
click at [536, 295] on span "[DATE] 20:38" at bounding box center [503, 289] width 67 height 13
click at [536, 255] on span "[DATE] 20:47" at bounding box center [503, 251] width 67 height 13
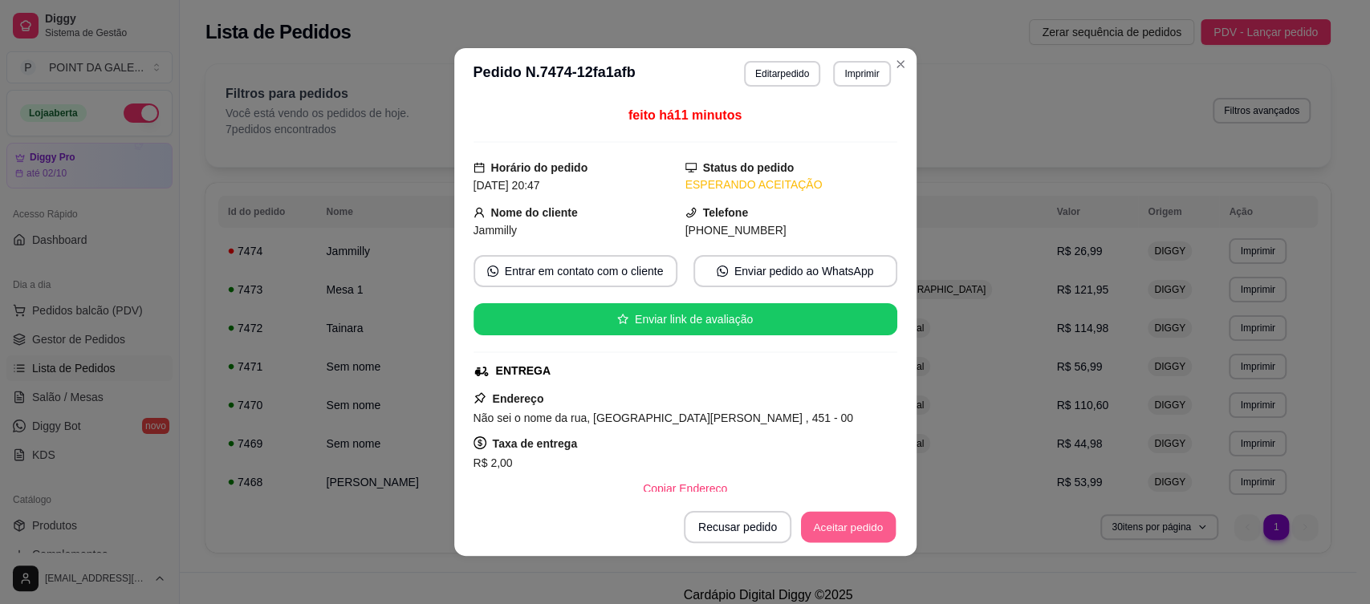
click at [840, 527] on button "Aceitar pedido" at bounding box center [848, 527] width 95 height 31
click at [840, 527] on div "Recusar pedido Aceitar pedido" at bounding box center [768, 527] width 258 height 32
click at [840, 527] on button "Mover para preparo" at bounding box center [835, 527] width 120 height 31
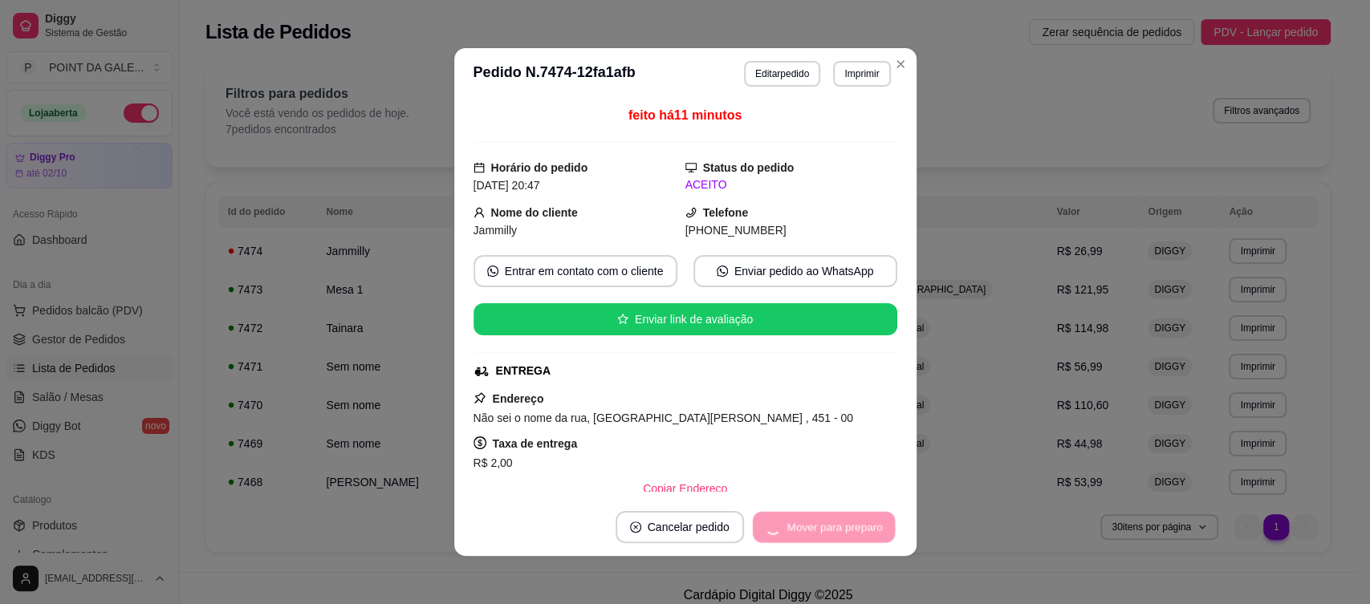
click at [840, 527] on div "Mover para preparo" at bounding box center [823, 527] width 147 height 32
click at [840, 527] on button "Mover para entrega" at bounding box center [835, 527] width 124 height 32
click at [840, 527] on div "Mover para entrega" at bounding box center [835, 527] width 124 height 32
click at [840, 527] on div "Mover para entrega" at bounding box center [823, 527] width 146 height 32
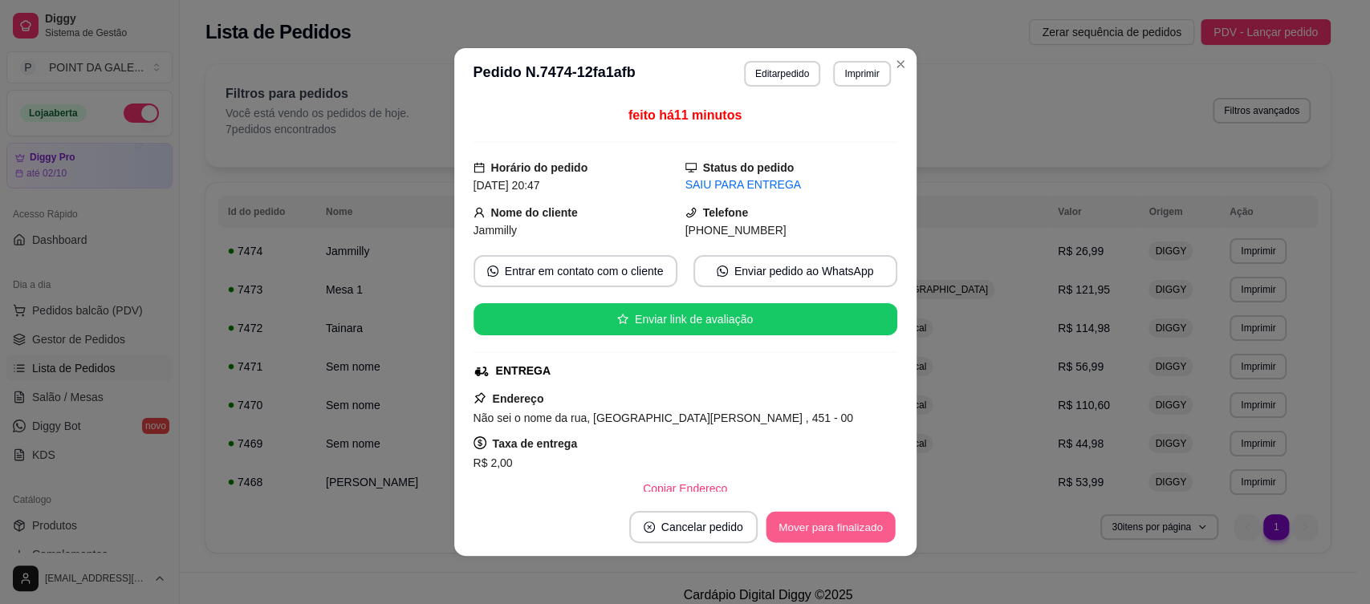
click at [840, 527] on button "Mover para finalizado" at bounding box center [830, 527] width 129 height 31
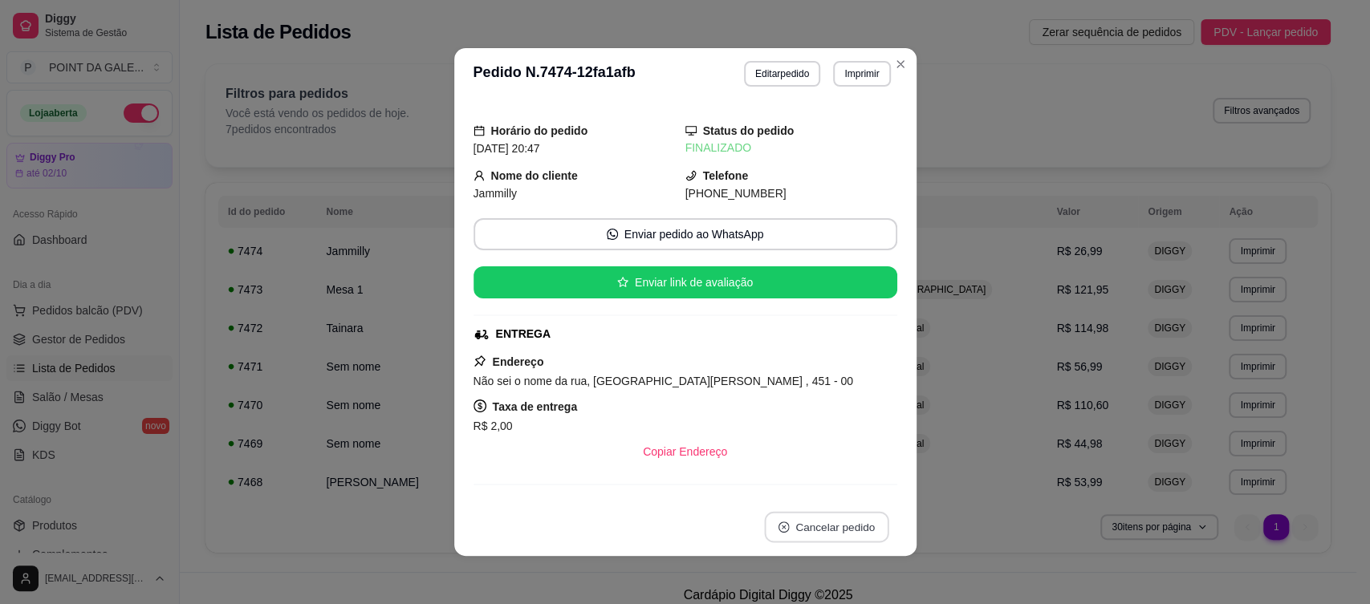
click at [840, 527] on button "Cancelar pedido" at bounding box center [826, 527] width 124 height 31
click at [1024, 303] on div "**********" at bounding box center [685, 302] width 1370 height 604
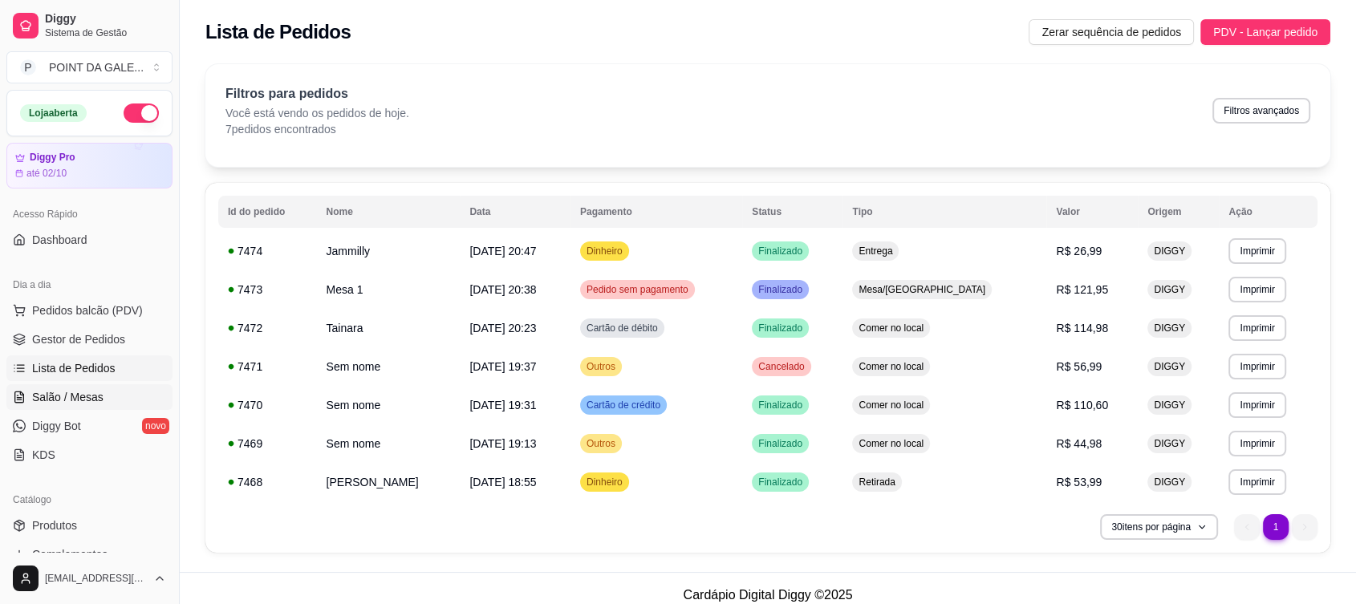
click at [81, 402] on span "Salão / Mesas" at bounding box center [67, 397] width 71 height 16
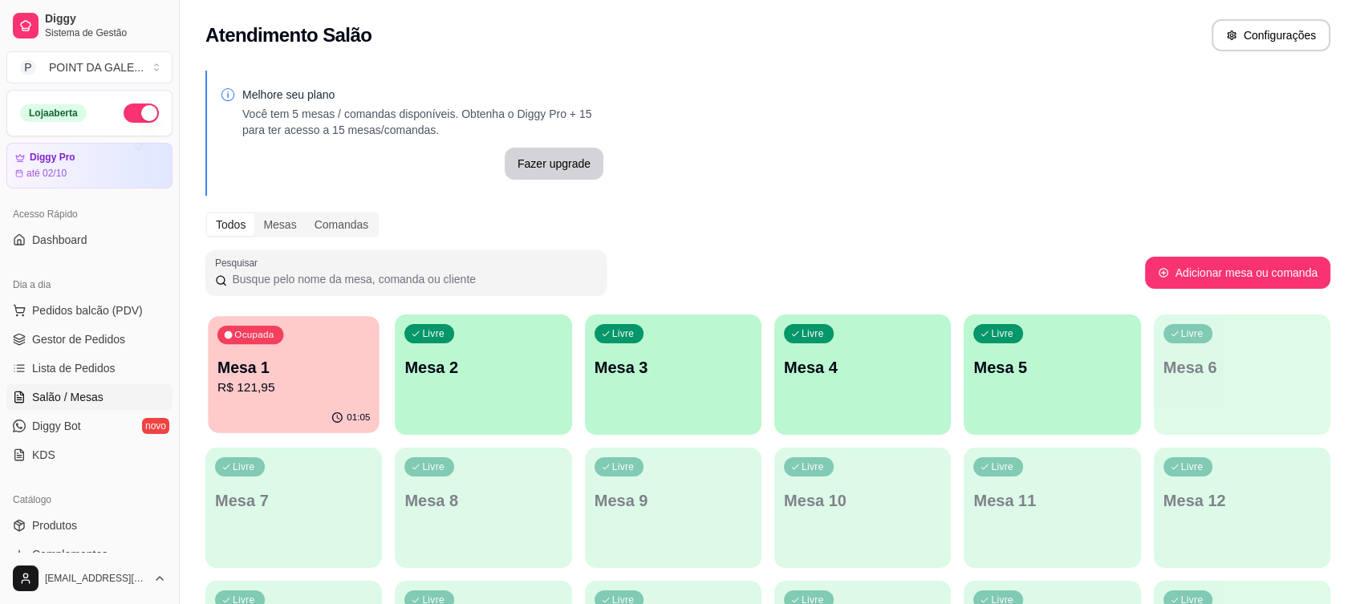
click at [344, 395] on p "R$ 121,95" at bounding box center [294, 388] width 152 height 18
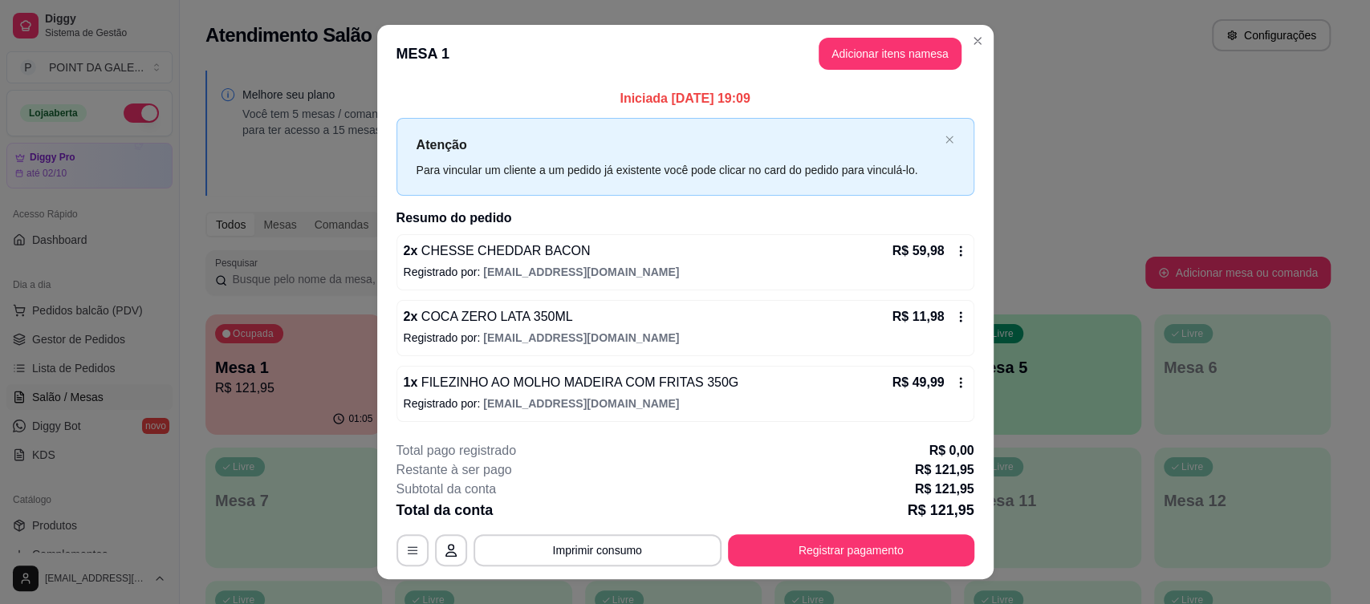
click at [797, 393] on div "**********" at bounding box center [685, 302] width 1370 height 604
click at [844, 552] on button "Registrar pagamento" at bounding box center [850, 550] width 239 height 31
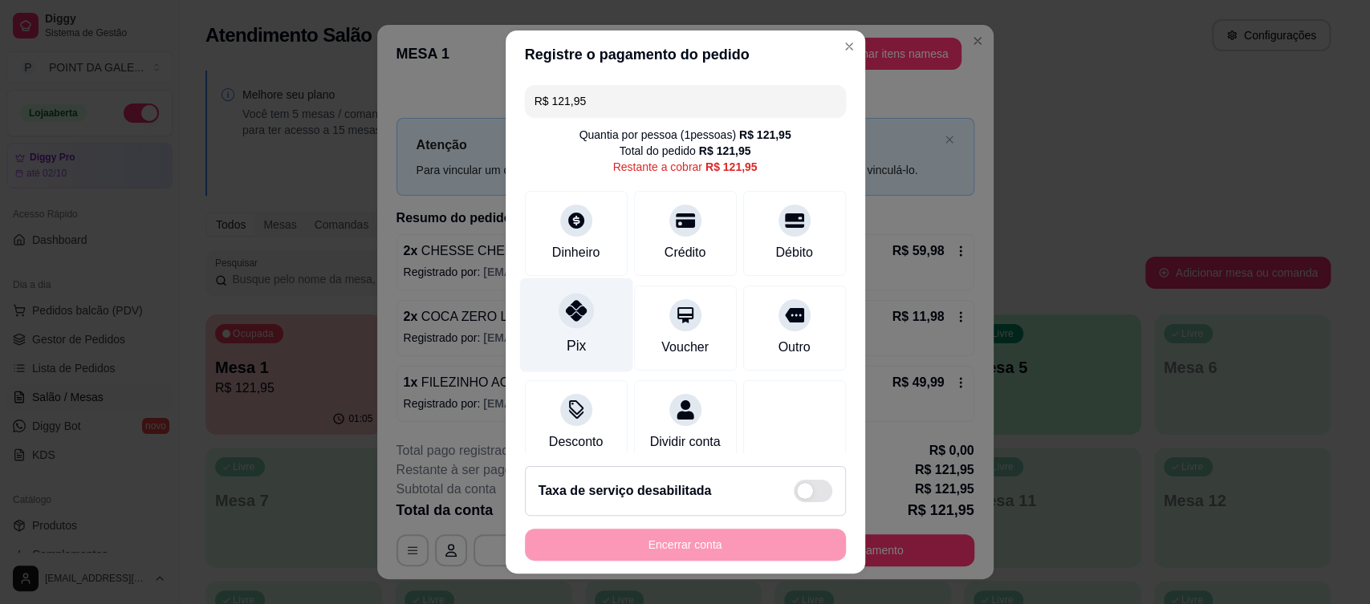
click at [577, 314] on div at bounding box center [576, 310] width 35 height 35
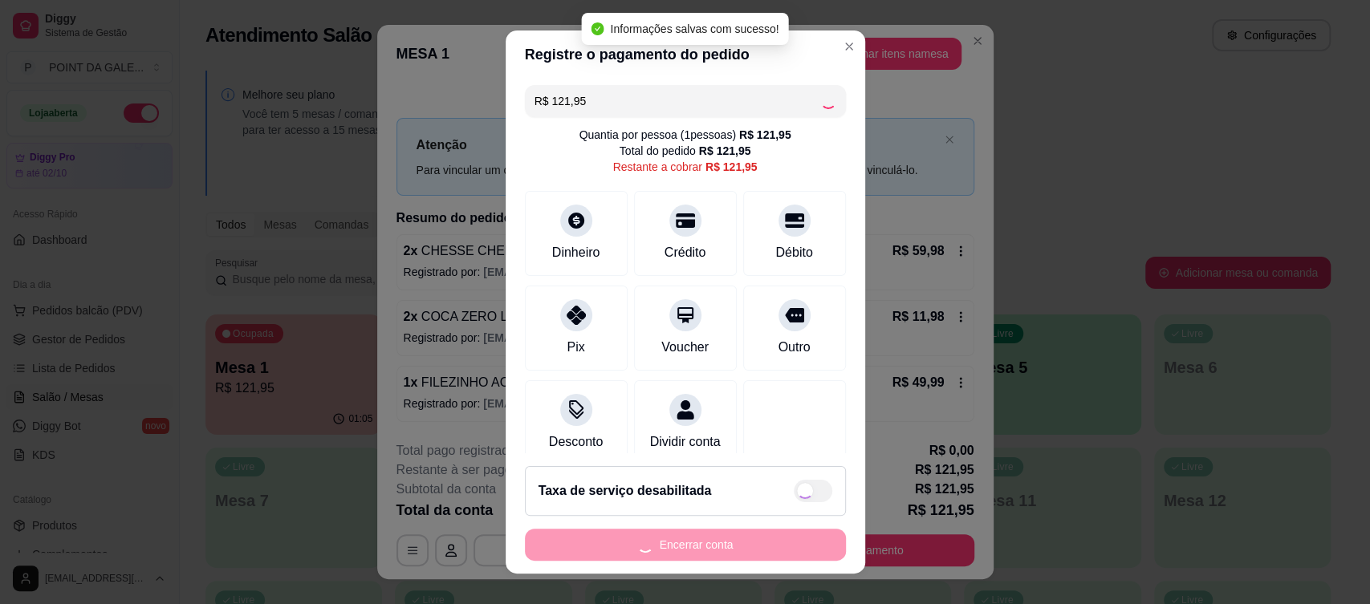
type input "R$ 0,00"
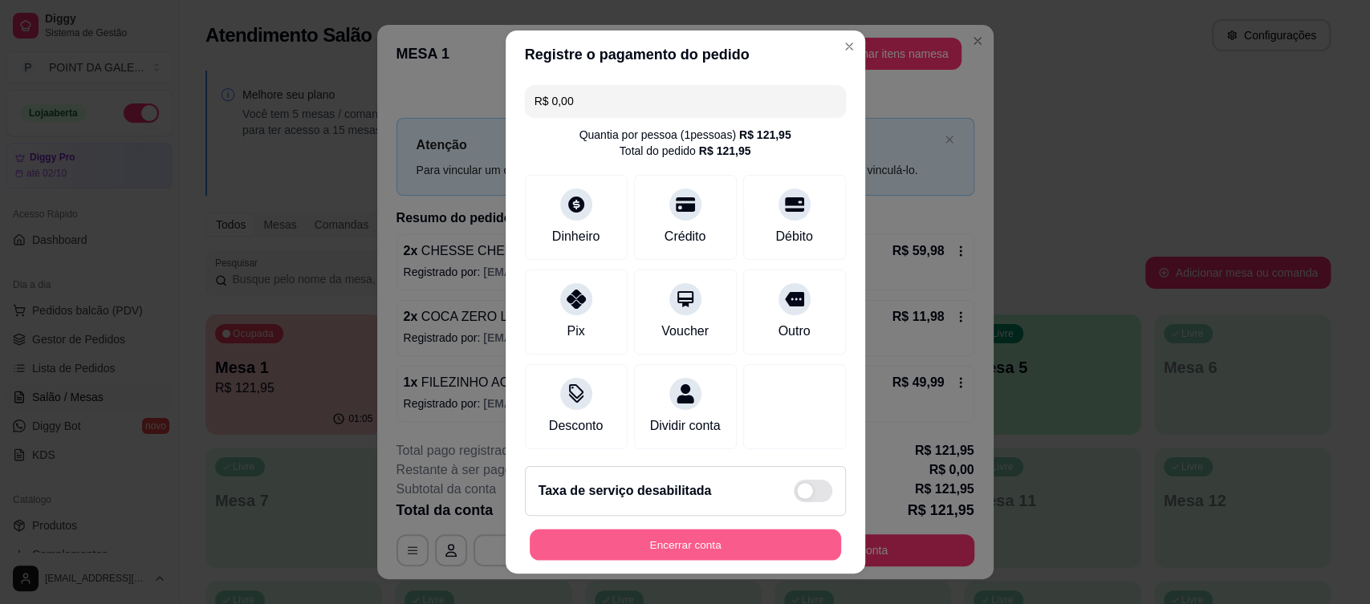
click at [676, 538] on button "Encerrar conta" at bounding box center [685, 545] width 311 height 31
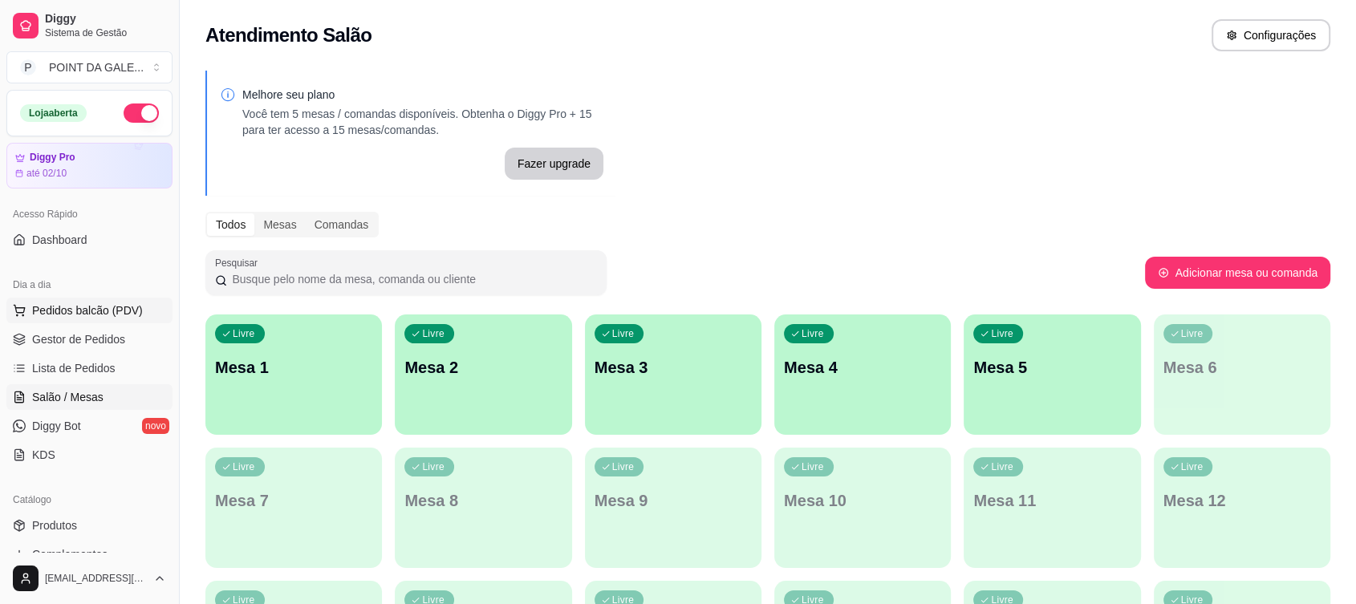
click at [82, 303] on span "Pedidos balcão (PDV)" at bounding box center [87, 311] width 111 height 16
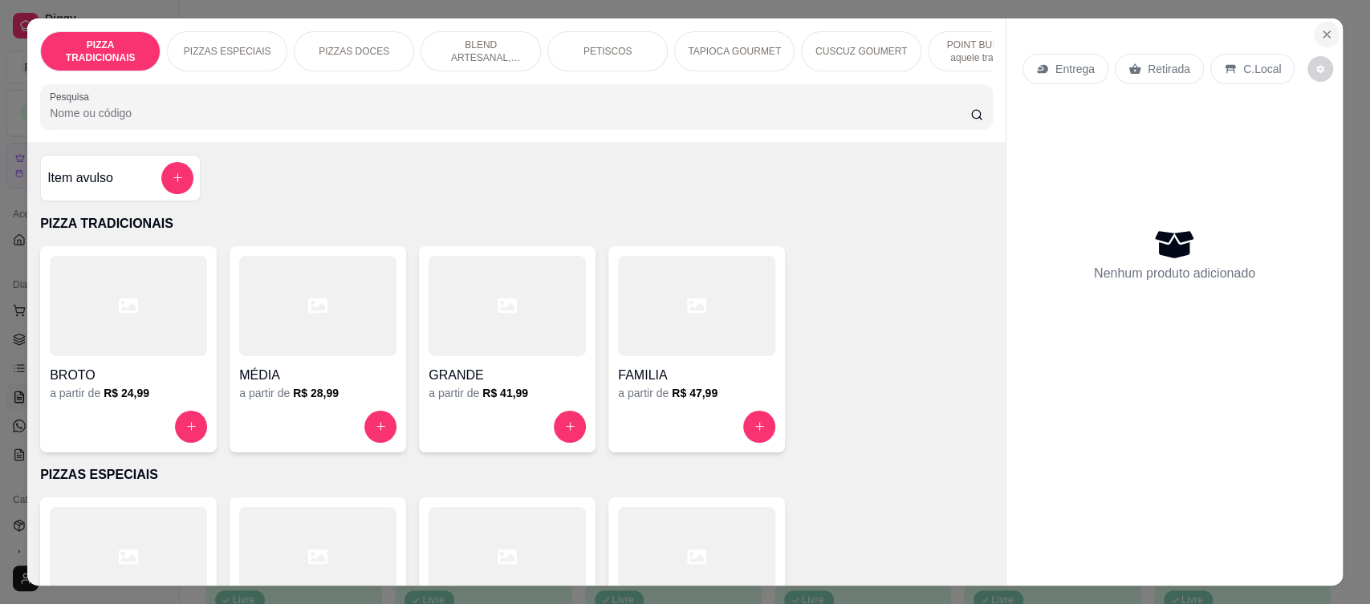
click at [1321, 30] on icon "Close" at bounding box center [1326, 34] width 13 height 13
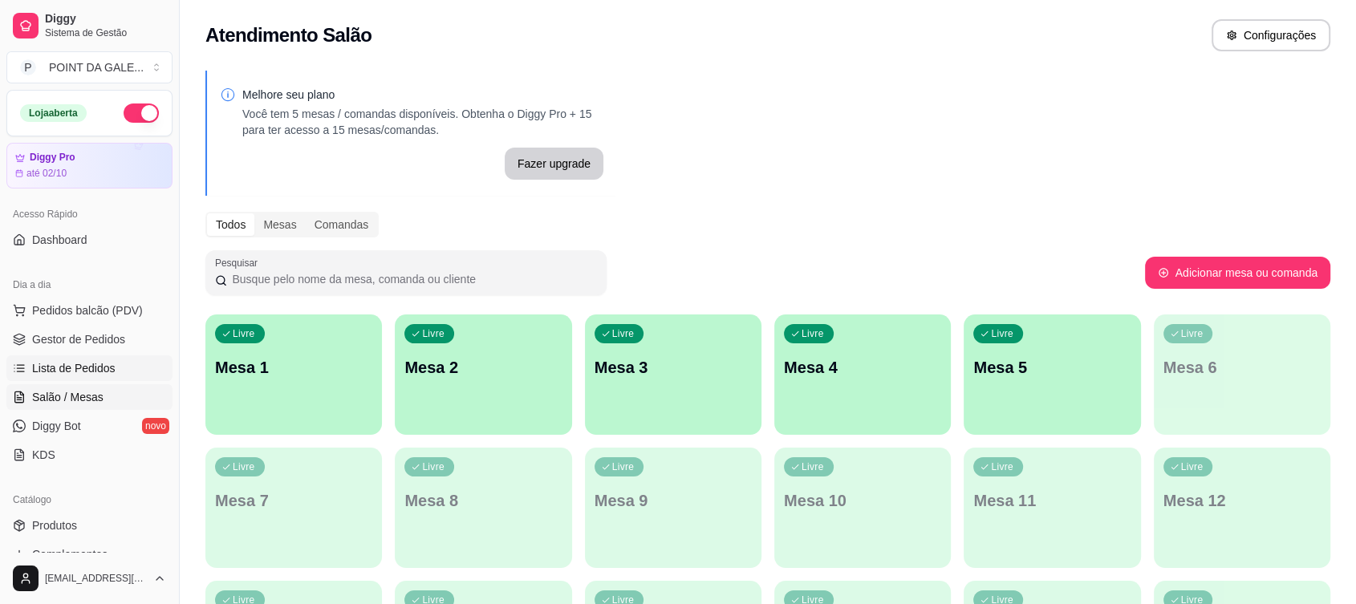
click at [87, 357] on link "Lista de Pedidos" at bounding box center [89, 369] width 166 height 26
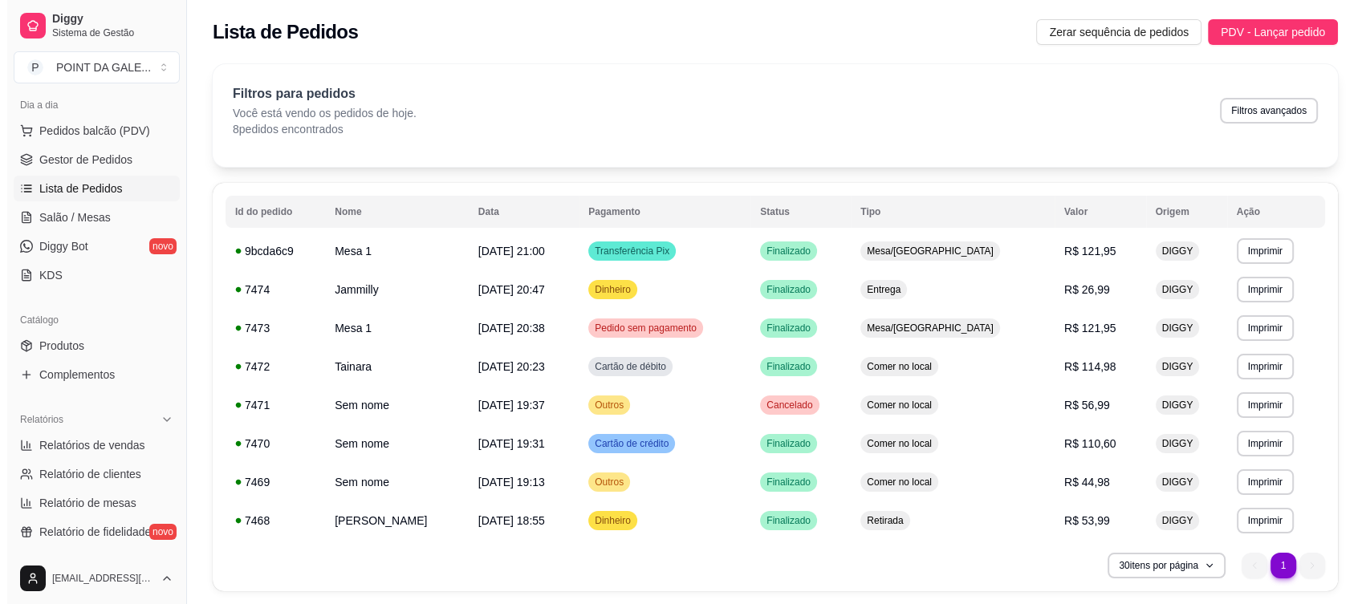
scroll to position [190, 0]
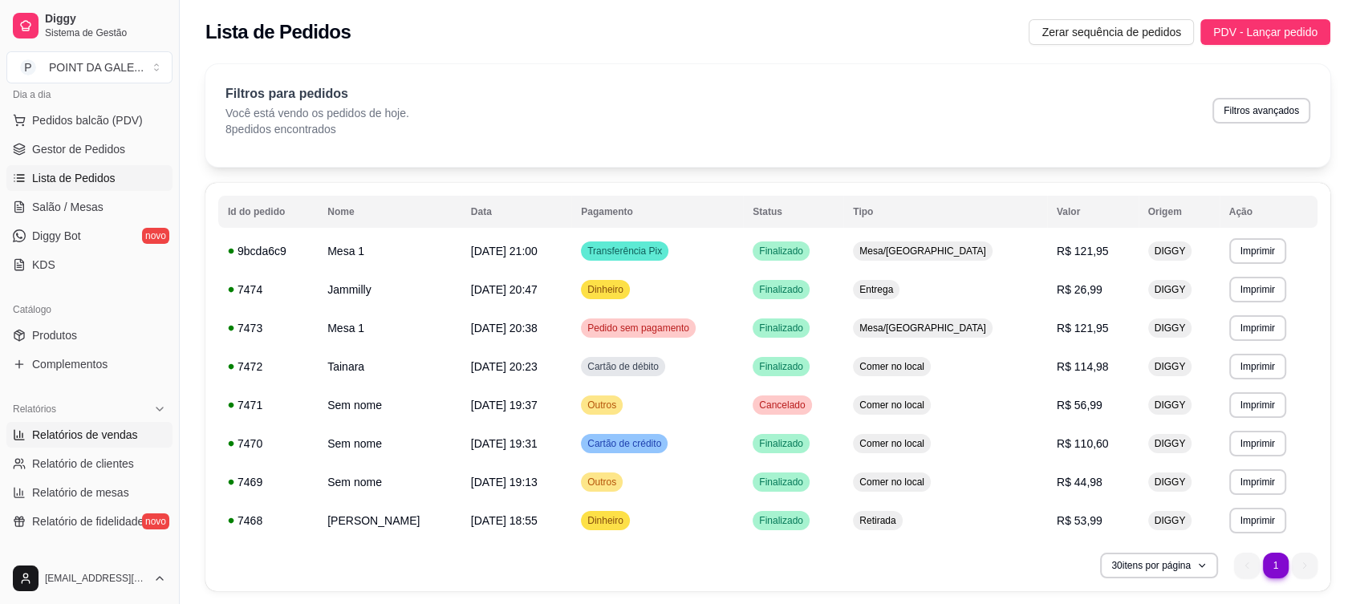
click at [101, 432] on span "Relatórios de vendas" at bounding box center [85, 435] width 106 height 16
select select "ALL"
select select "0"
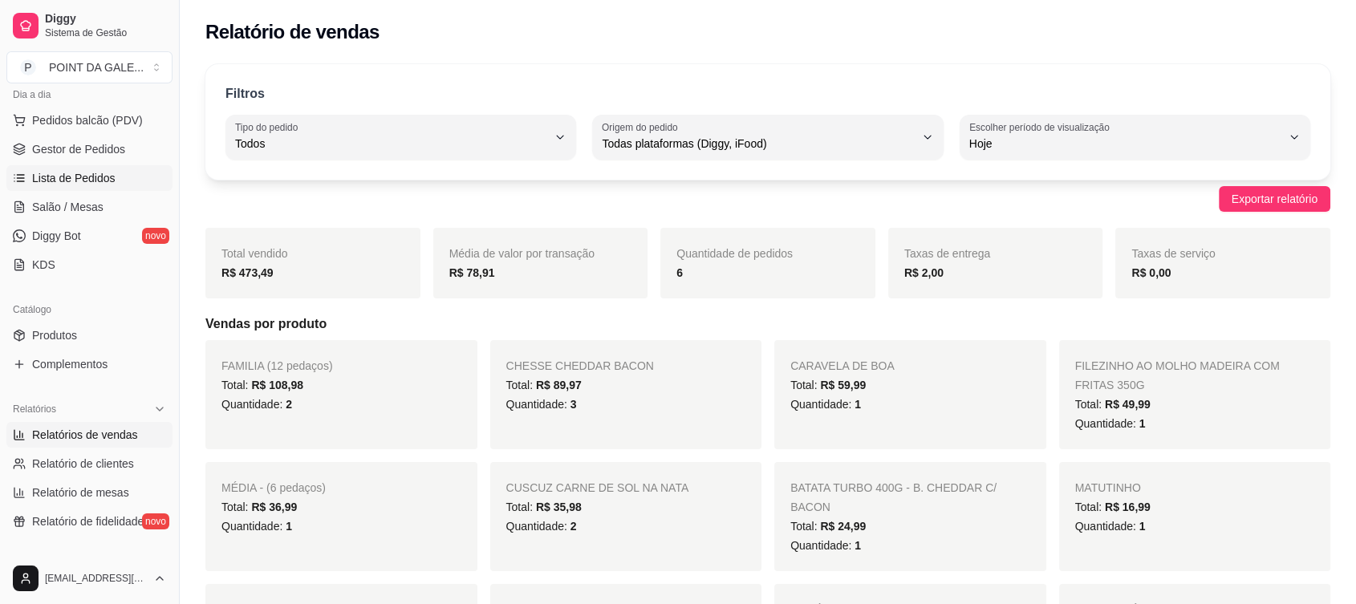
click at [89, 173] on span "Lista de Pedidos" at bounding box center [73, 178] width 83 height 16
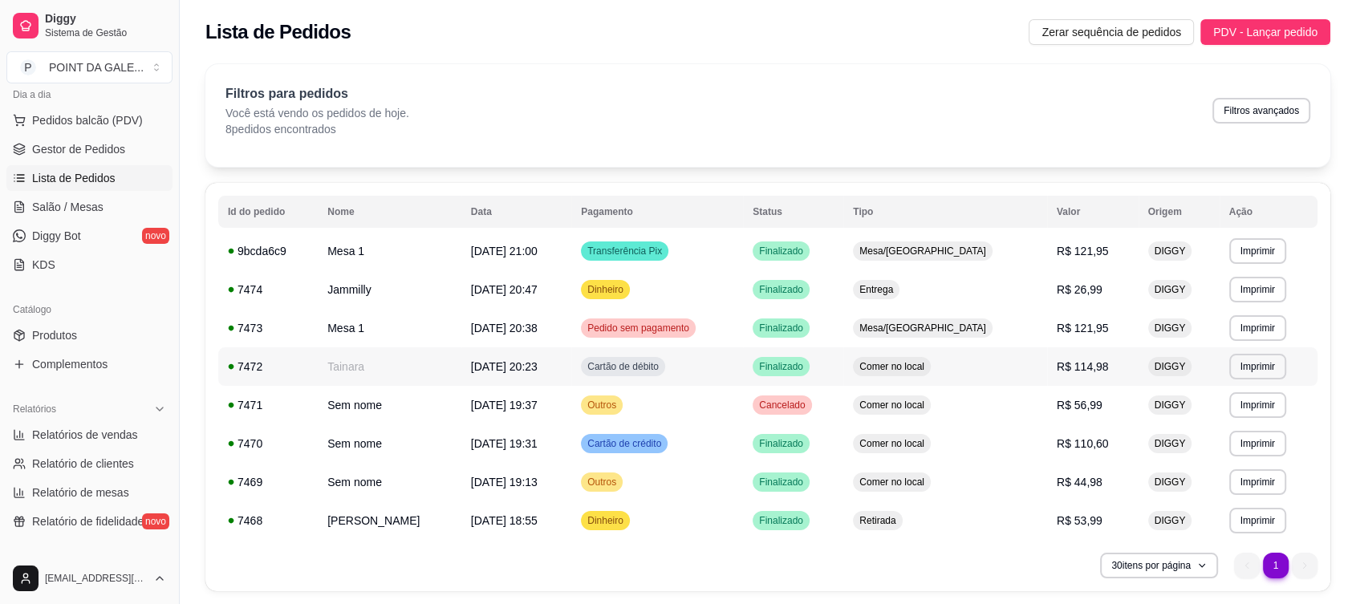
click at [743, 374] on td "Cartão de débito" at bounding box center [657, 367] width 172 height 39
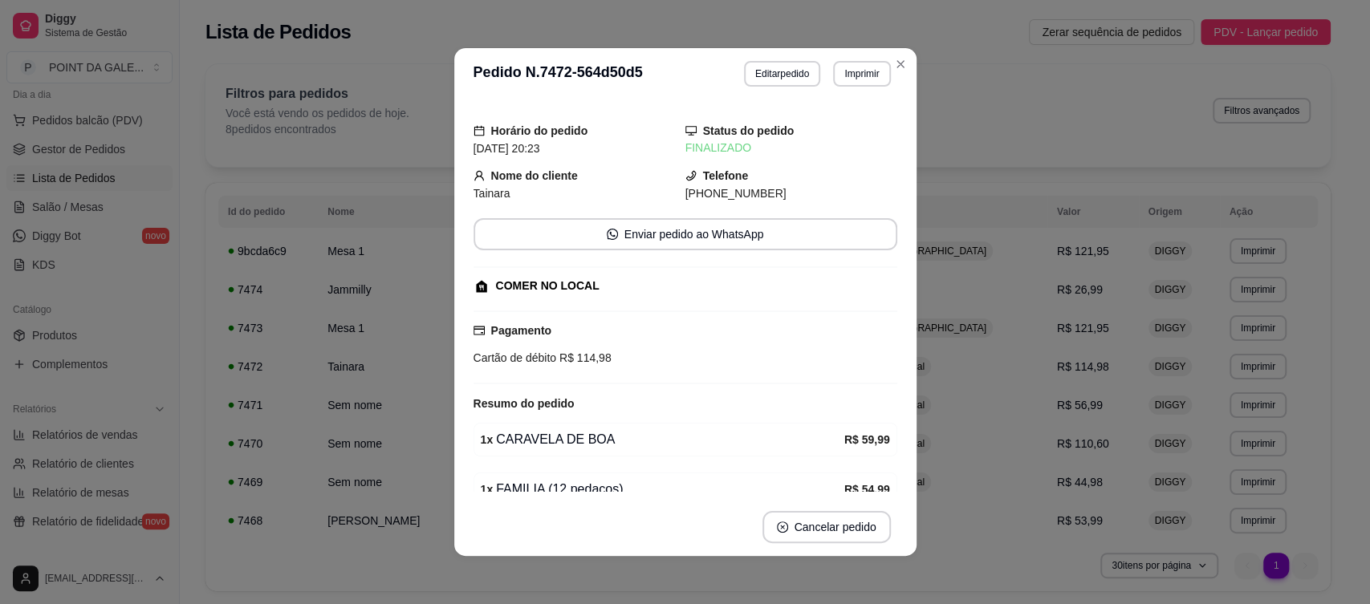
click at [819, 374] on div "Pagamento Cartão de débito R$ 114,98" at bounding box center [686, 348] width 424 height 74
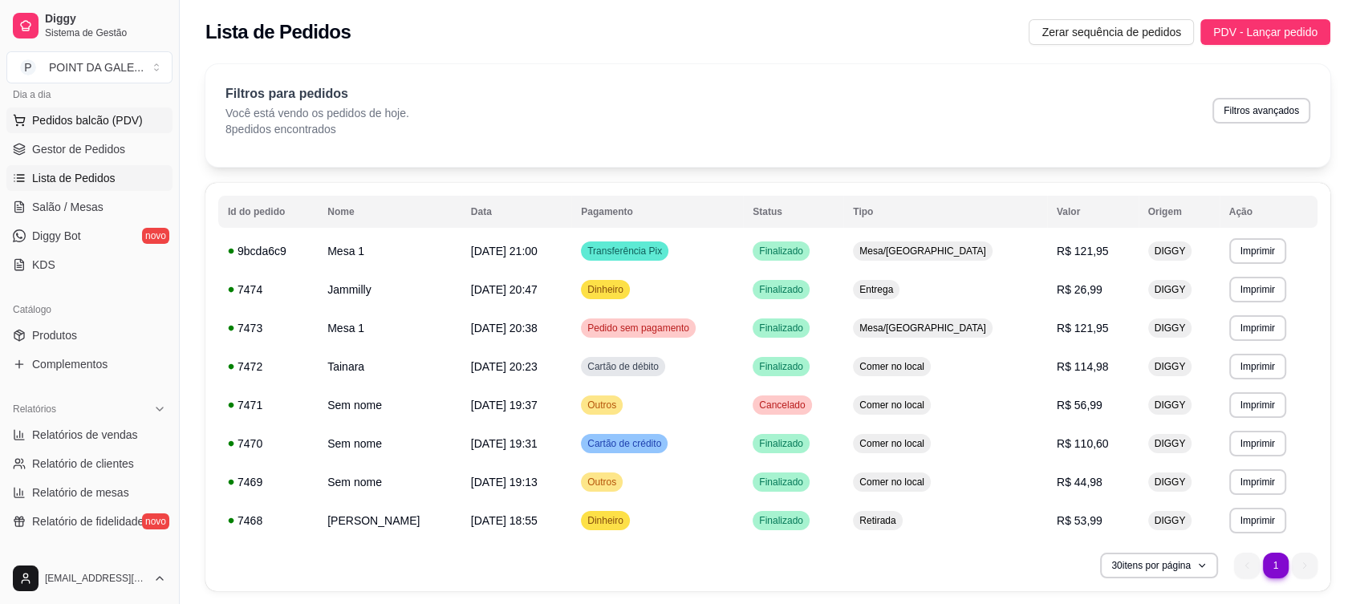
click at [97, 124] on span "Pedidos balcão (PDV)" at bounding box center [87, 120] width 111 height 16
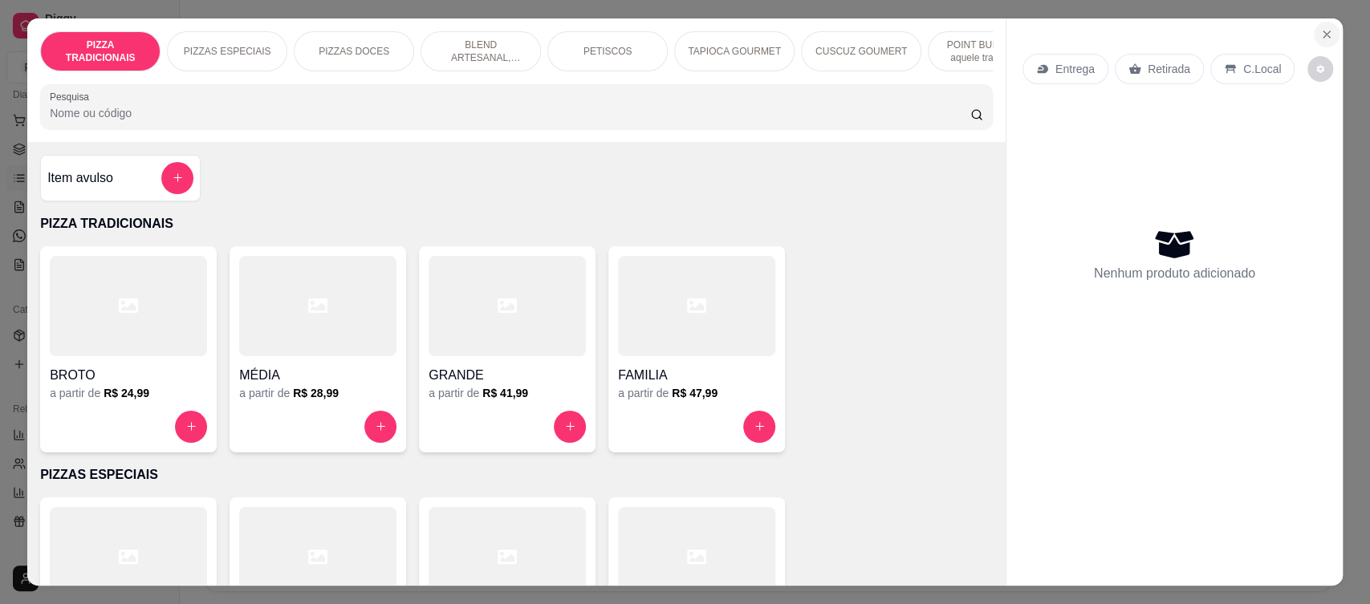
click at [1320, 40] on icon "Close" at bounding box center [1326, 34] width 13 height 13
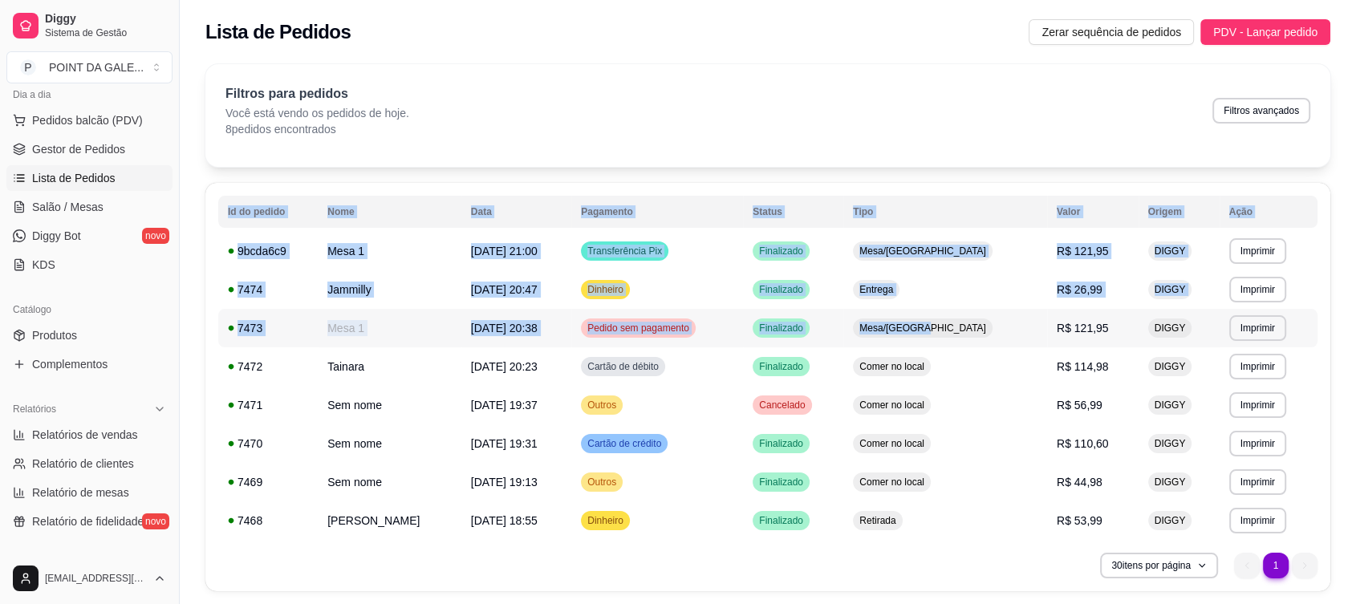
drag, startPoint x: 926, startPoint y: 579, endPoint x: 1011, endPoint y: 335, distance: 258.4
click at [1011, 335] on div "**********" at bounding box center [767, 387] width 1125 height 409
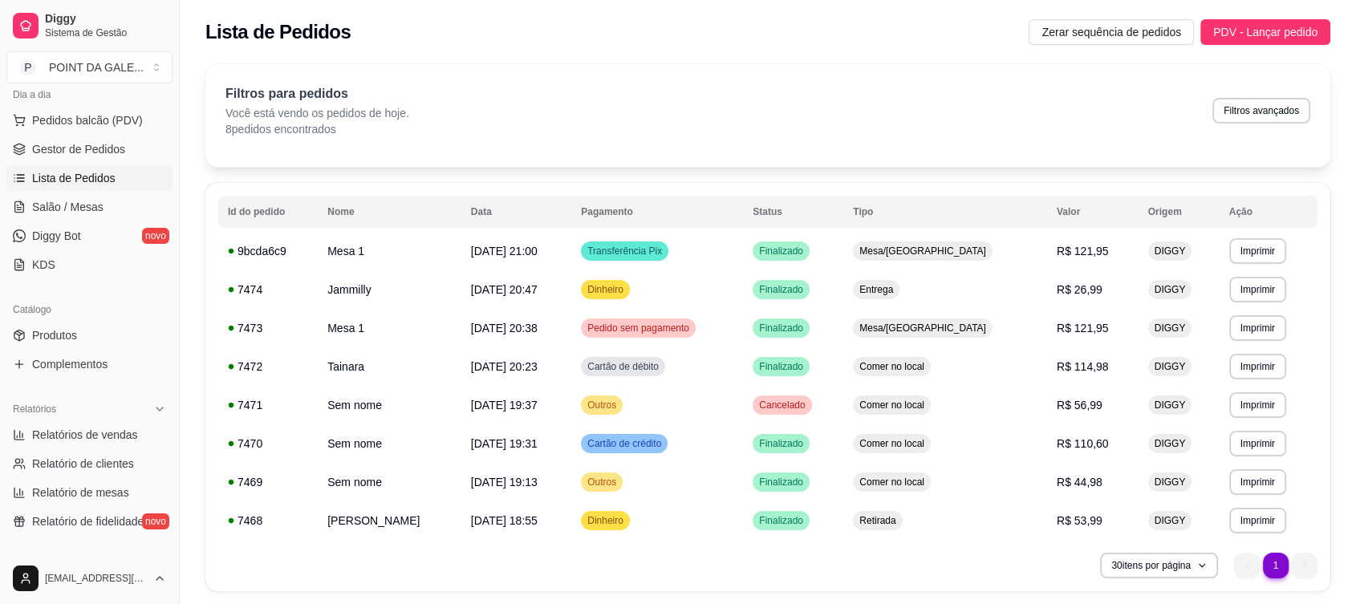
click at [761, 104] on div "Filtros para pedidos Você está vendo os pedidos de hoje. 8 pedidos encontrados …" at bounding box center [768, 110] width 1085 height 53
click at [101, 116] on span "Pedidos balcão (PDV)" at bounding box center [87, 120] width 111 height 16
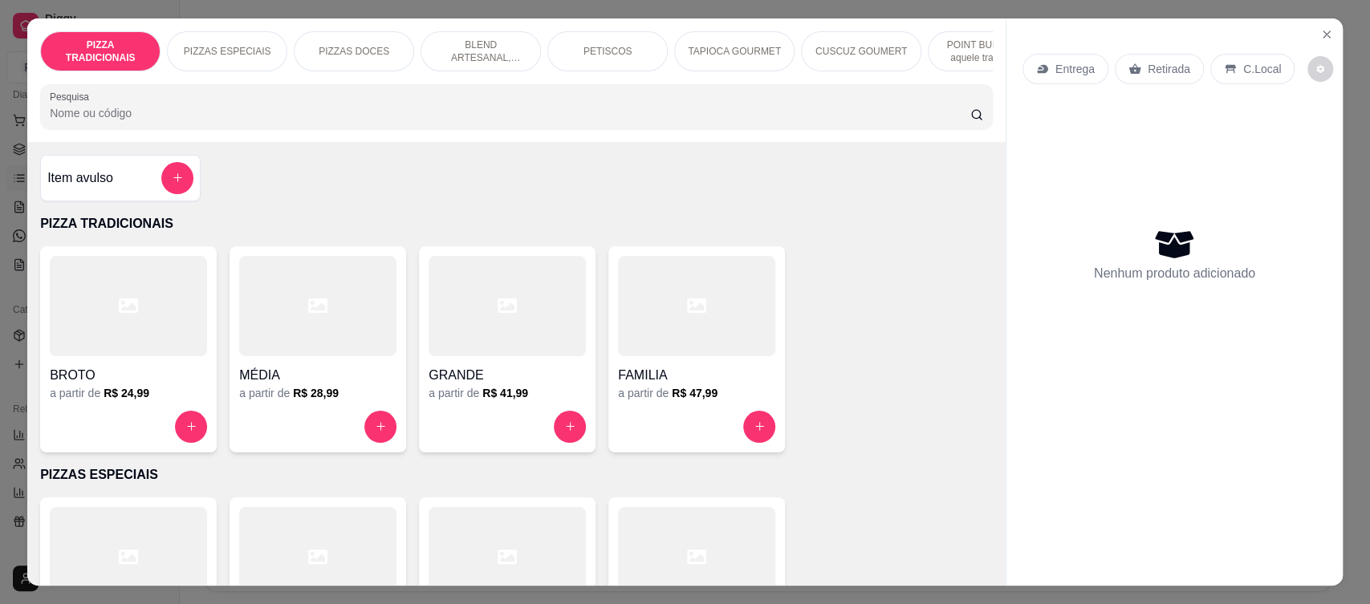
scroll to position [33, 0]
